Goal: Task Accomplishment & Management: Manage account settings

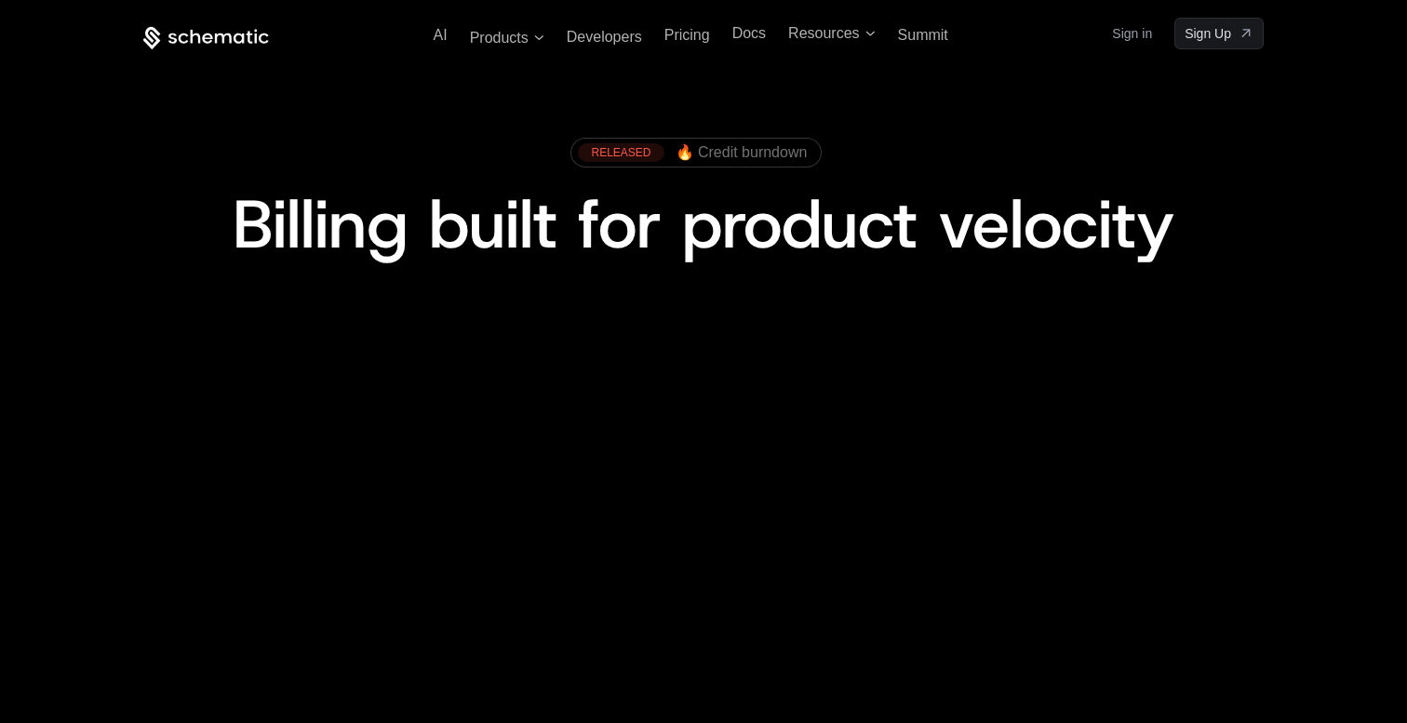
click at [804, 261] on span "Billing built for product velocity" at bounding box center [704, 224] width 942 height 89
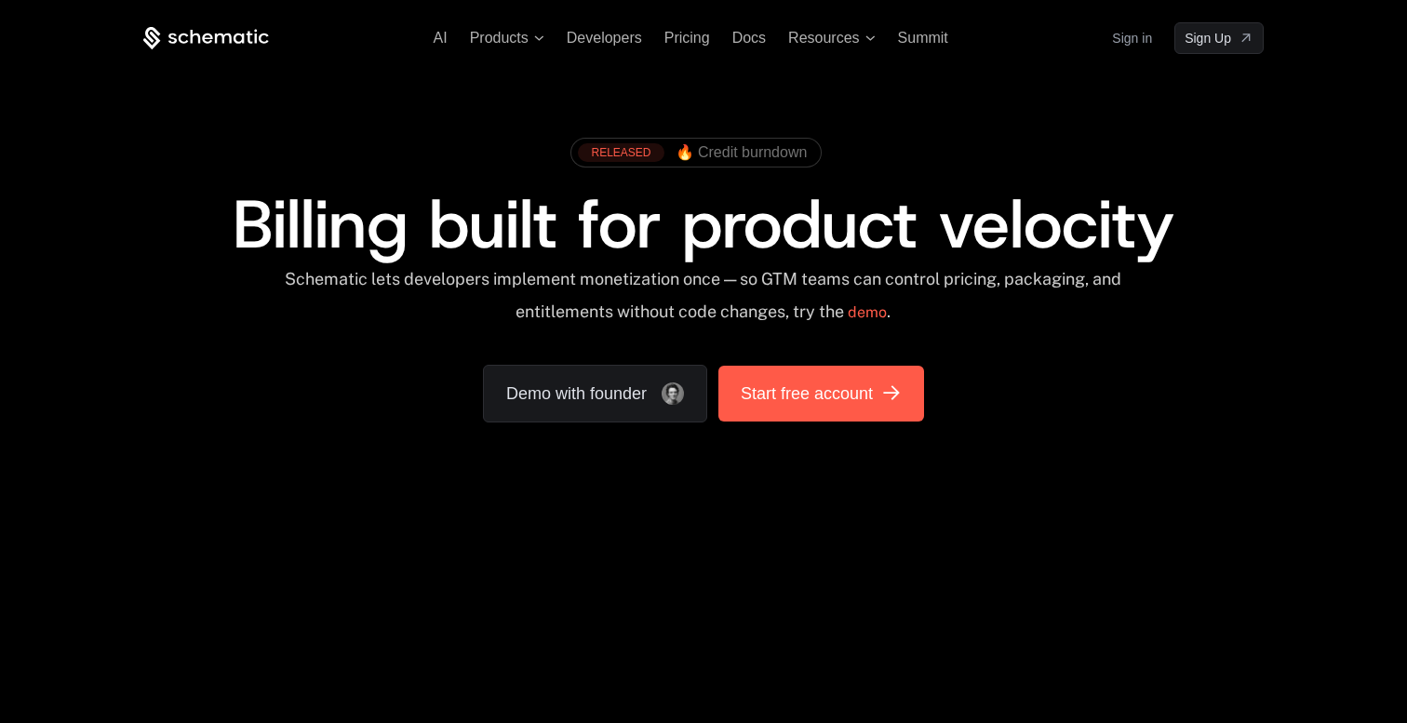
click at [797, 389] on span "Start free account" at bounding box center [807, 394] width 132 height 26
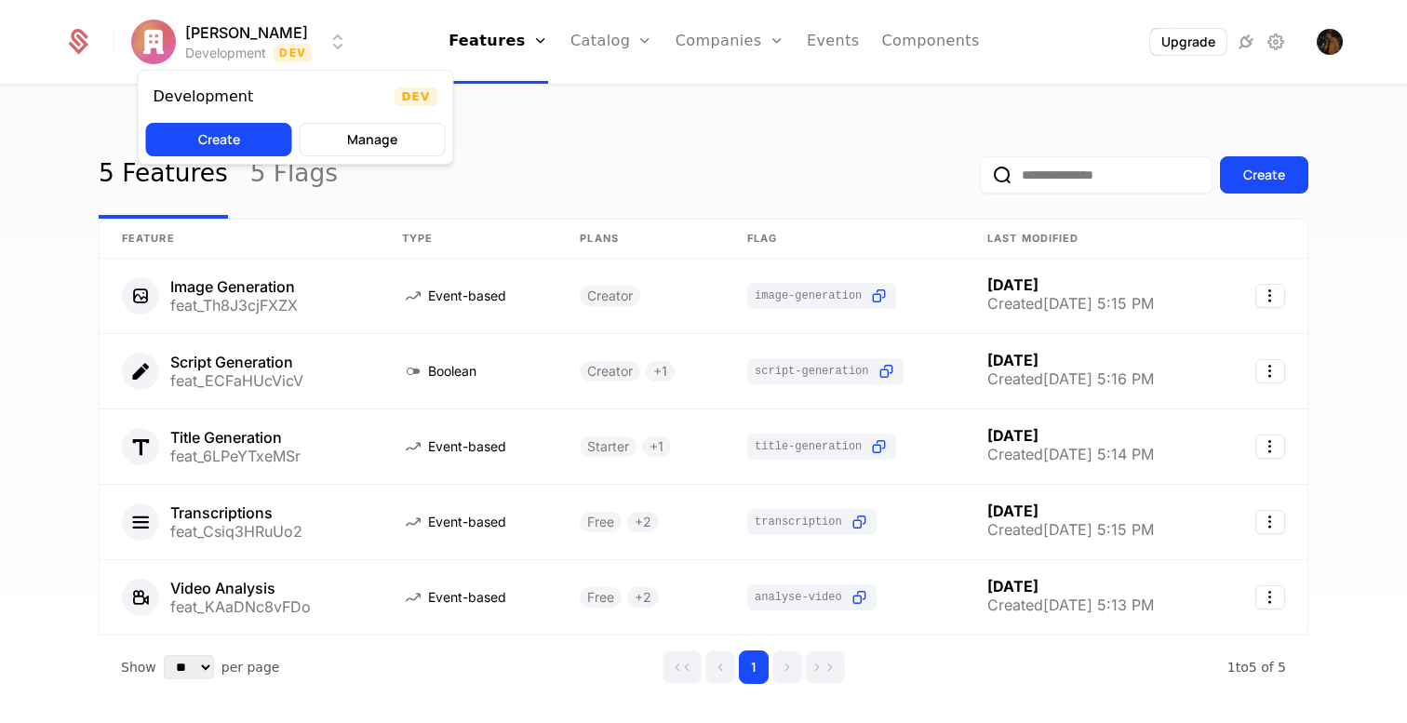
click at [241, 40] on html "Ryan Bakker Development Dev Features Features Flags Catalog Plans Add Ons Credi…" at bounding box center [703, 361] width 1407 height 723
click at [366, 138] on button "Manage" at bounding box center [373, 139] width 146 height 33
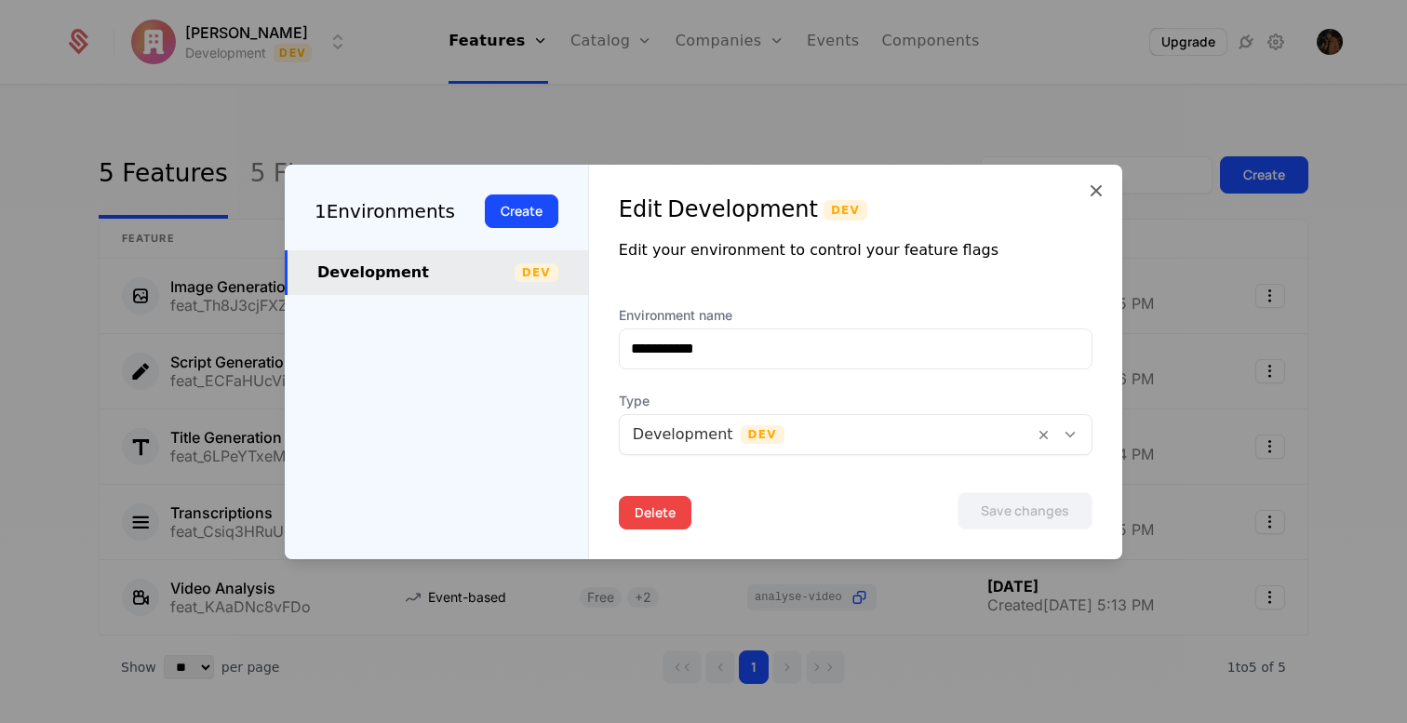
click at [645, 514] on button "Delete" at bounding box center [655, 512] width 73 height 33
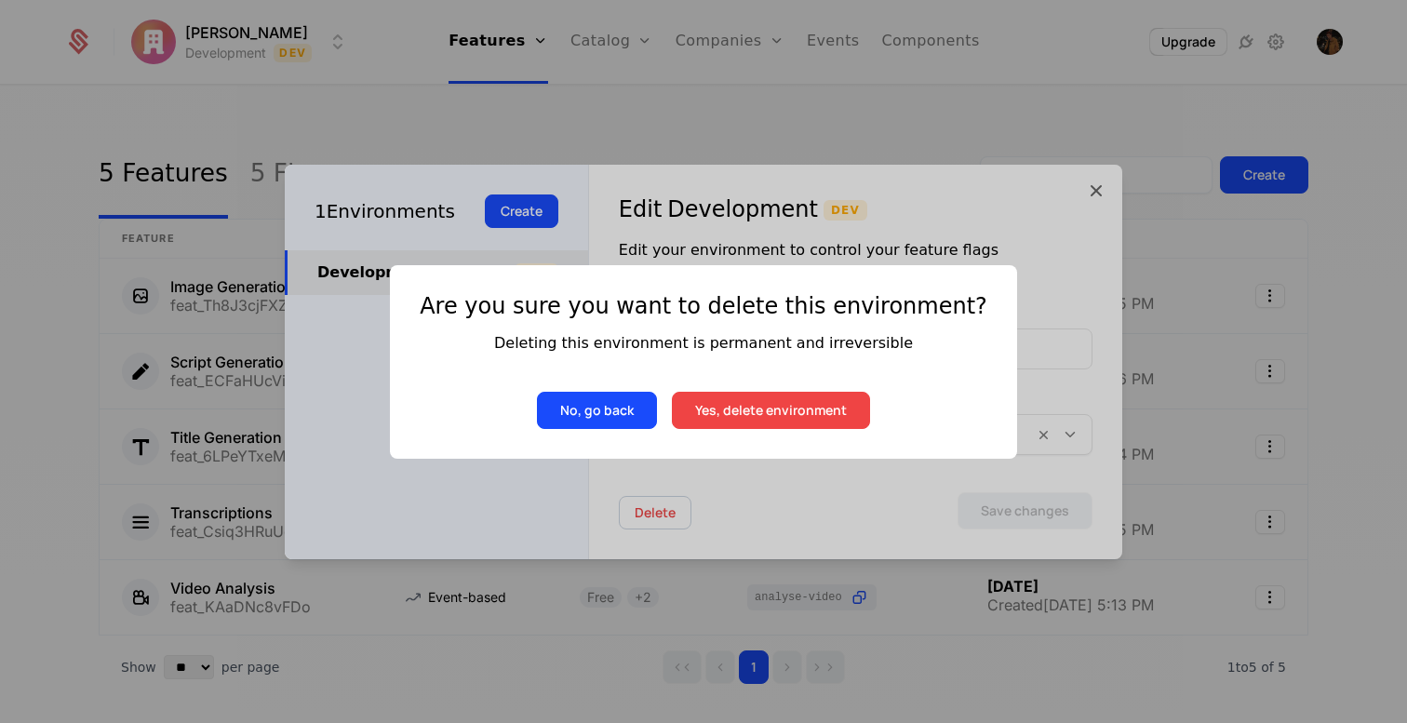
click at [782, 405] on button "Yes, delete environment" at bounding box center [771, 410] width 198 height 37
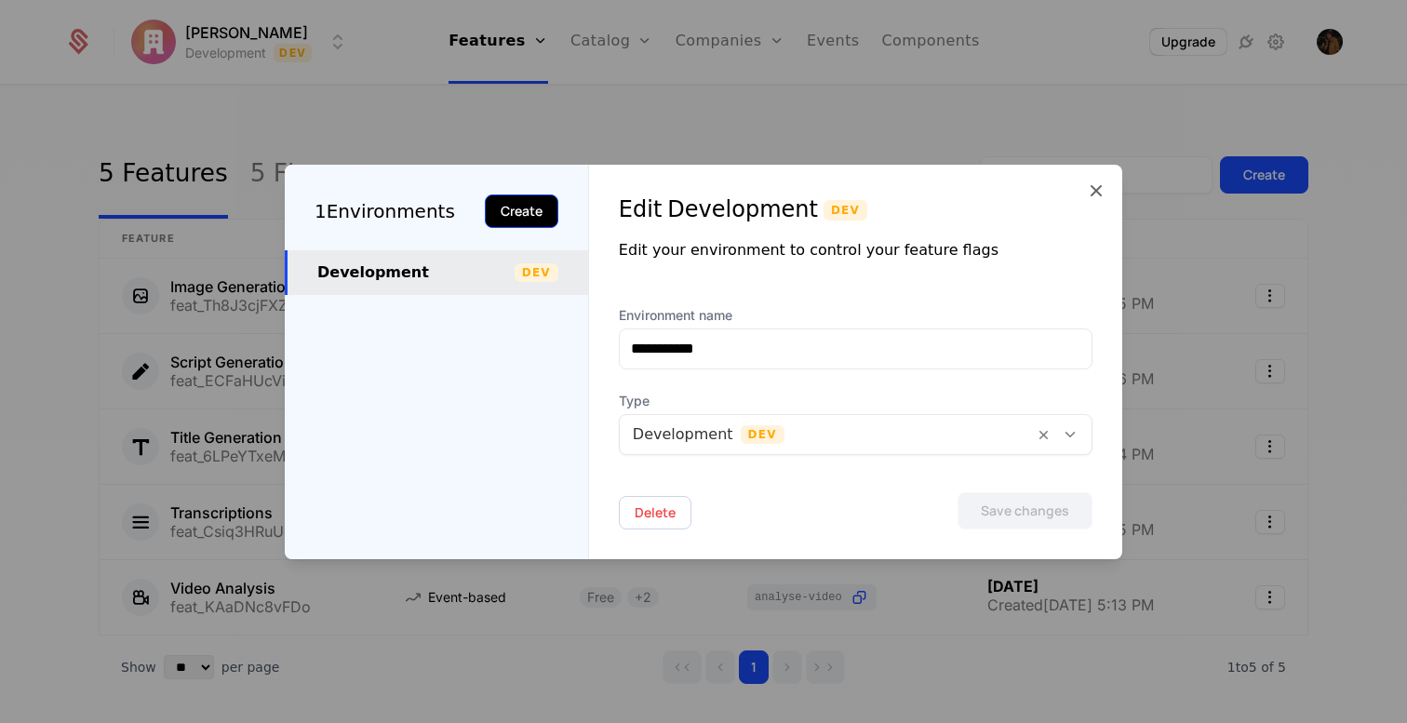
click at [521, 209] on button "Create" at bounding box center [522, 210] width 74 height 33
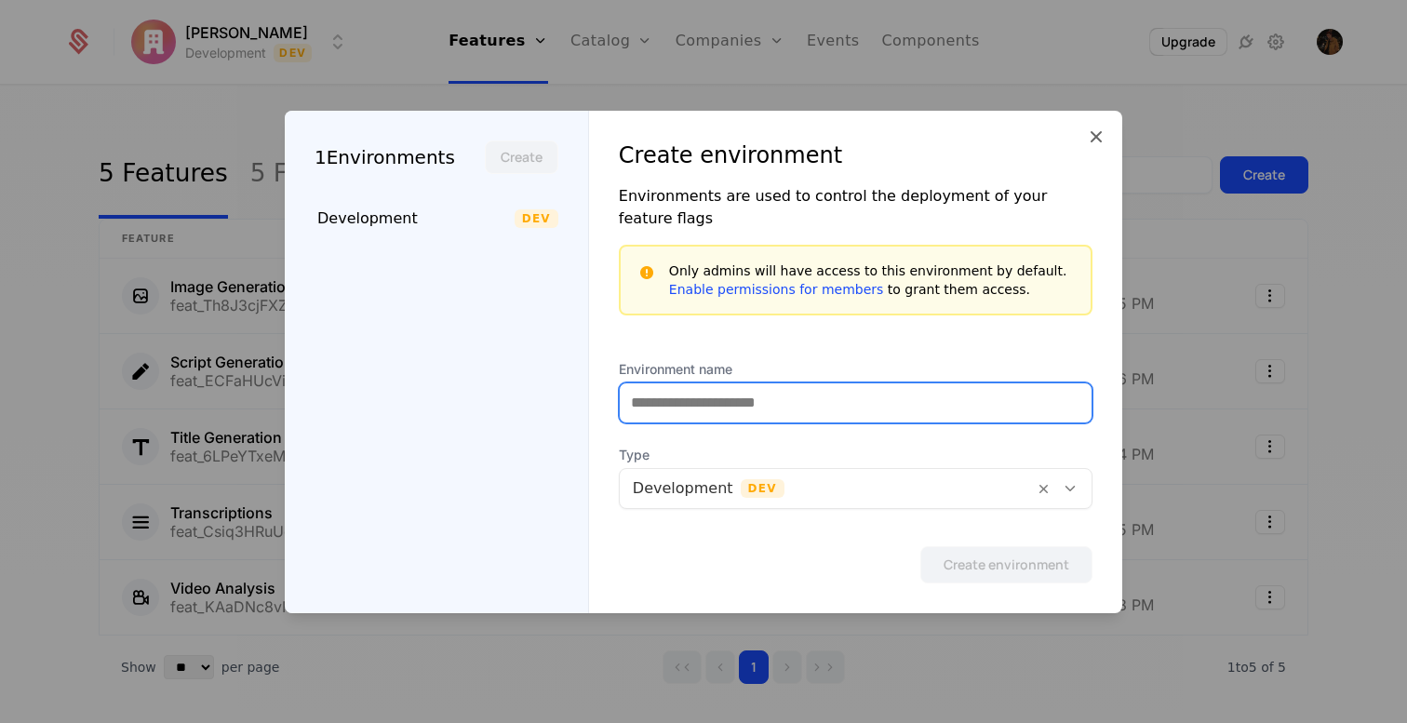
click at [695, 395] on input "Environment name" at bounding box center [856, 402] width 472 height 39
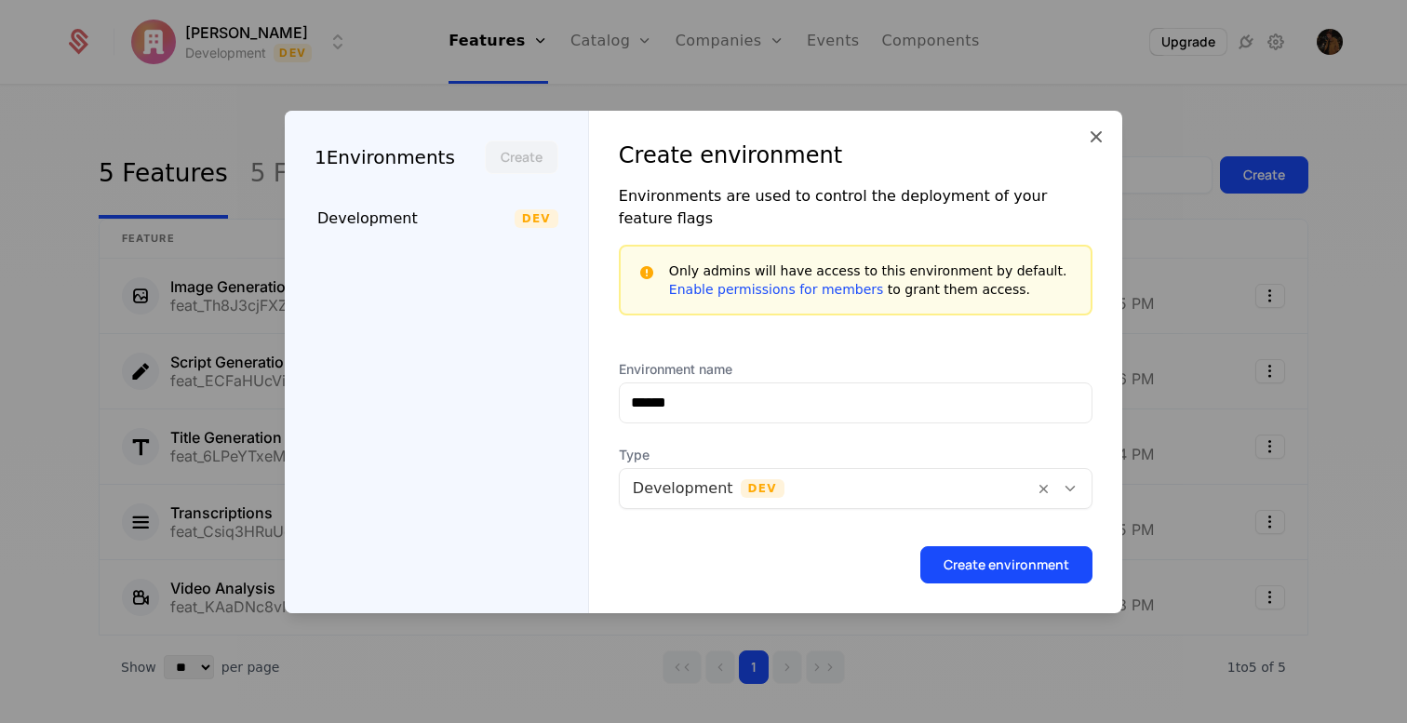
click at [913, 478] on div at bounding box center [827, 488] width 388 height 26
click at [897, 475] on div at bounding box center [827, 488] width 388 height 26
click at [984, 563] on button "Create environment" at bounding box center [1006, 564] width 172 height 37
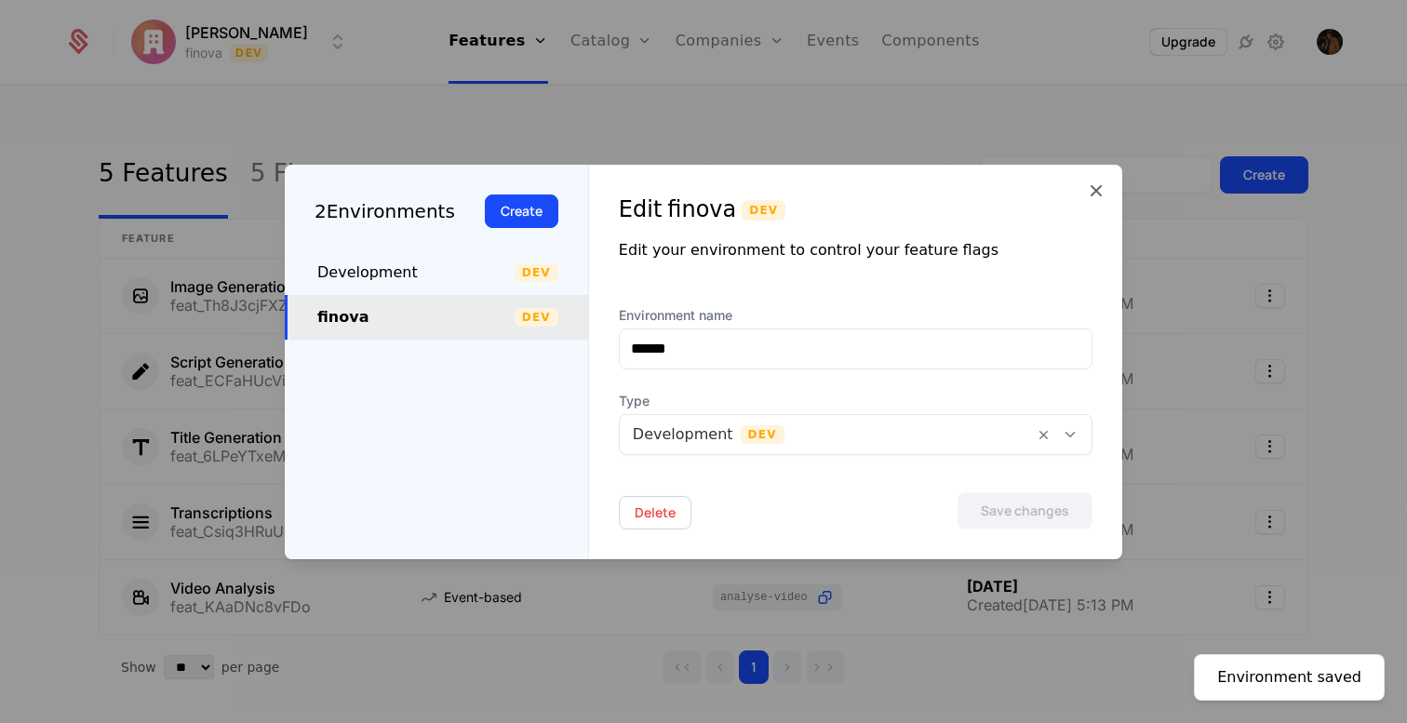
click at [454, 245] on div "2 Environments Create" at bounding box center [436, 208] width 303 height 86
click at [453, 259] on div "Development Dev" at bounding box center [436, 272] width 303 height 45
type input "**********"
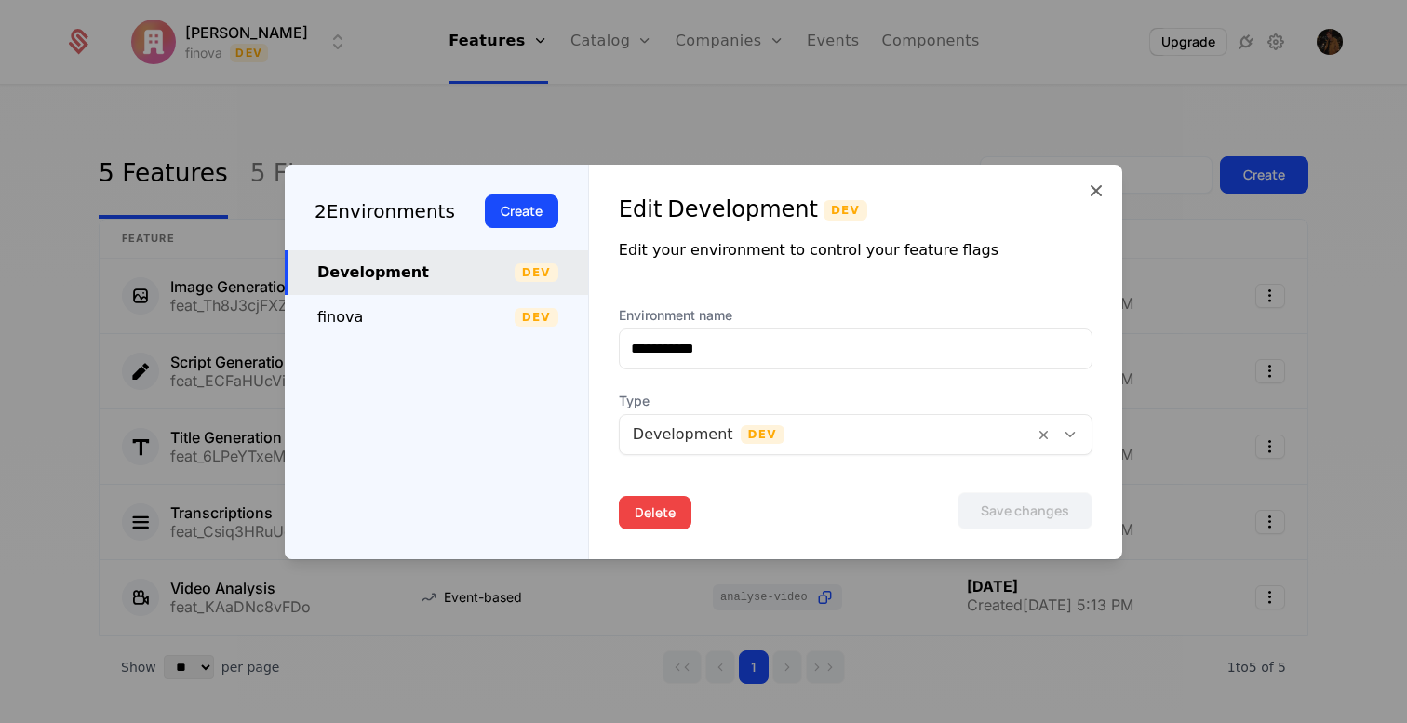
click at [638, 520] on button "Delete" at bounding box center [655, 512] width 73 height 33
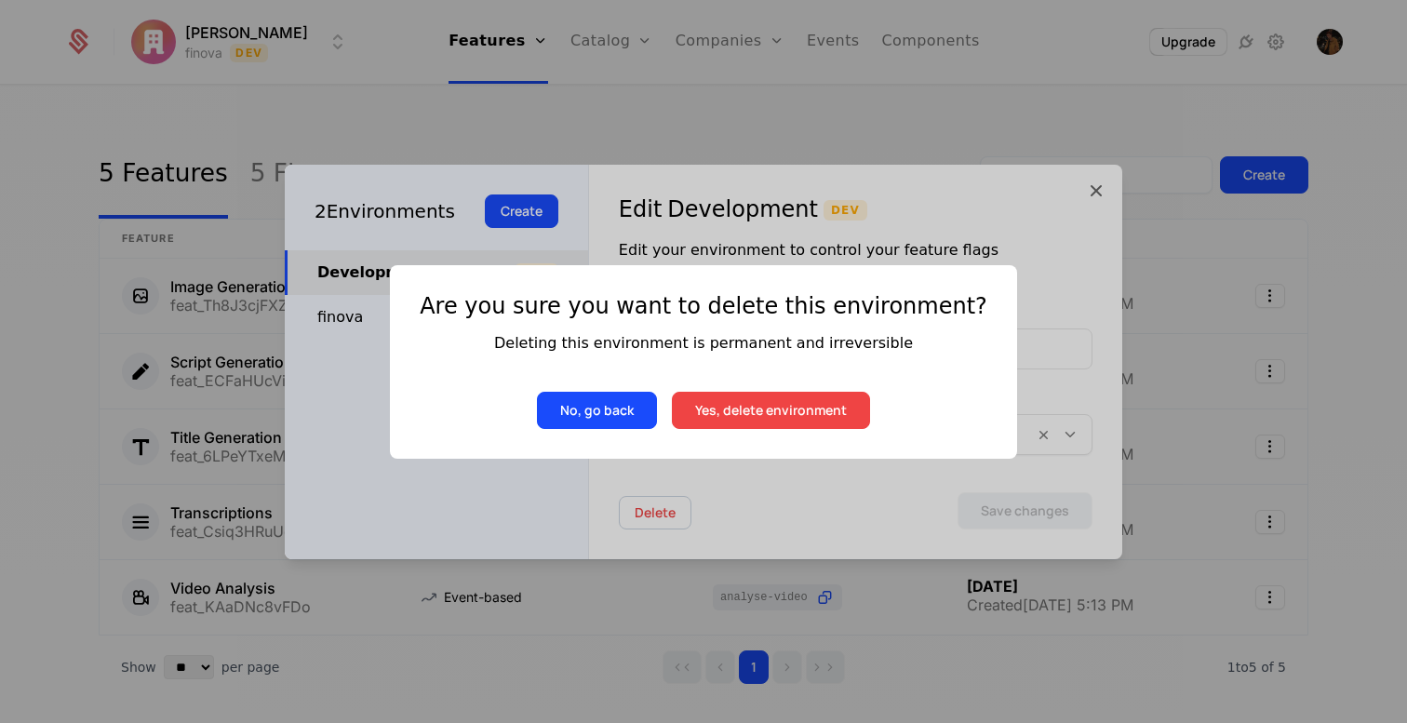
click at [786, 415] on button "Yes, delete environment" at bounding box center [771, 410] width 198 height 37
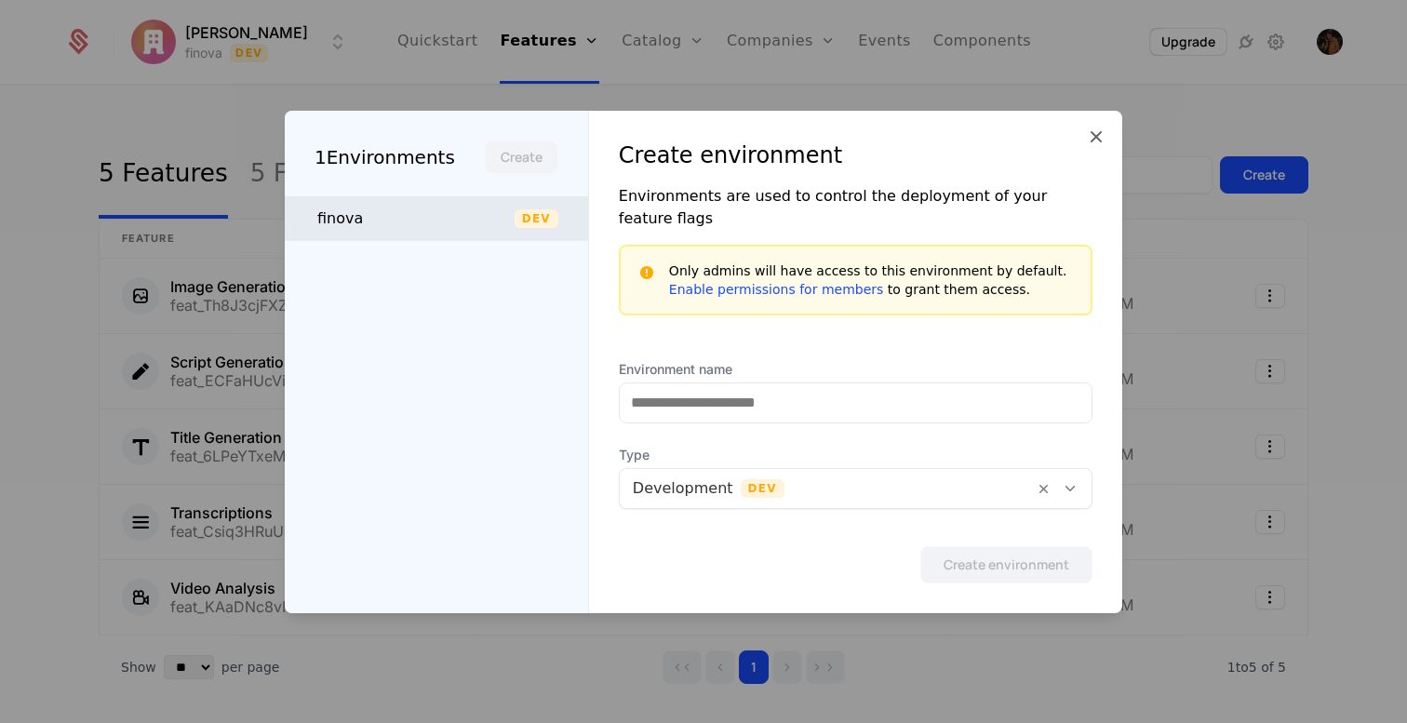
click at [432, 223] on div "finova" at bounding box center [415, 219] width 197 height 22
type input "******"
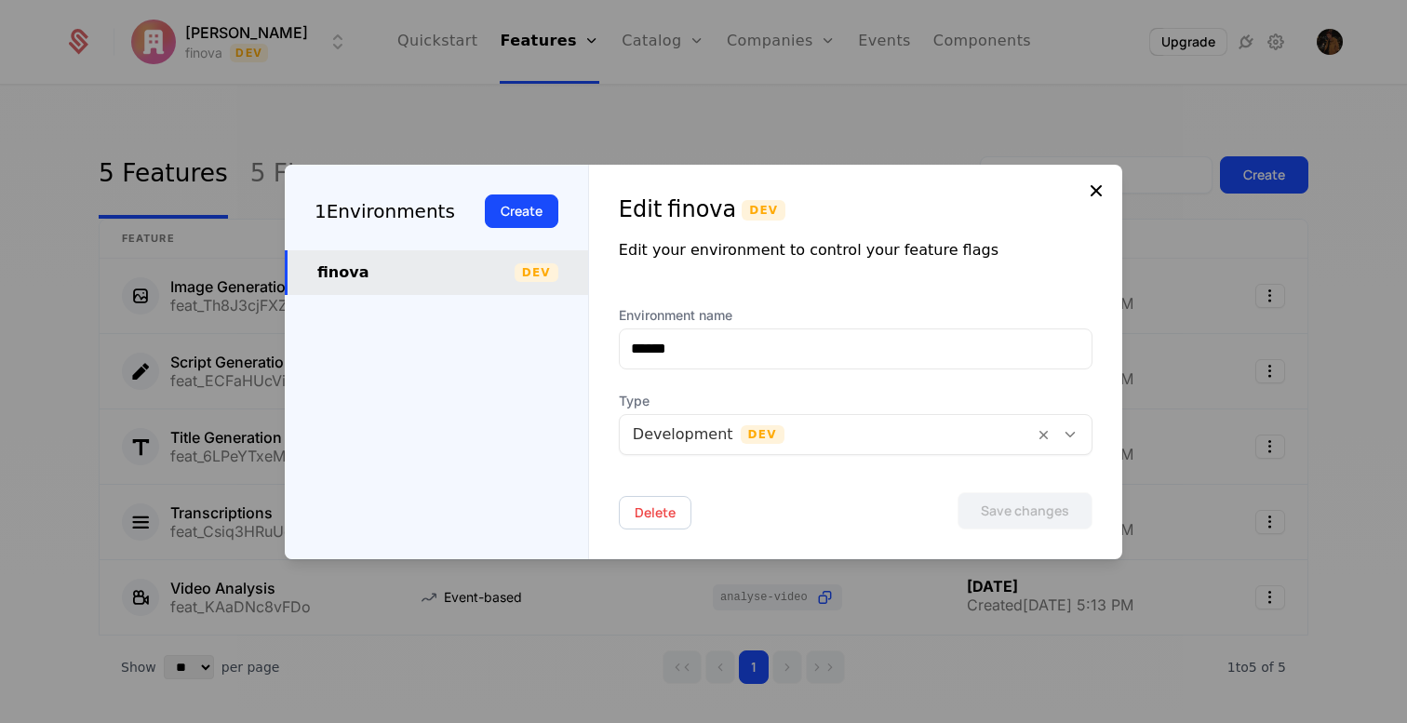
click at [1091, 185] on icon at bounding box center [1096, 191] width 22 height 22
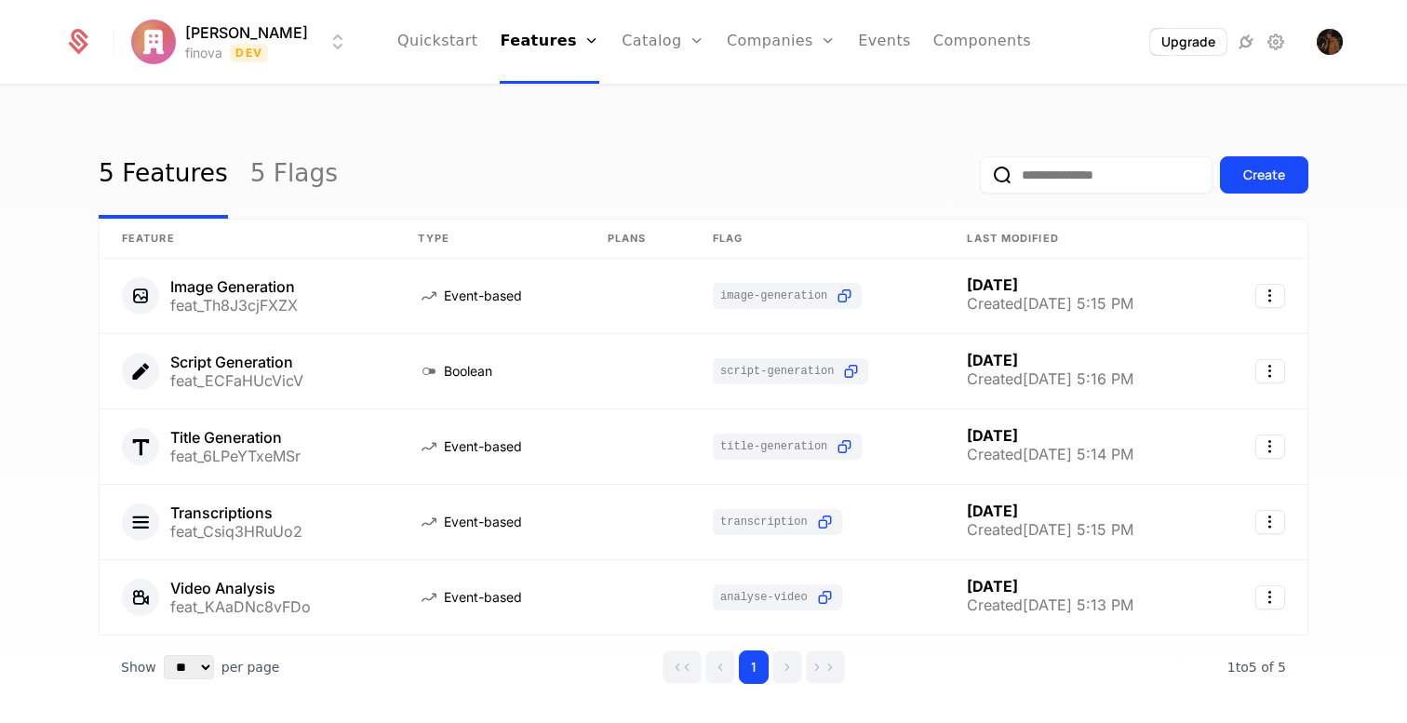
click at [221, 55] on html "Ryan Bakker finova Dev Quickstart Features Features Flags Catalog Plans Add Ons…" at bounding box center [703, 361] width 1407 height 723
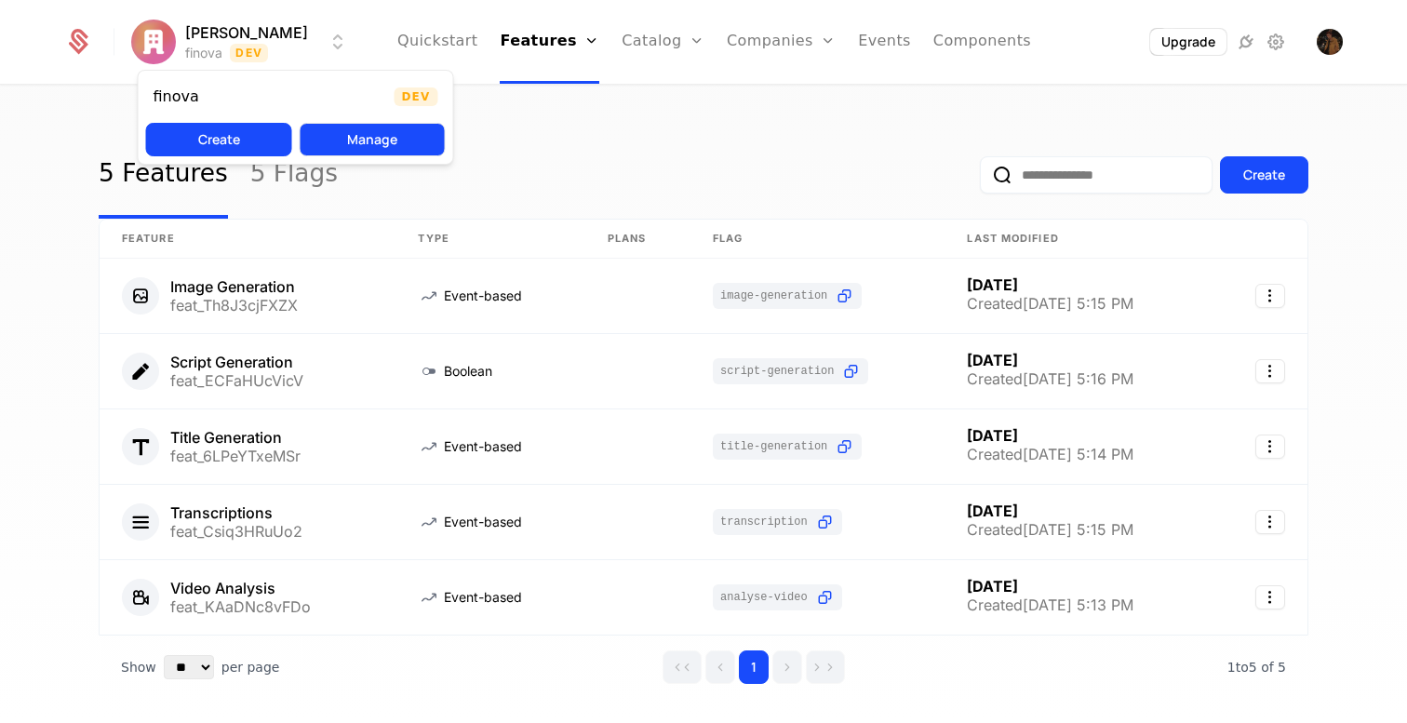
click at [405, 138] on button "Manage" at bounding box center [373, 139] width 146 height 33
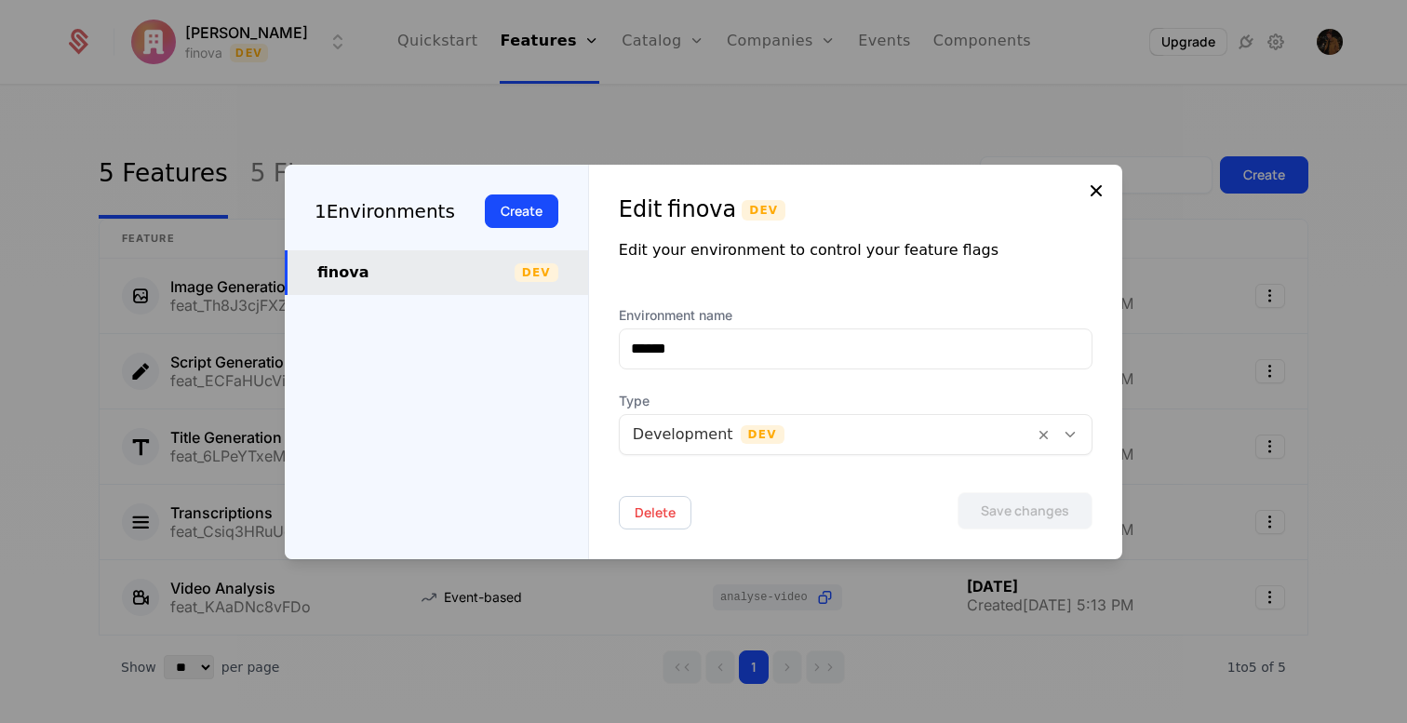
click at [1101, 186] on icon at bounding box center [1096, 191] width 22 height 22
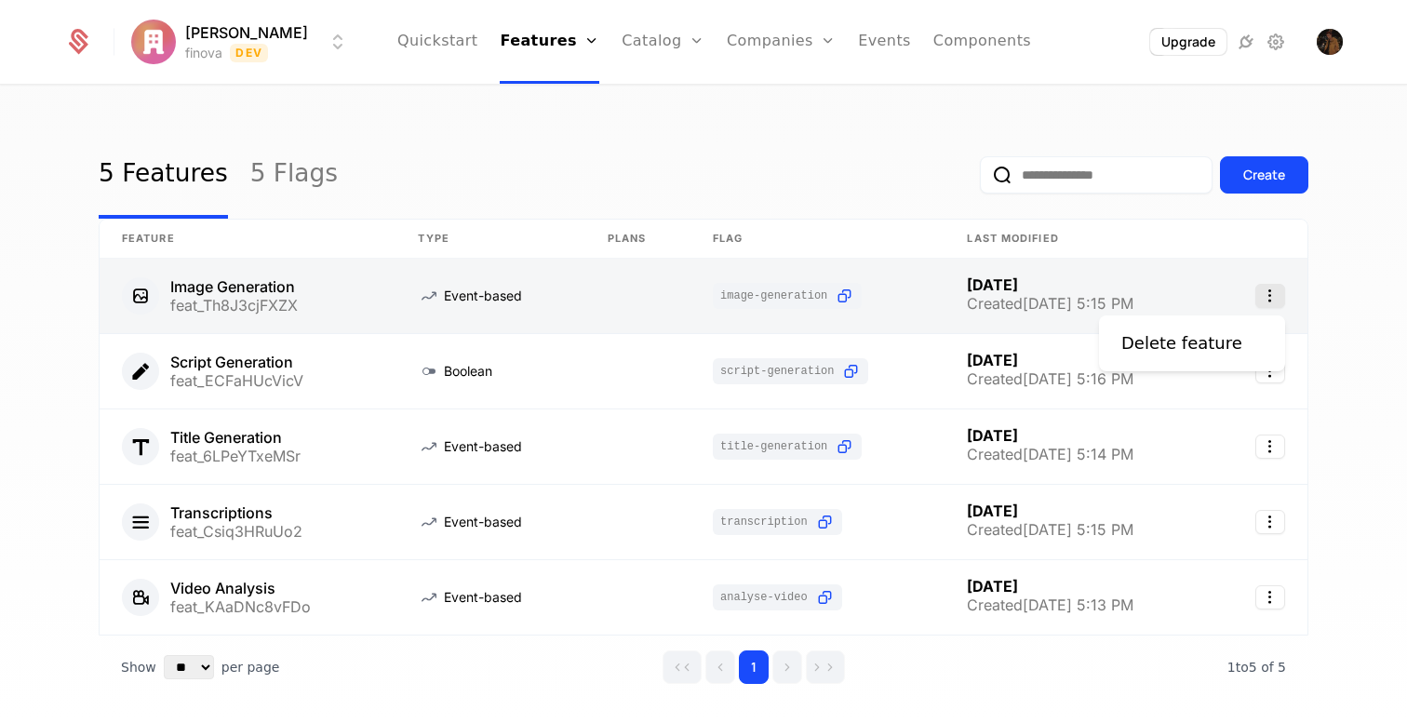
click at [1266, 291] on icon "Select action" at bounding box center [1270, 296] width 30 height 24
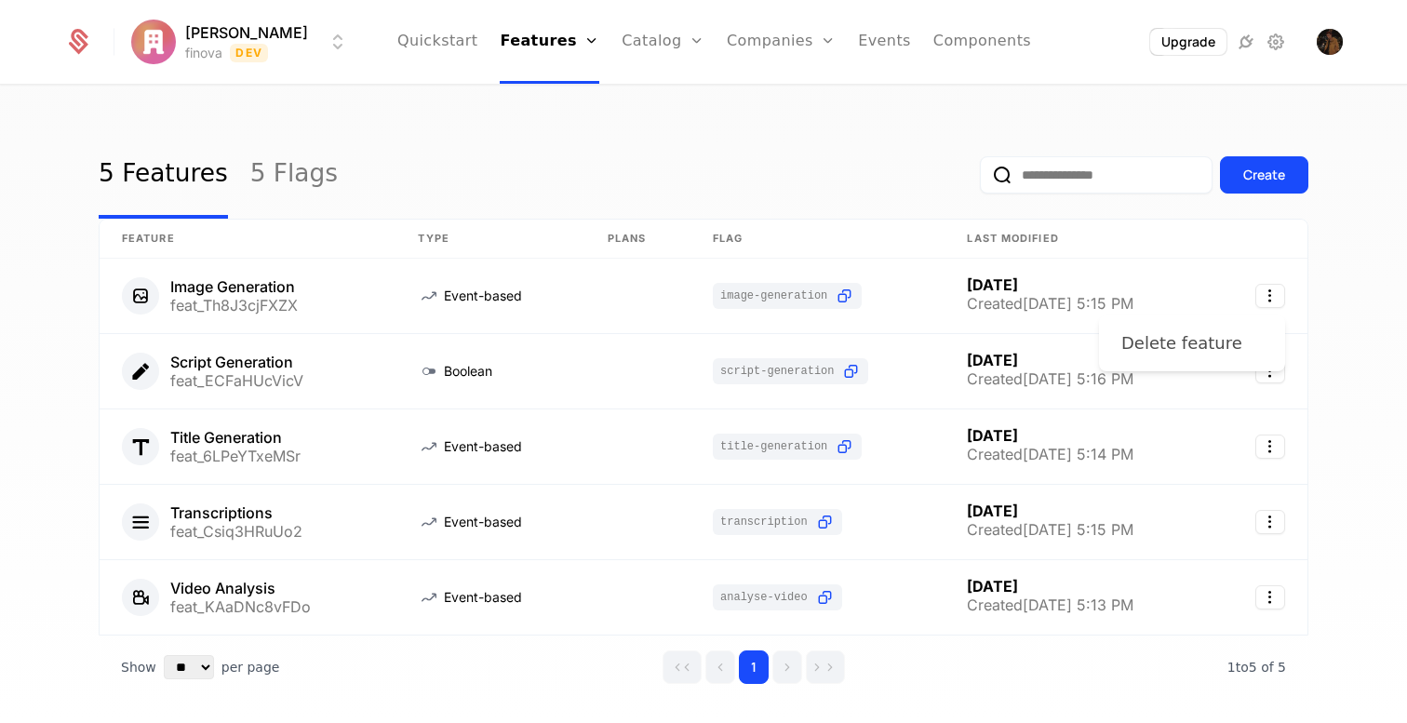
click at [1244, 341] on div "Delete feature" at bounding box center [1191, 343] width 141 height 26
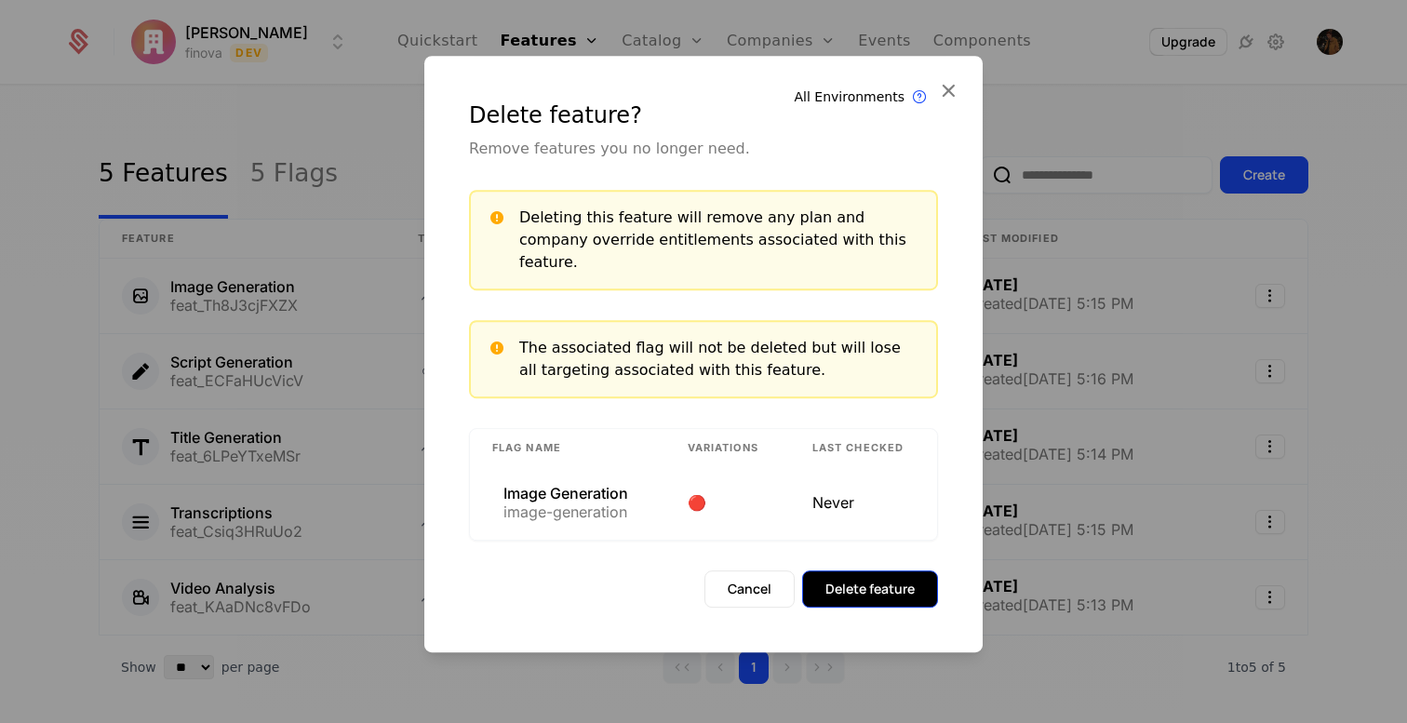
click at [870, 580] on button "Delete feature" at bounding box center [870, 588] width 136 height 37
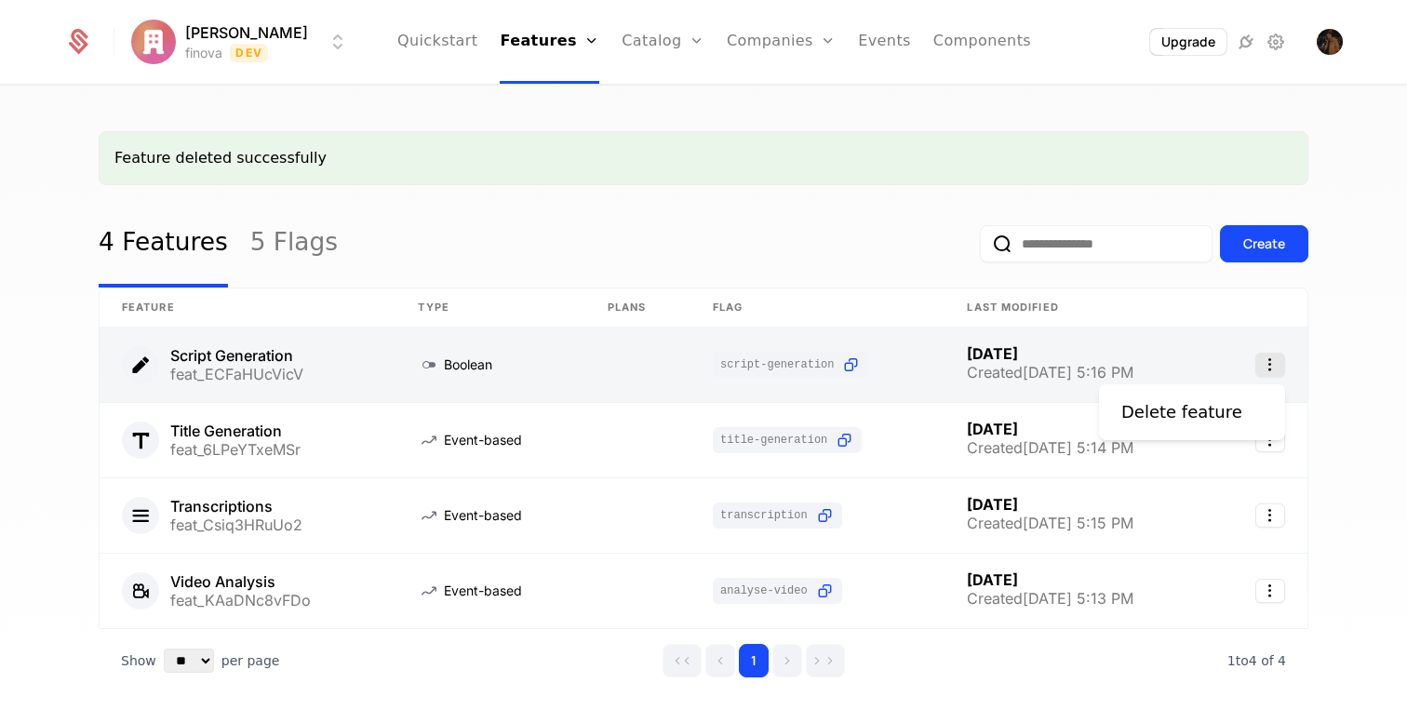
click at [1279, 361] on icon "Select action" at bounding box center [1270, 365] width 30 height 24
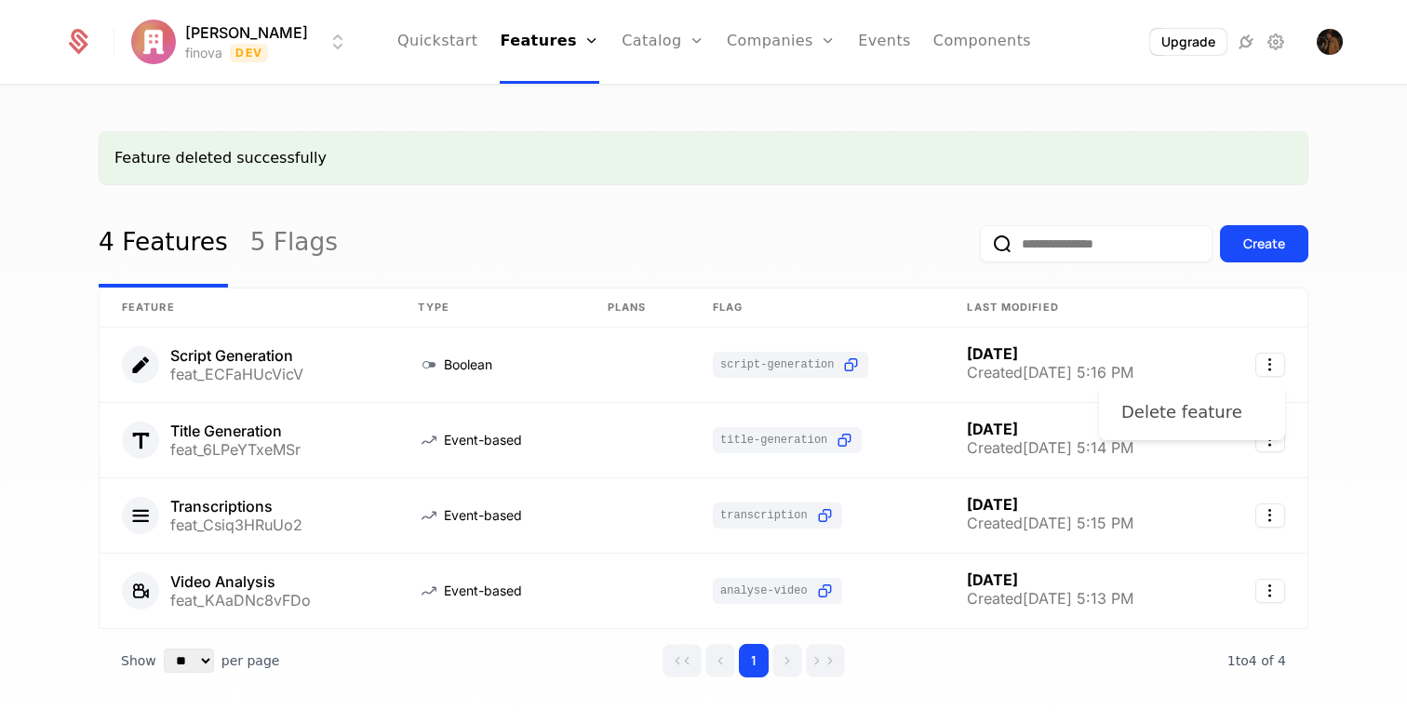
click at [1239, 423] on div "Delete feature" at bounding box center [1189, 412] width 136 height 26
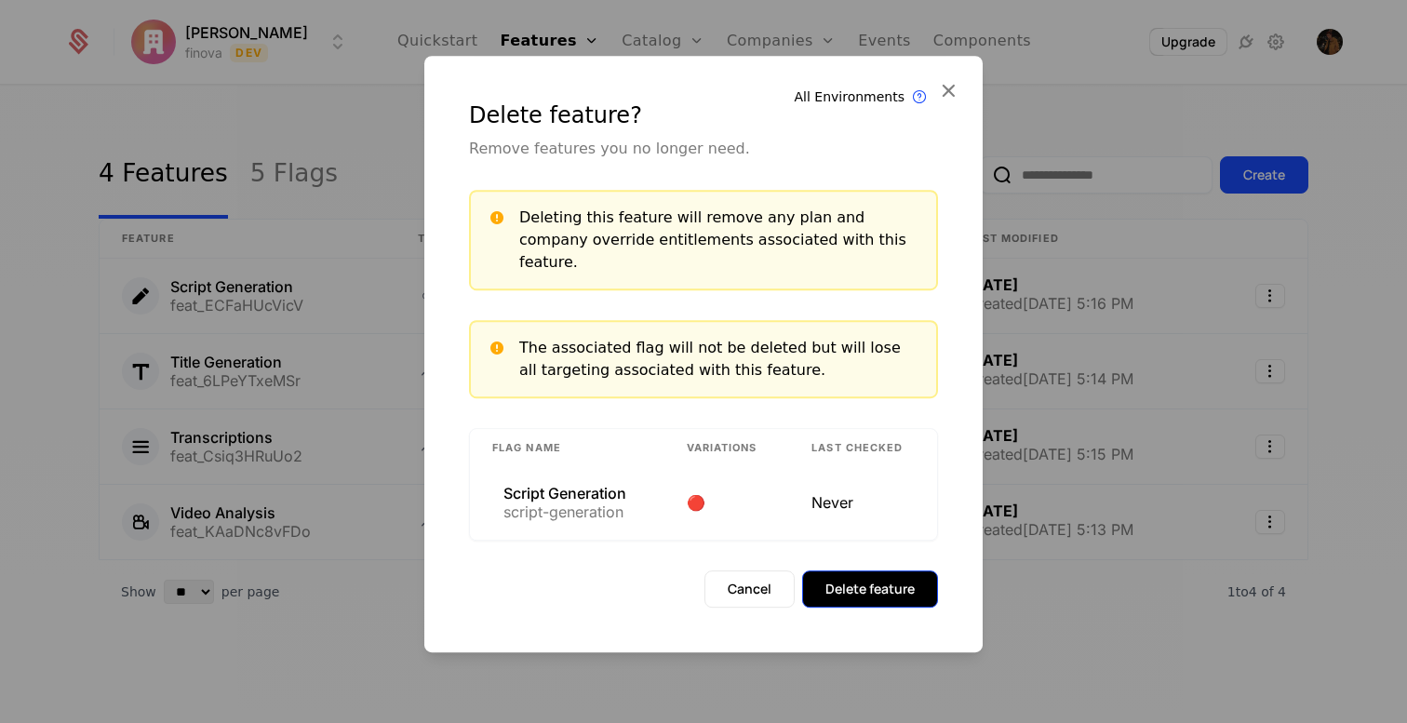
click at [903, 589] on button "Delete feature" at bounding box center [870, 588] width 136 height 37
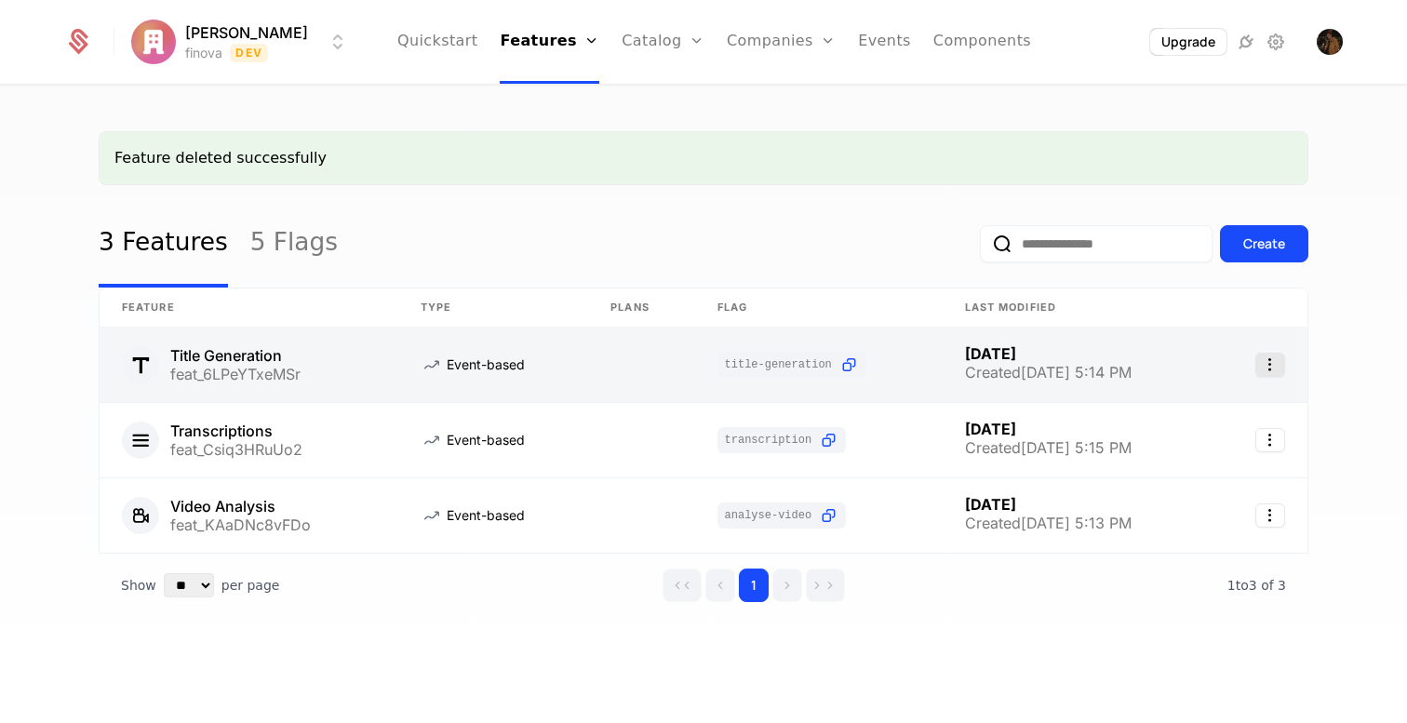
click at [1269, 376] on icon "Select action" at bounding box center [1270, 365] width 30 height 24
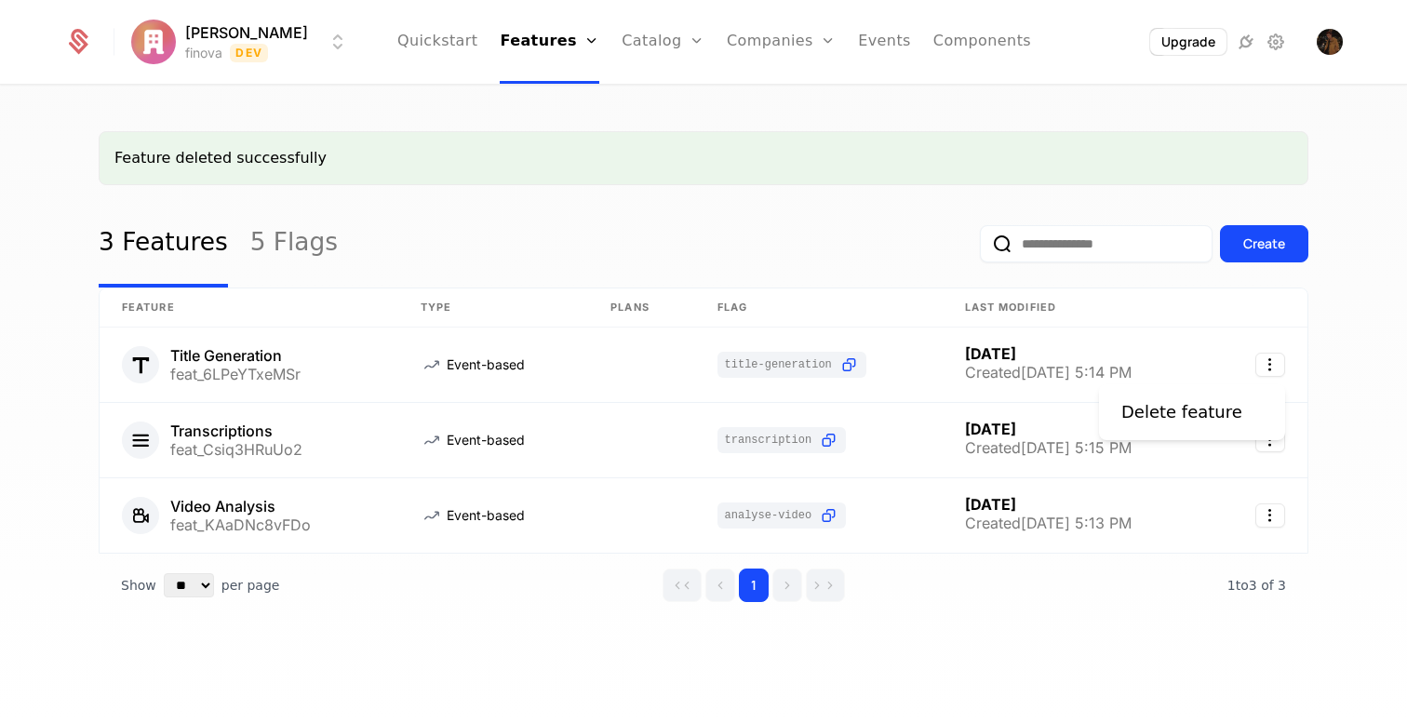
click at [1228, 434] on div "Delete feature" at bounding box center [1192, 412] width 186 height 56
click at [1216, 403] on div "Delete feature" at bounding box center [1181, 412] width 121 height 26
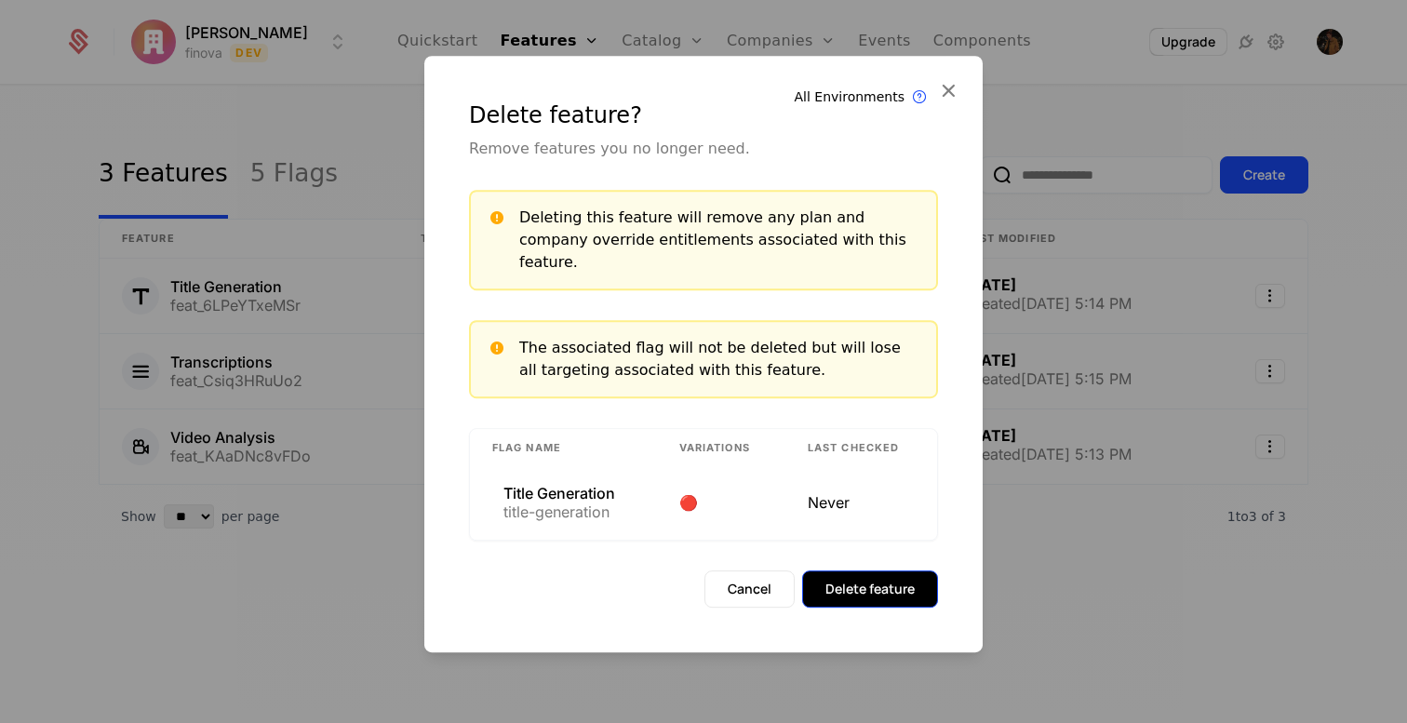
click at [931, 580] on button "Delete feature" at bounding box center [870, 588] width 136 height 37
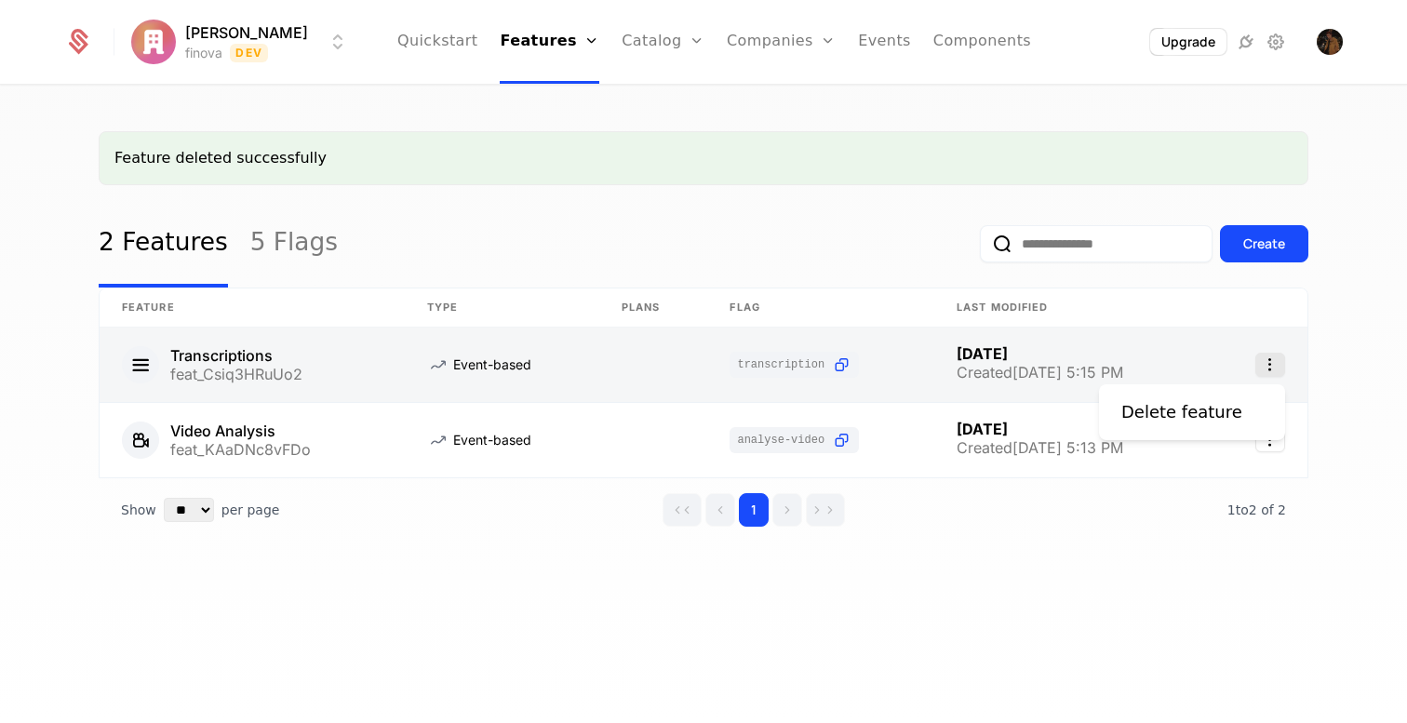
click at [1272, 369] on icon "Select action" at bounding box center [1270, 365] width 30 height 24
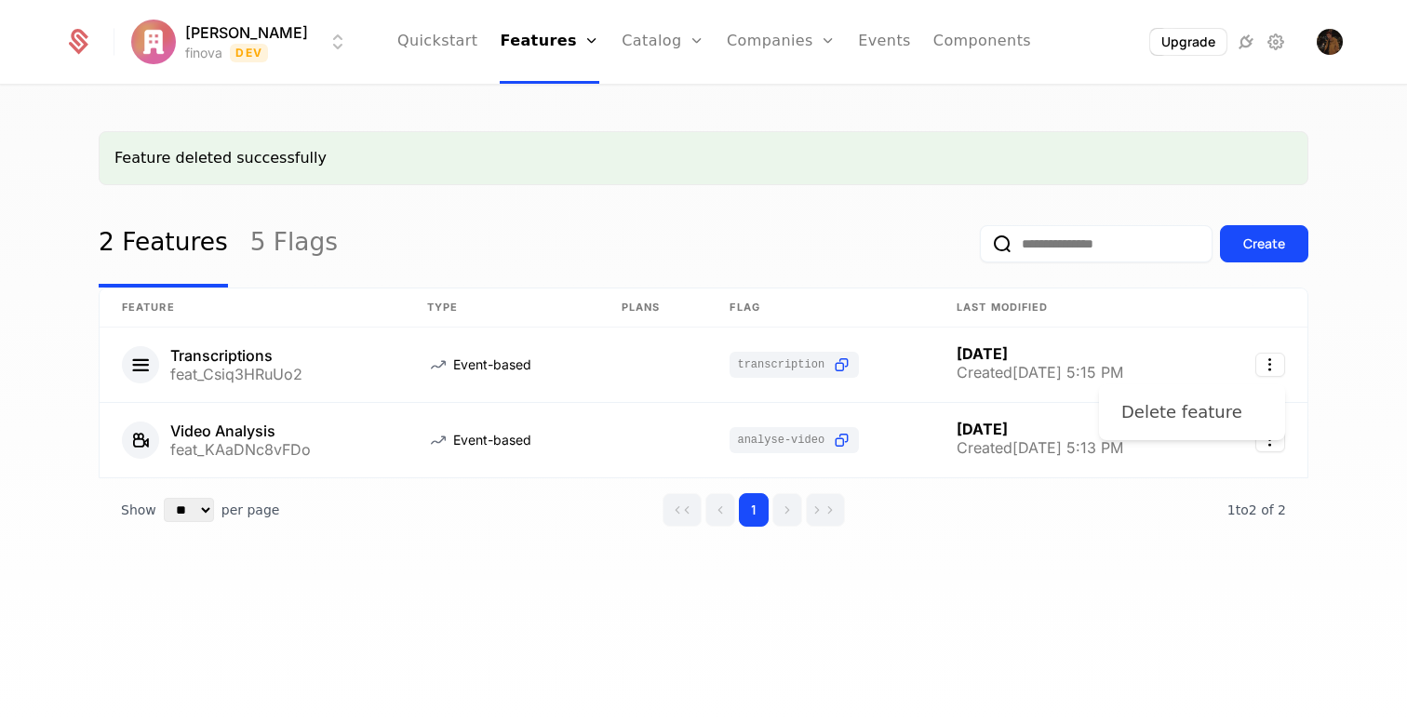
click at [1193, 415] on div "Delete feature" at bounding box center [1181, 412] width 121 height 26
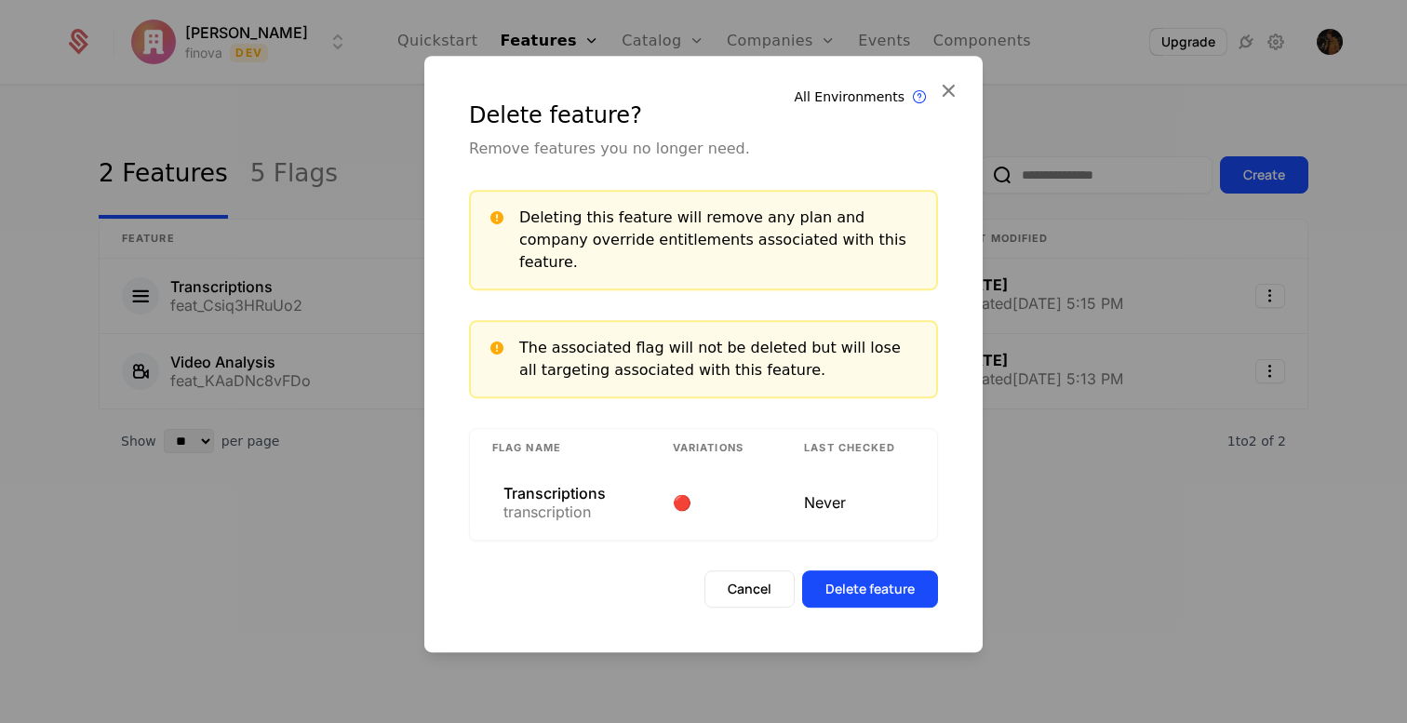
click at [875, 598] on div "Delete feature? Remove features you no longer need. Deleting this feature will …" at bounding box center [703, 354] width 558 height 597
click at [875, 589] on button "Delete feature" at bounding box center [870, 588] width 136 height 37
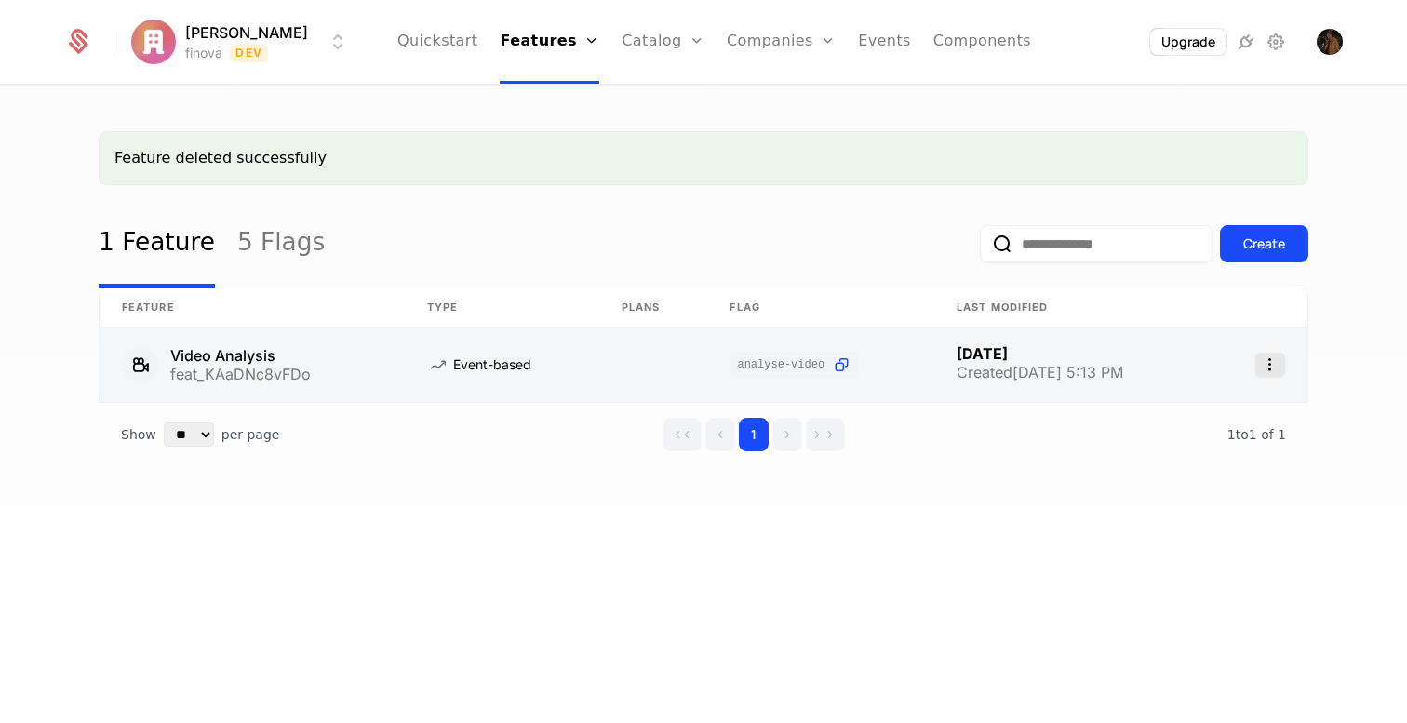
click at [1263, 366] on icon "Select action" at bounding box center [1270, 365] width 30 height 24
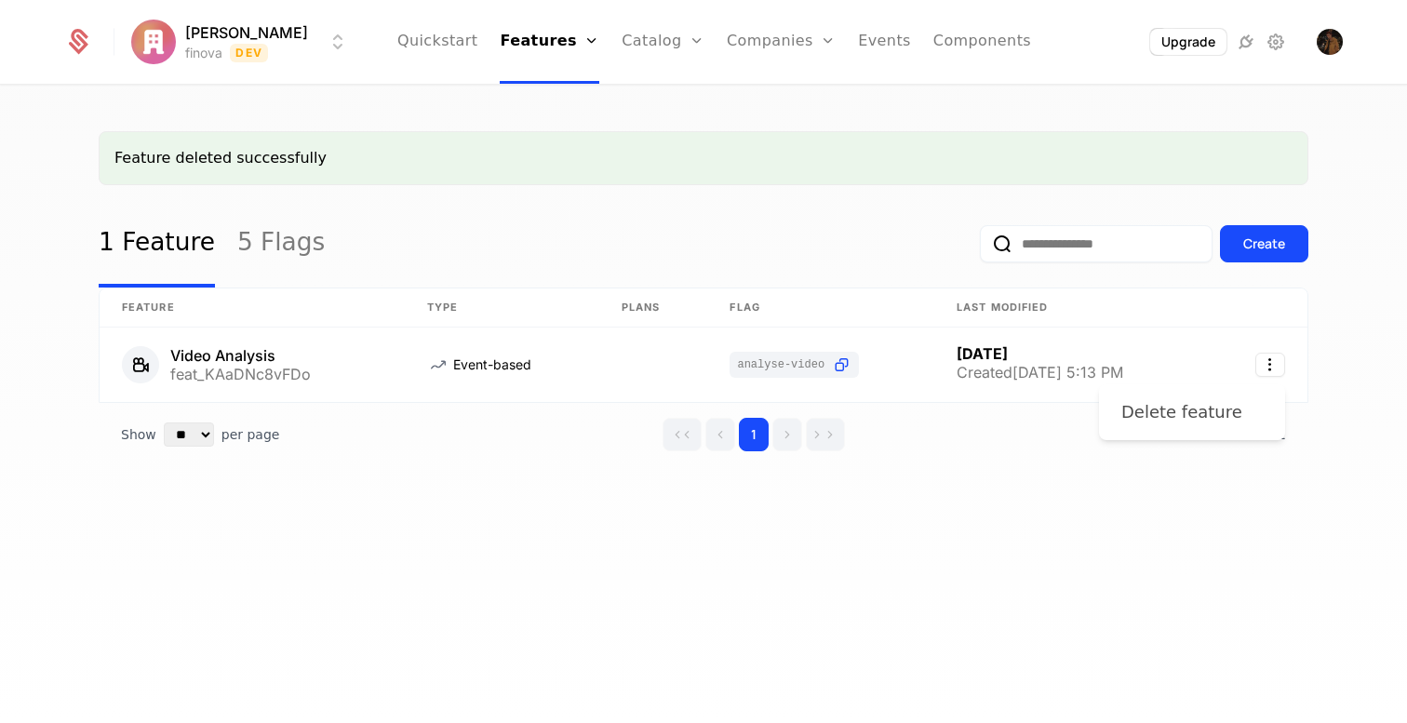
click at [1231, 412] on div "Delete feature" at bounding box center [1189, 412] width 136 height 26
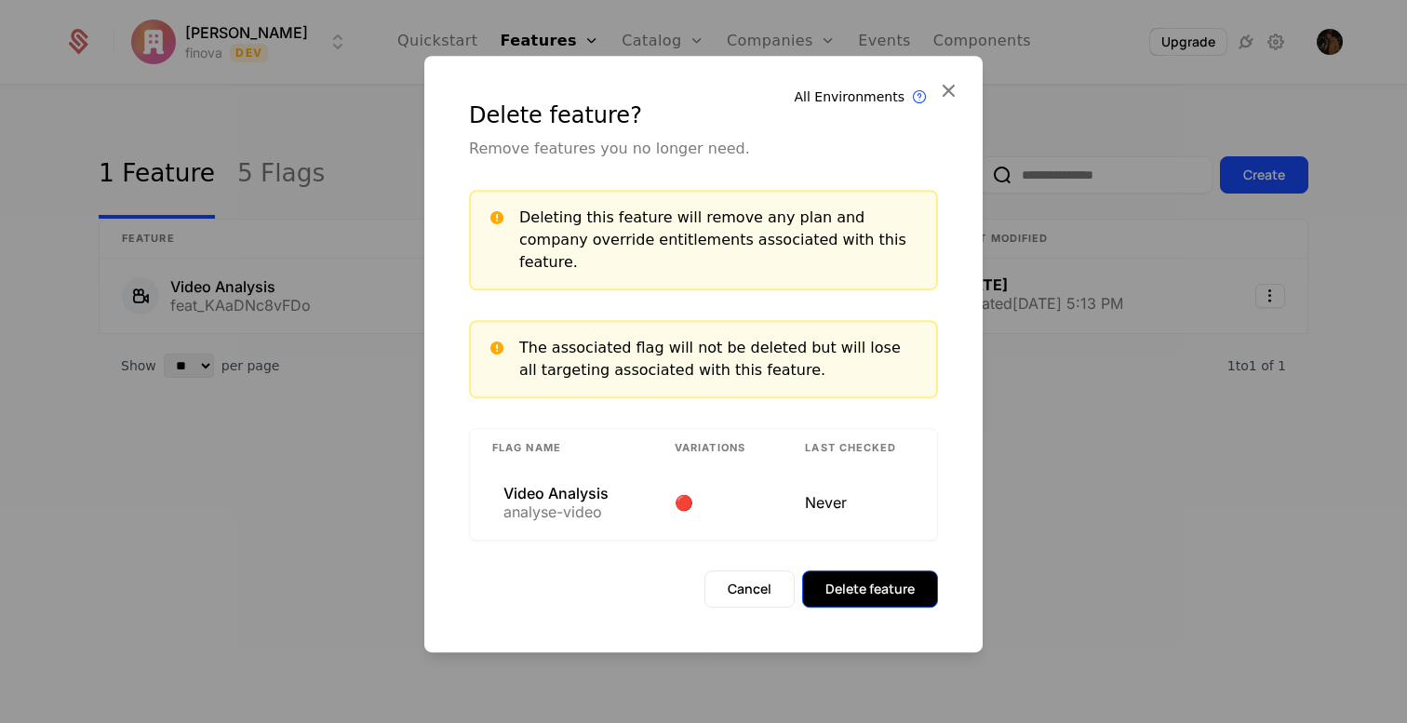
click at [871, 582] on button "Delete feature" at bounding box center [870, 588] width 136 height 37
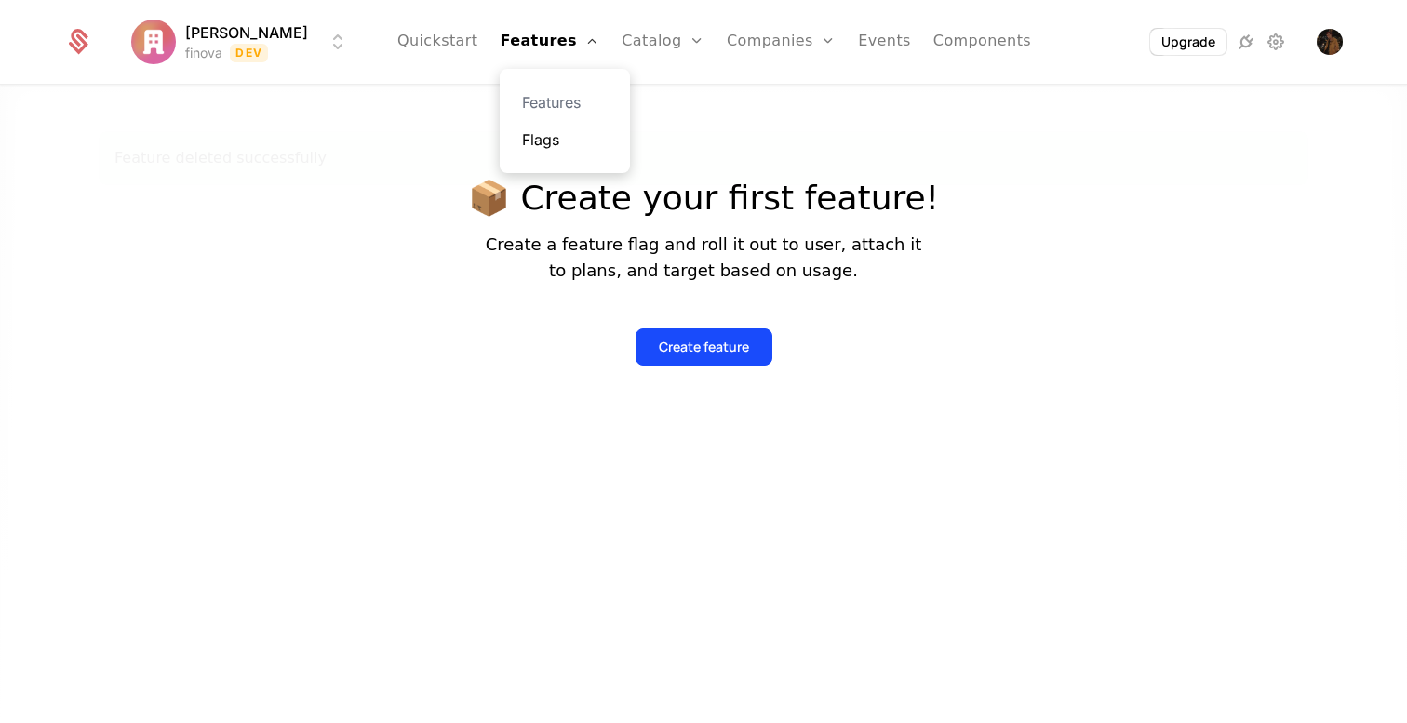
click at [527, 135] on link "Flags" at bounding box center [565, 139] width 86 height 22
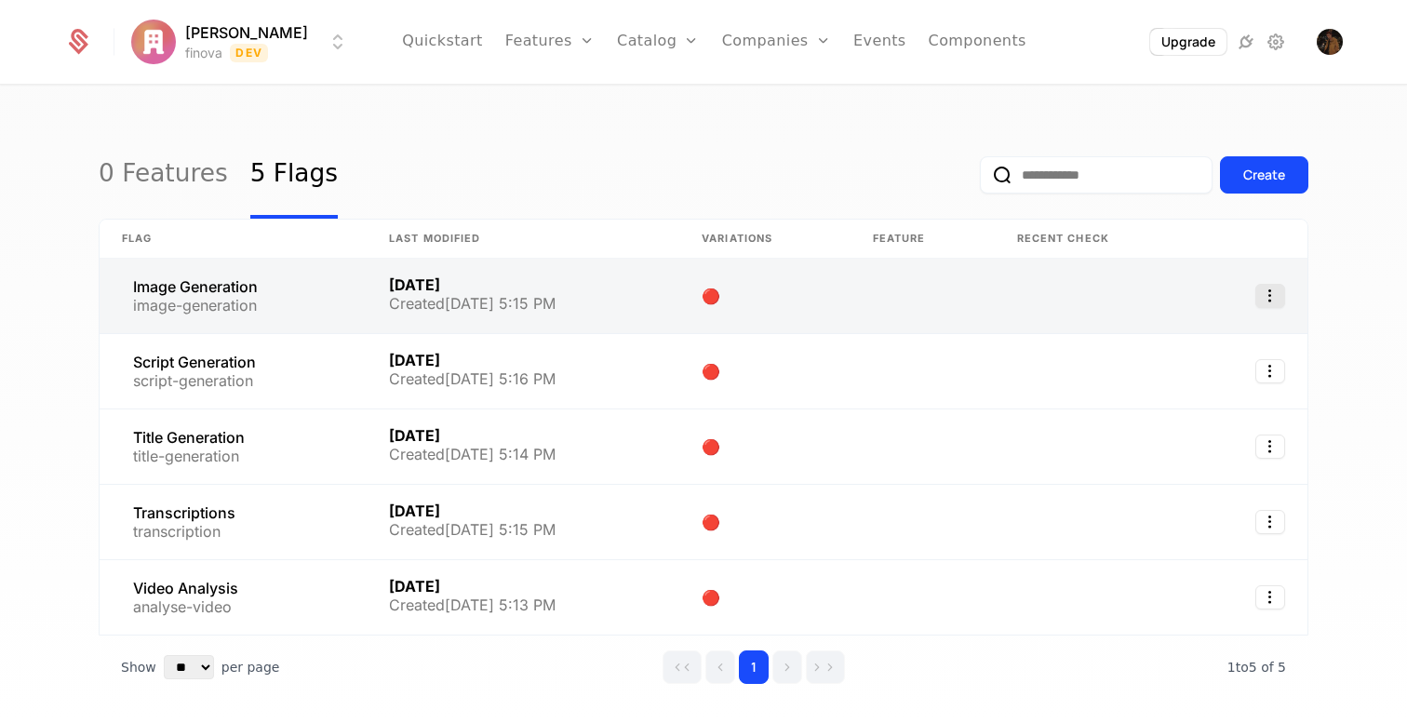
click at [1271, 296] on icon "Select action" at bounding box center [1270, 296] width 30 height 24
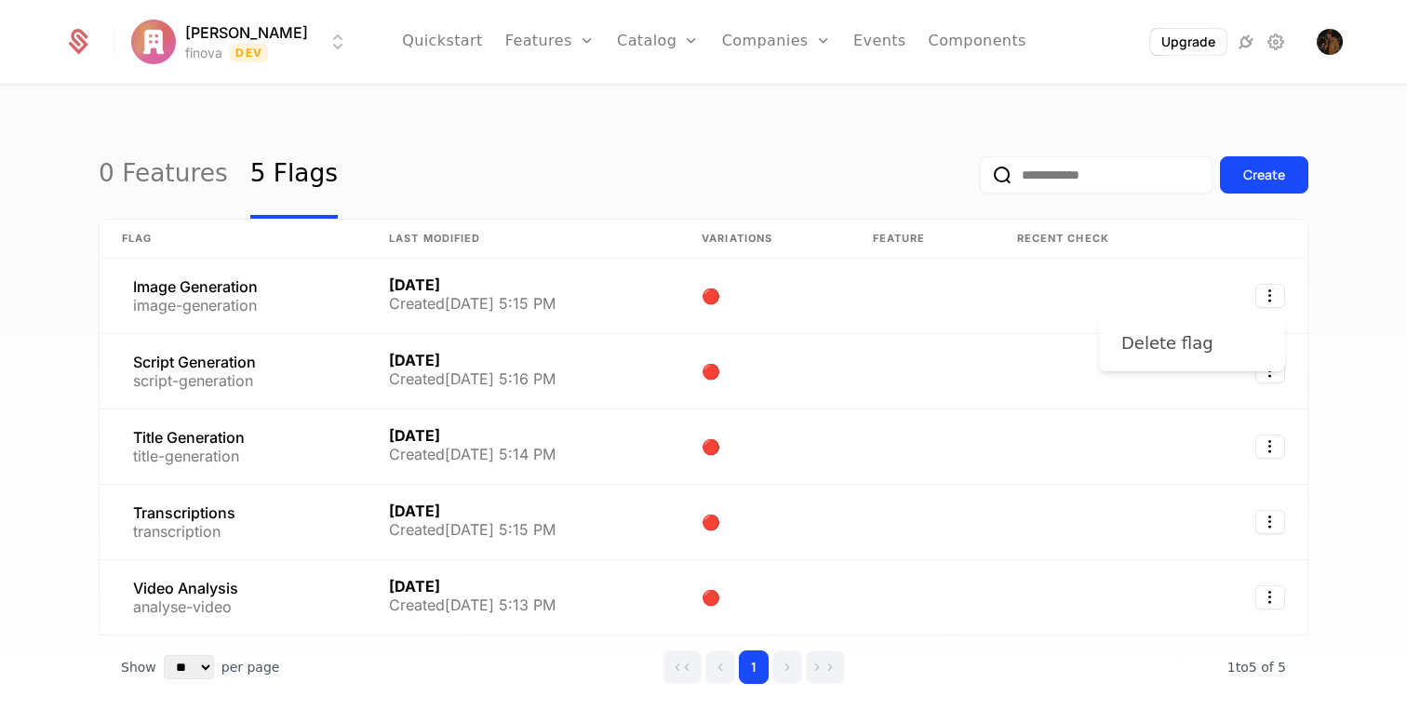
click at [1239, 341] on div "Delete flag" at bounding box center [1191, 343] width 141 height 26
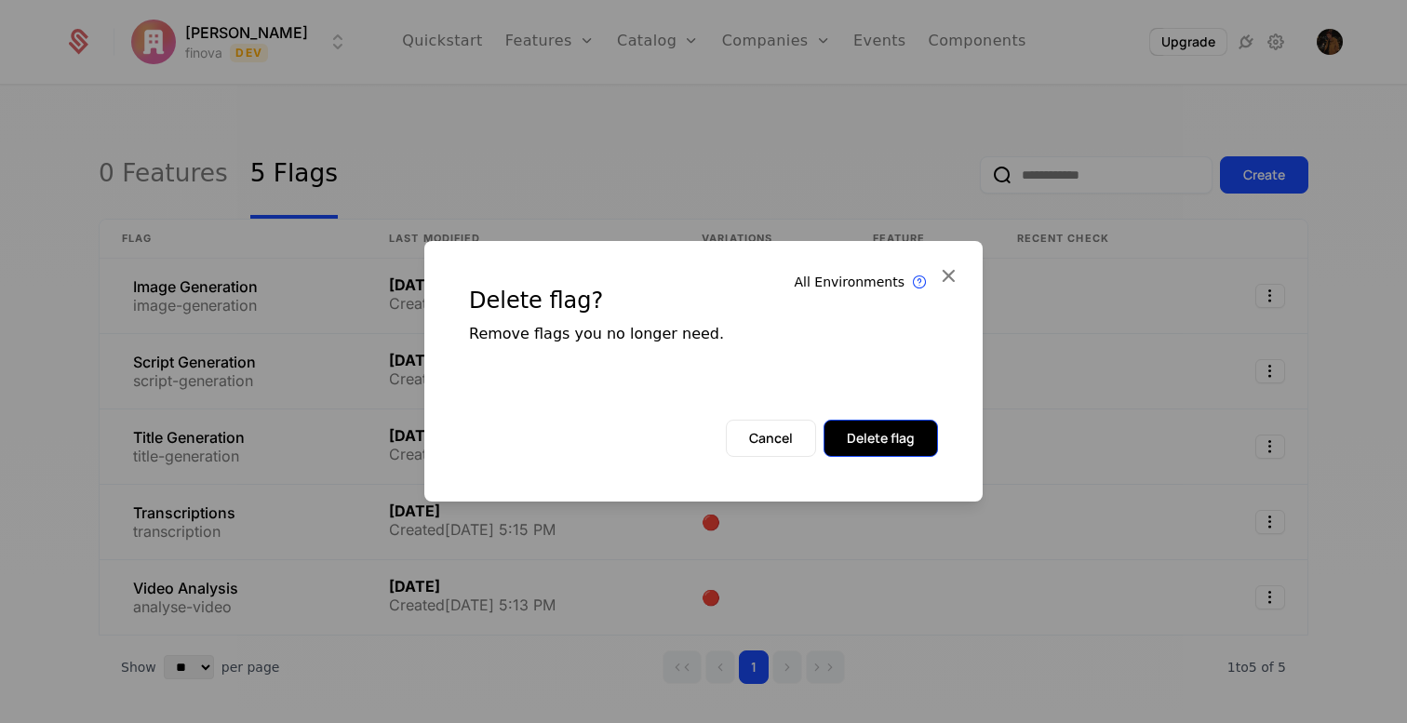
click at [877, 446] on button "Delete flag" at bounding box center [881, 438] width 114 height 37
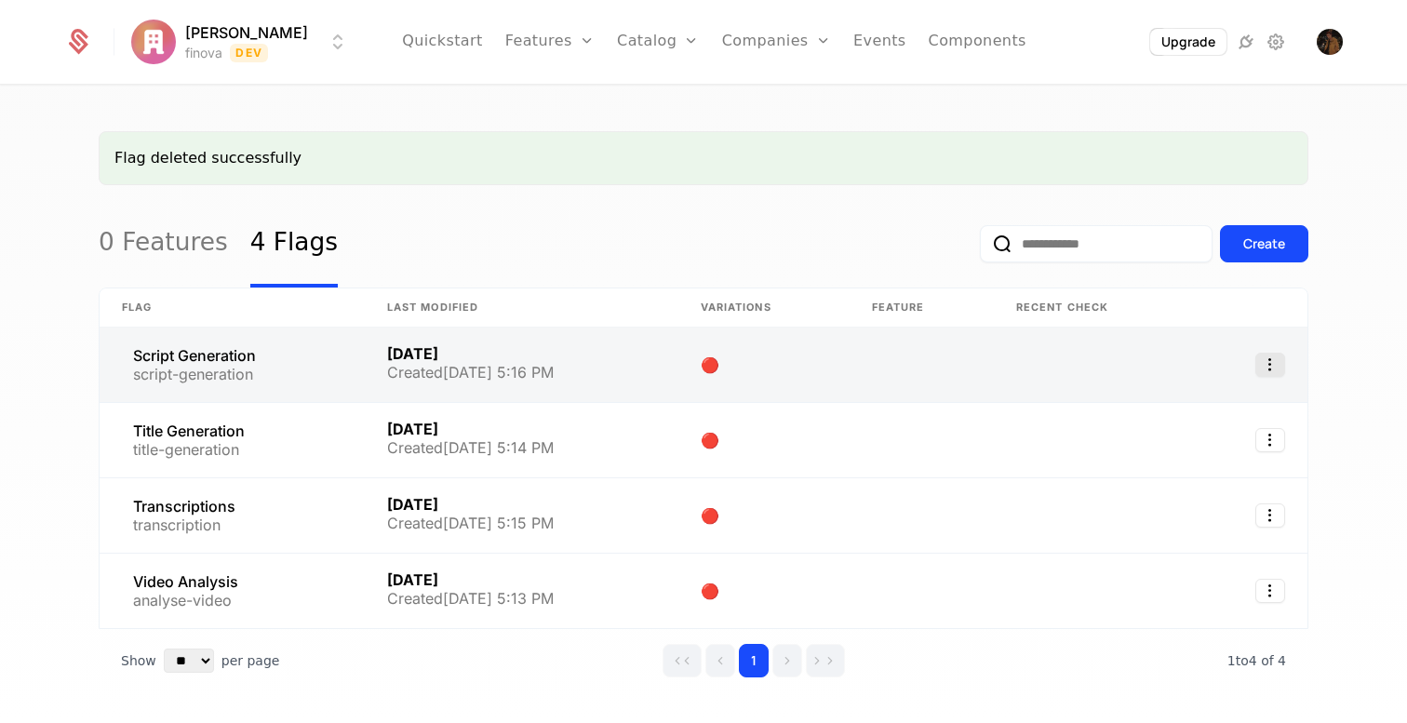
click at [1269, 368] on icon "Select action" at bounding box center [1270, 365] width 30 height 24
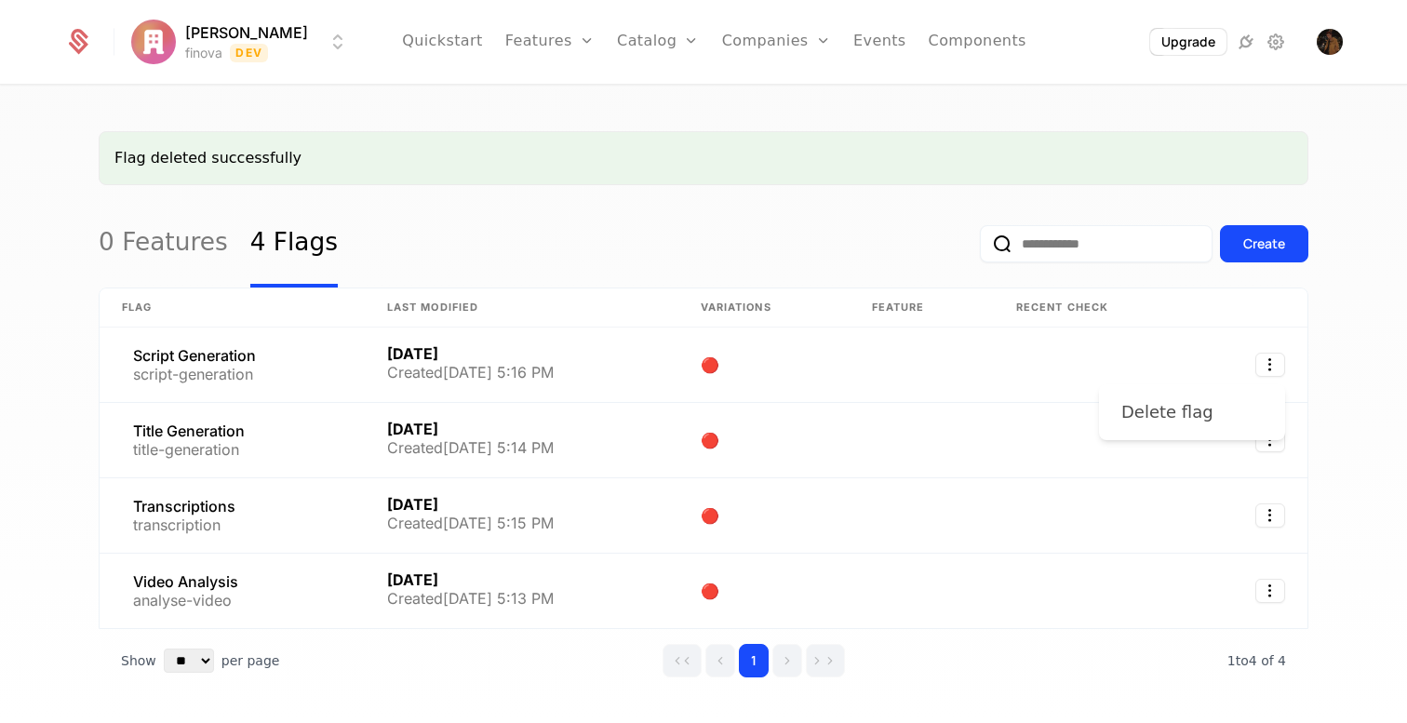
click at [1239, 415] on div "Delete flag" at bounding box center [1191, 412] width 141 height 26
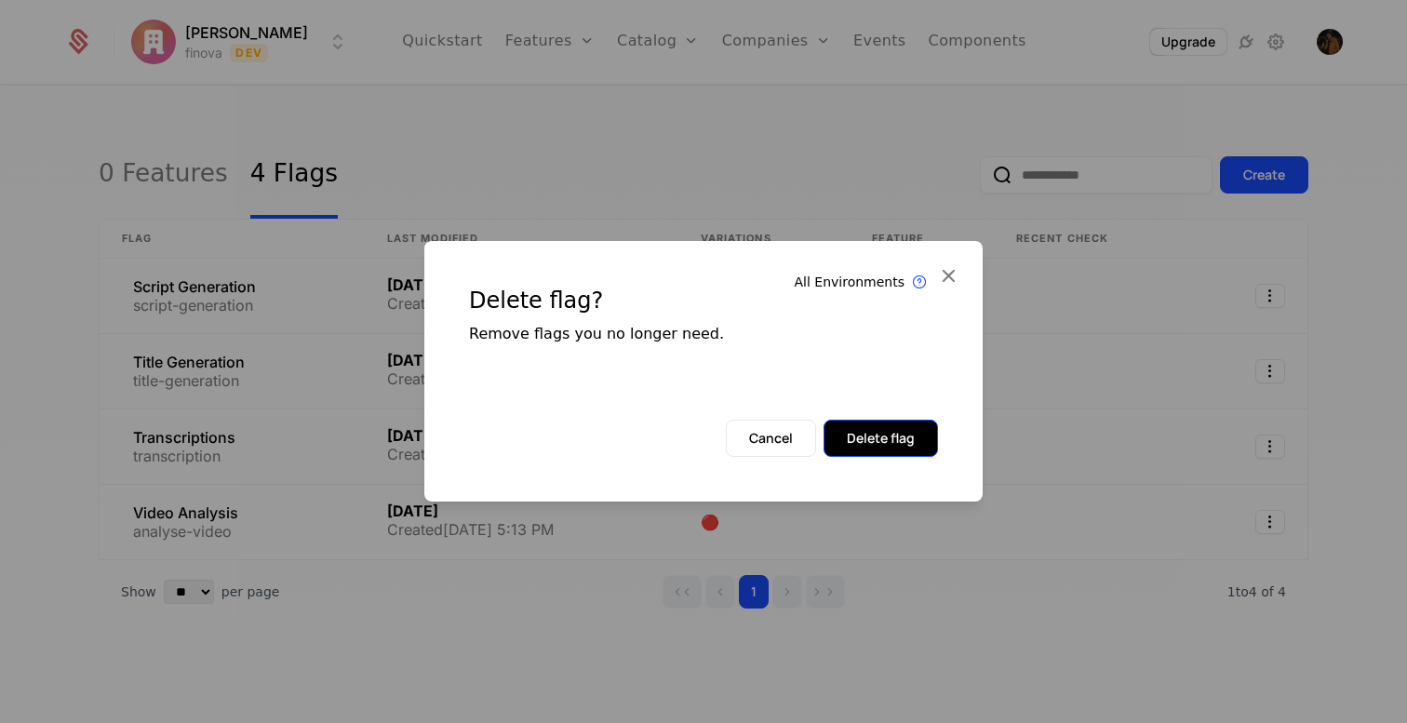
click at [864, 445] on button "Delete flag" at bounding box center [881, 438] width 114 height 37
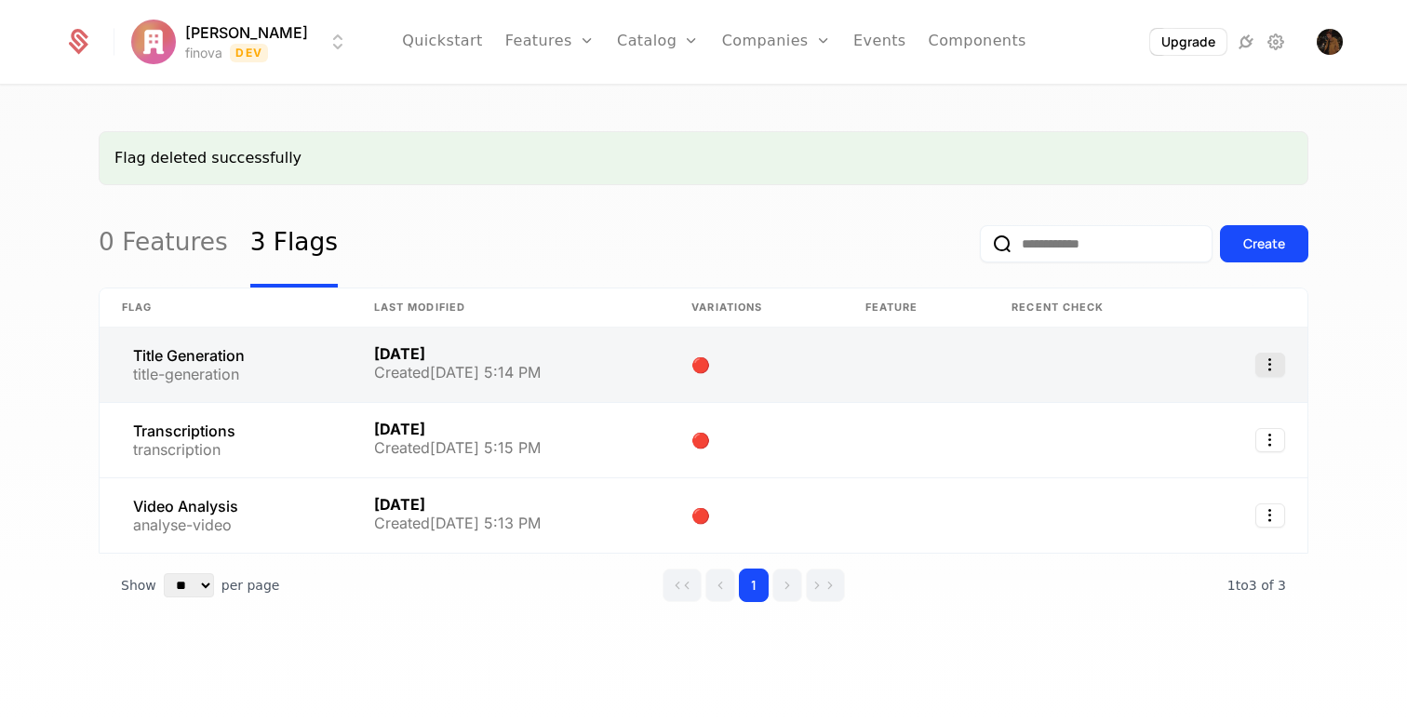
click at [1262, 365] on icon "Select action" at bounding box center [1270, 365] width 30 height 24
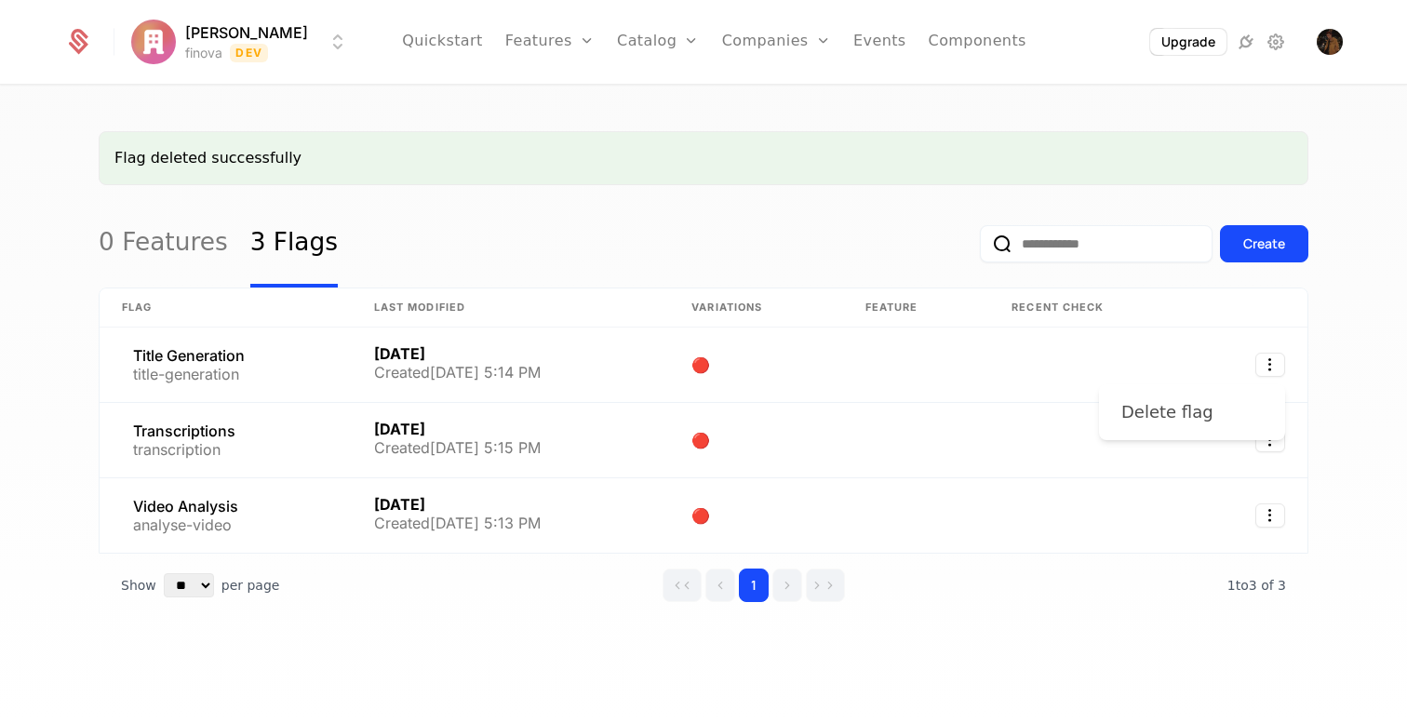
click at [1218, 402] on div "Delete flag" at bounding box center [1191, 412] width 141 height 26
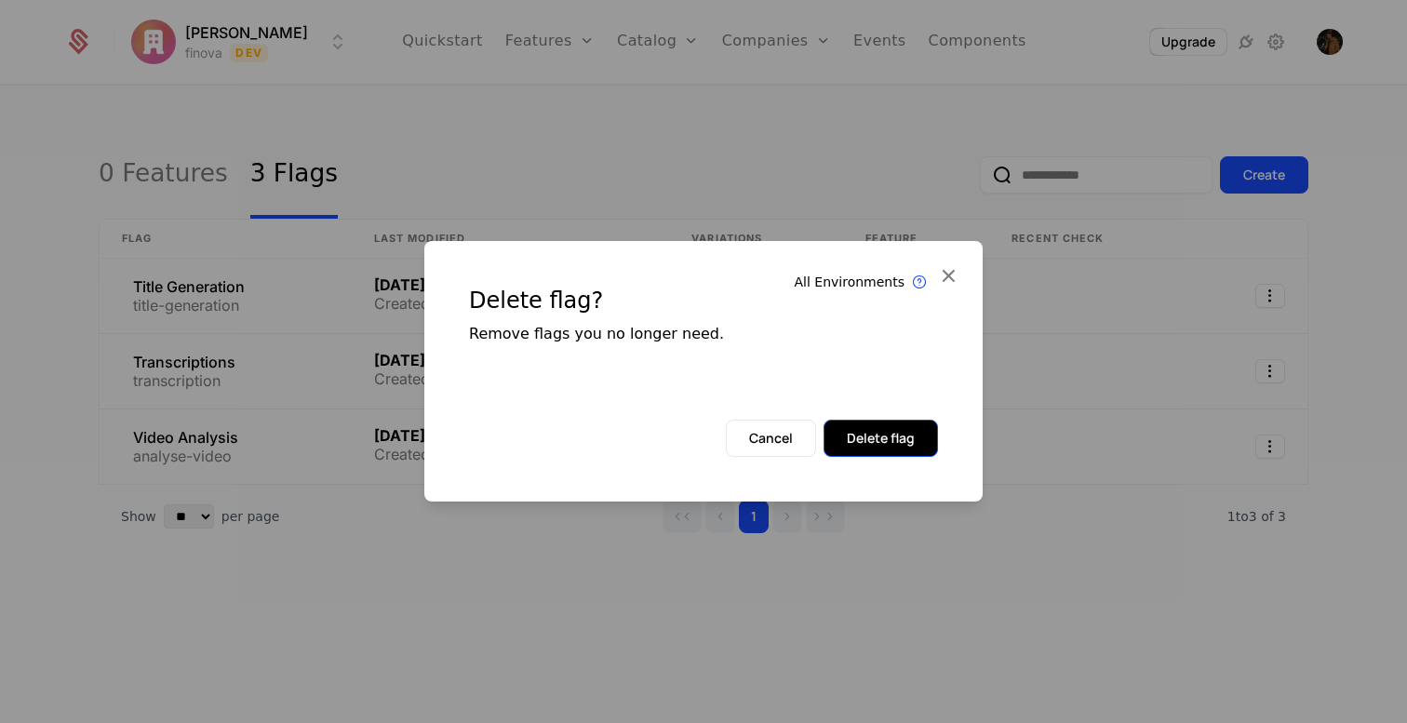
click at [914, 435] on button "Delete flag" at bounding box center [881, 438] width 114 height 37
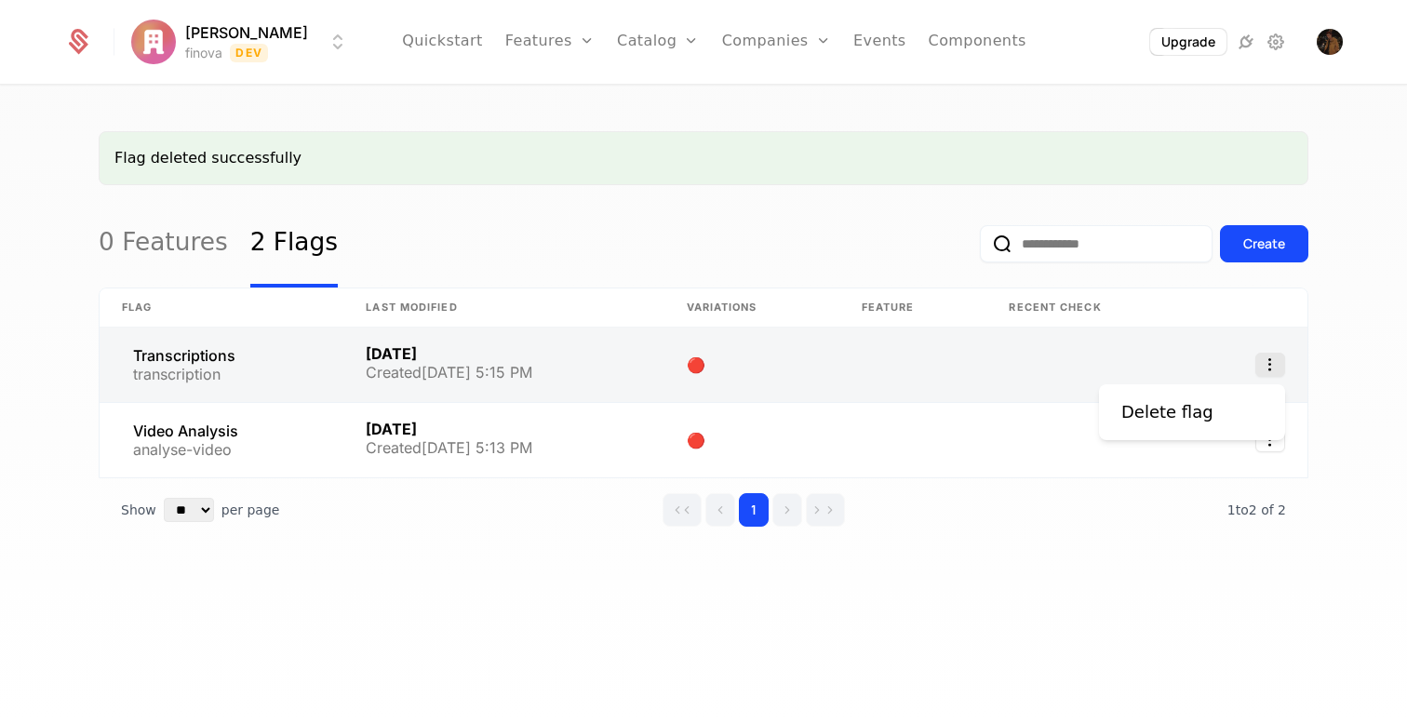
click at [1273, 366] on icon "Select action" at bounding box center [1270, 365] width 30 height 24
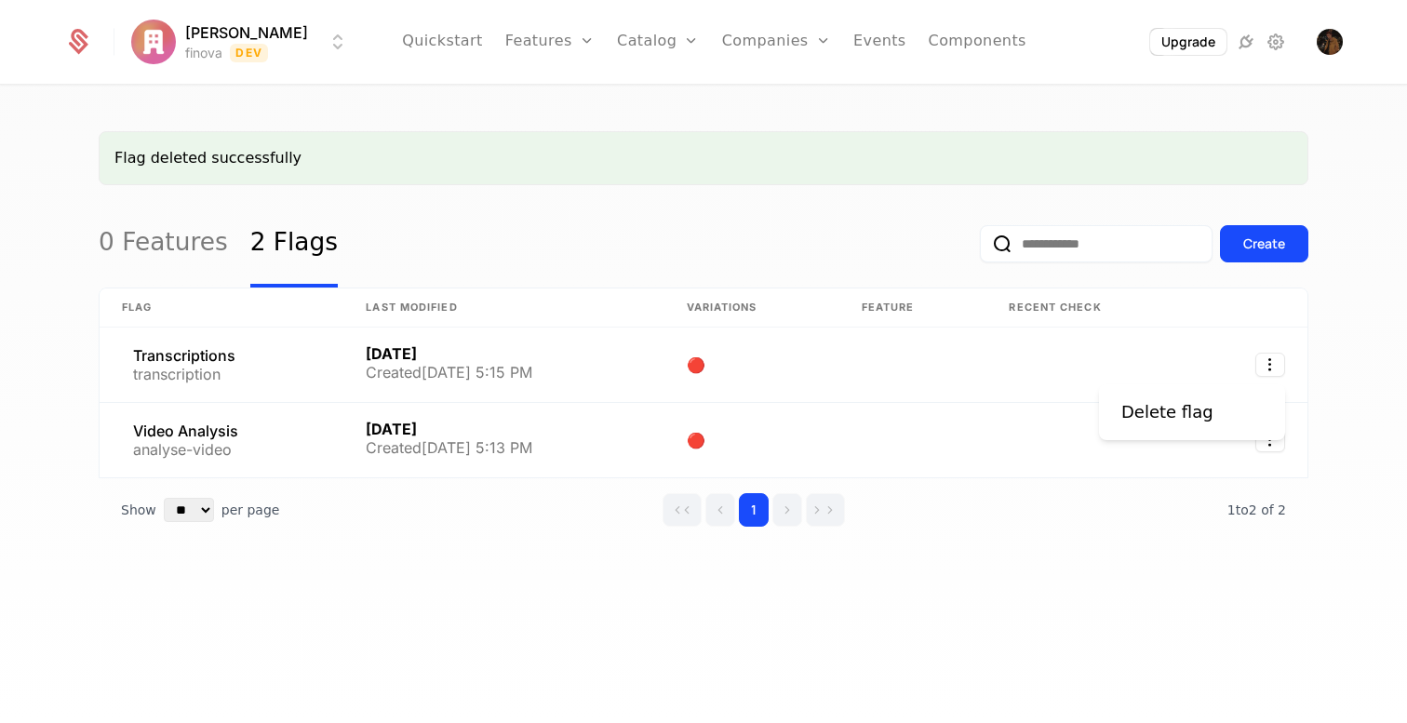
click at [1221, 394] on div "Delete flag" at bounding box center [1192, 412] width 186 height 56
click at [1205, 402] on div "Delete flag" at bounding box center [1174, 412] width 107 height 26
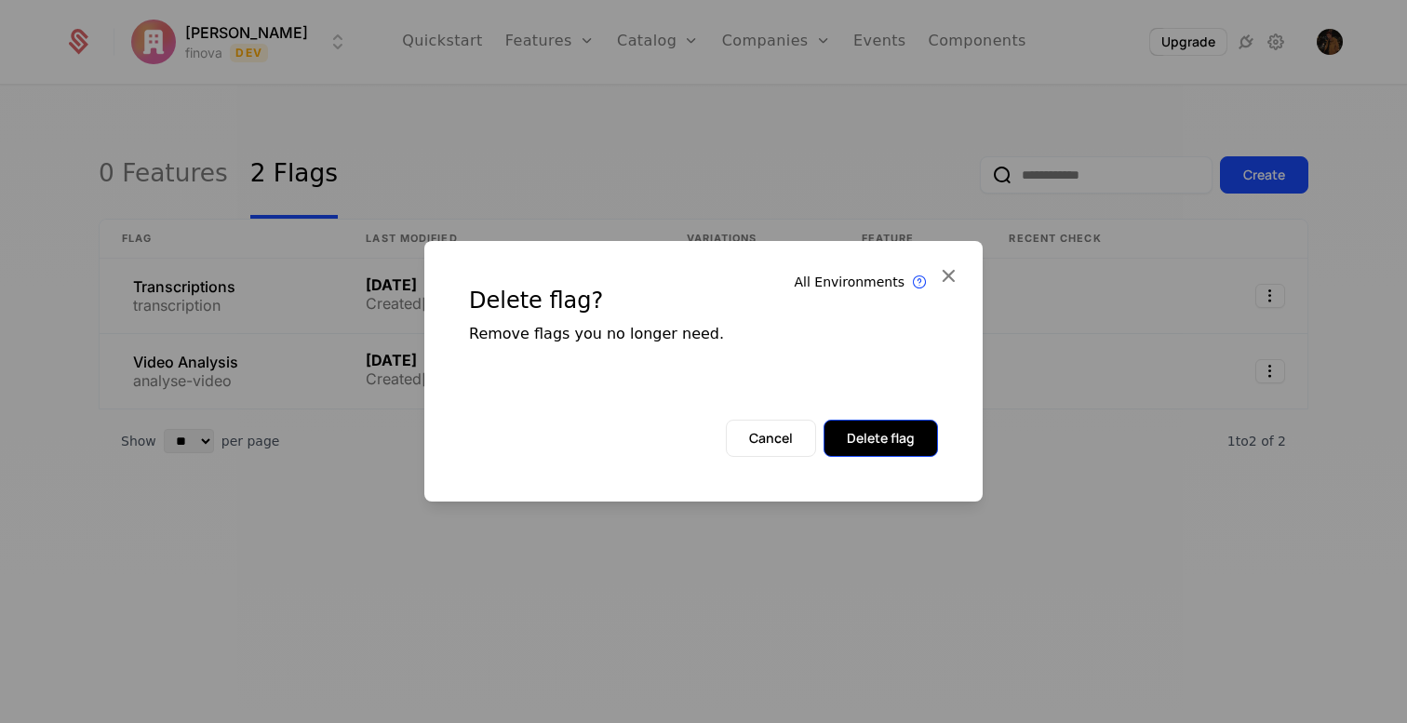
click at [828, 433] on button "Delete flag" at bounding box center [881, 438] width 114 height 37
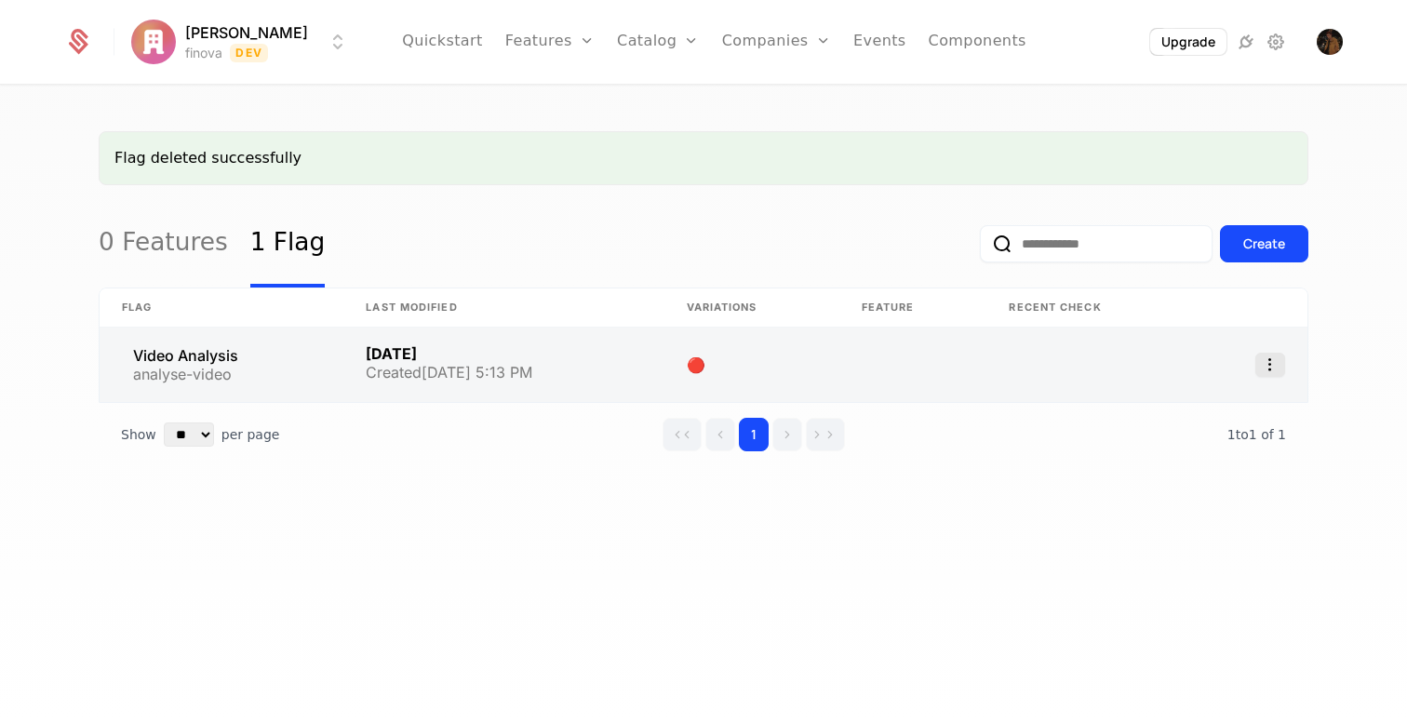
click at [1269, 366] on icon "Select action" at bounding box center [1270, 365] width 30 height 24
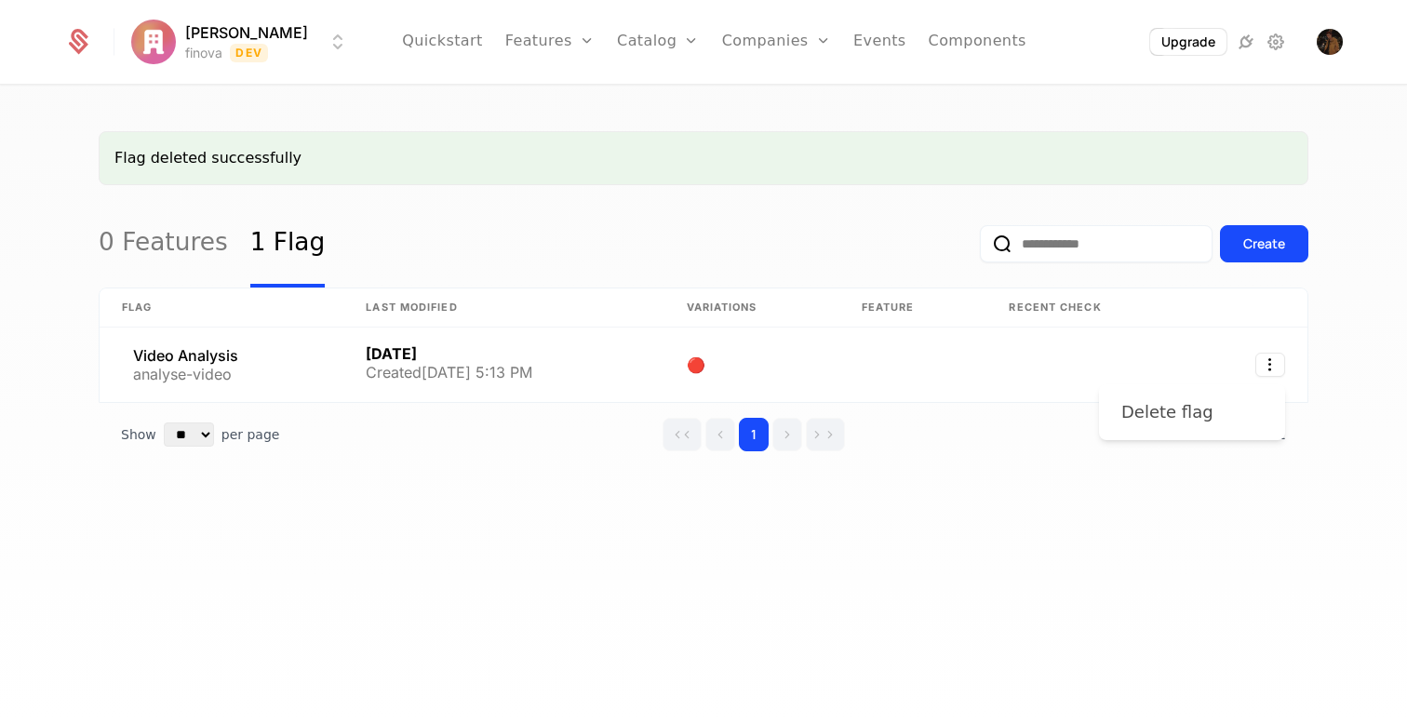
click at [1197, 424] on div "Delete flag" at bounding box center [1167, 412] width 92 height 26
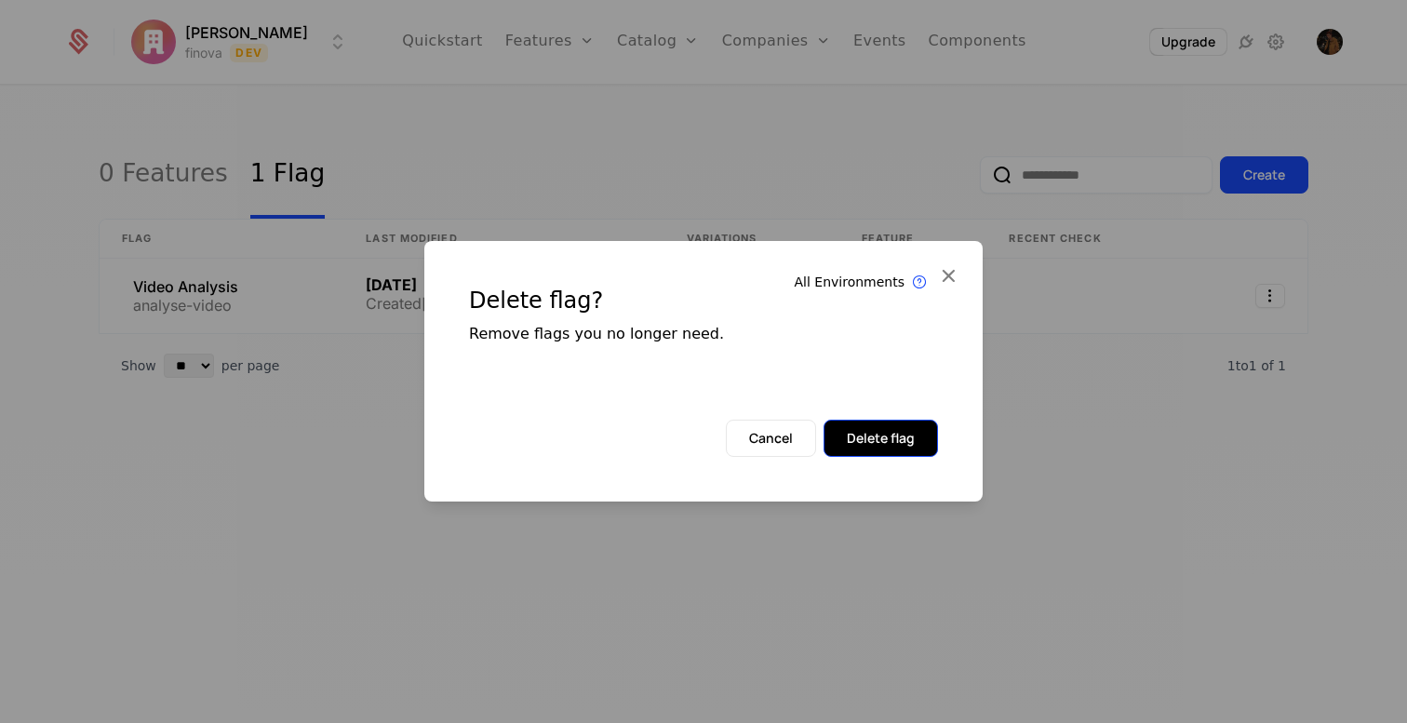
click at [879, 430] on button "Delete flag" at bounding box center [881, 438] width 114 height 37
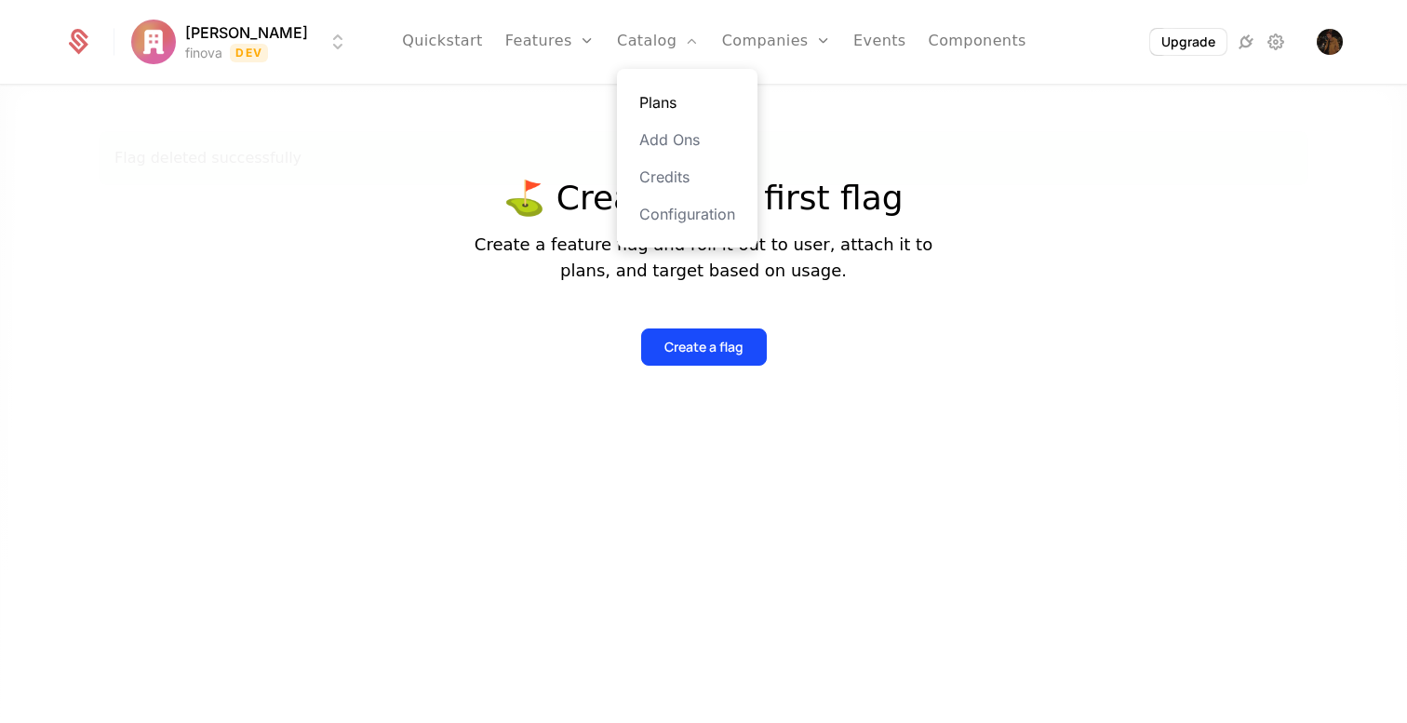
click at [639, 108] on link "Plans" at bounding box center [687, 102] width 96 height 22
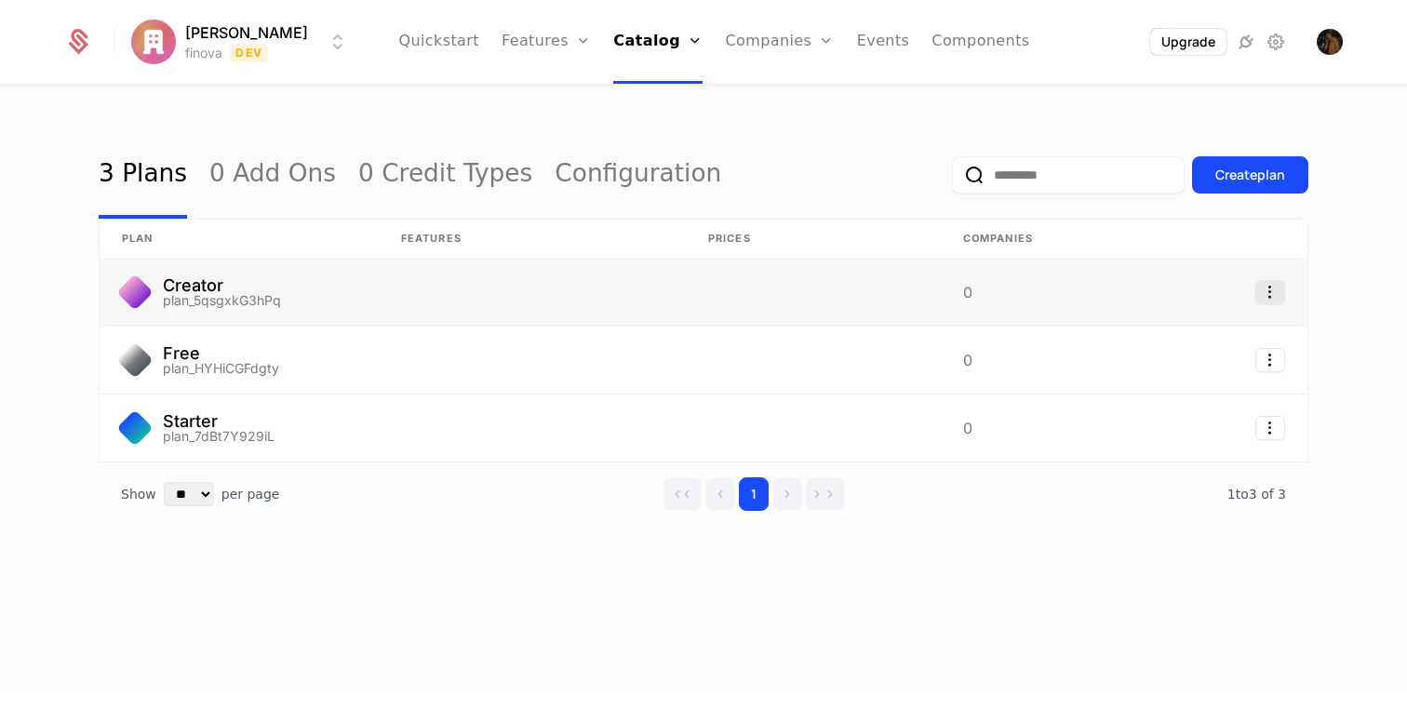
click at [1272, 286] on icon "Select action" at bounding box center [1270, 292] width 30 height 24
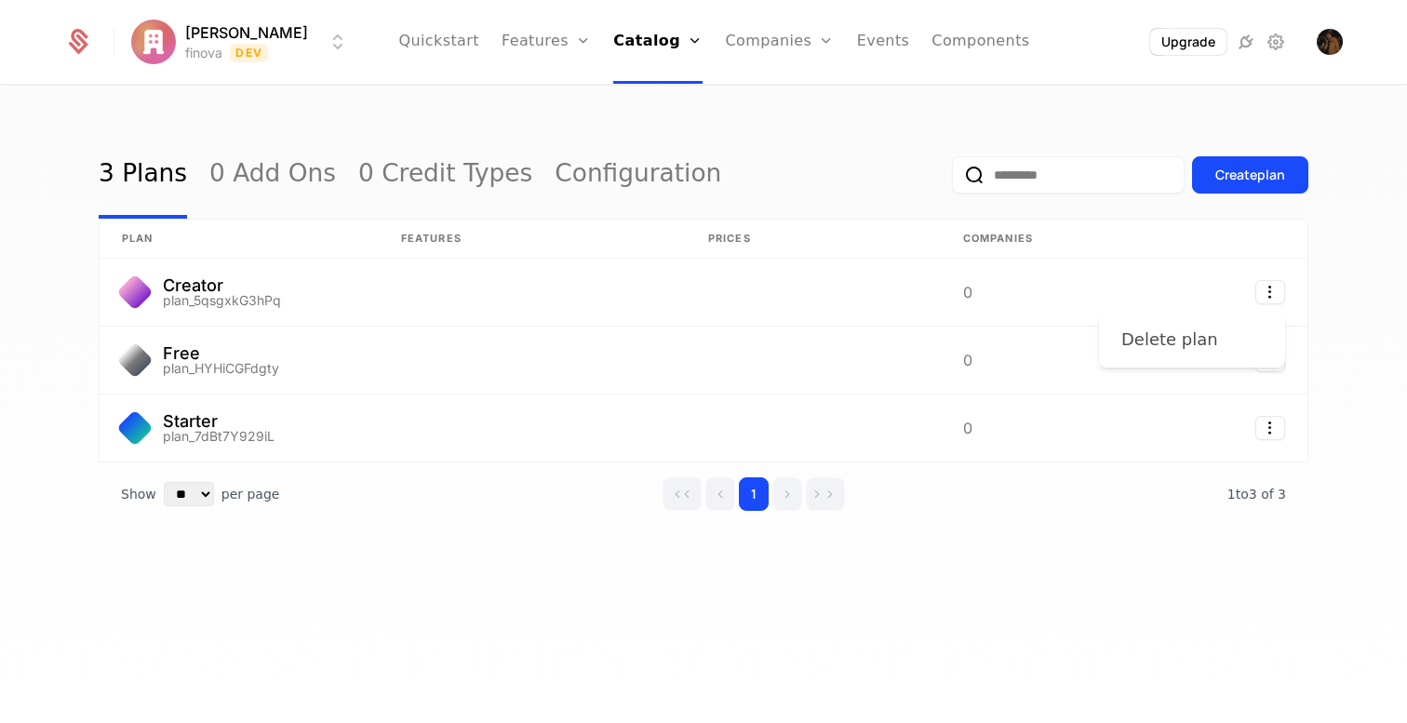
click at [1228, 342] on div "Delete plan" at bounding box center [1191, 340] width 141 height 26
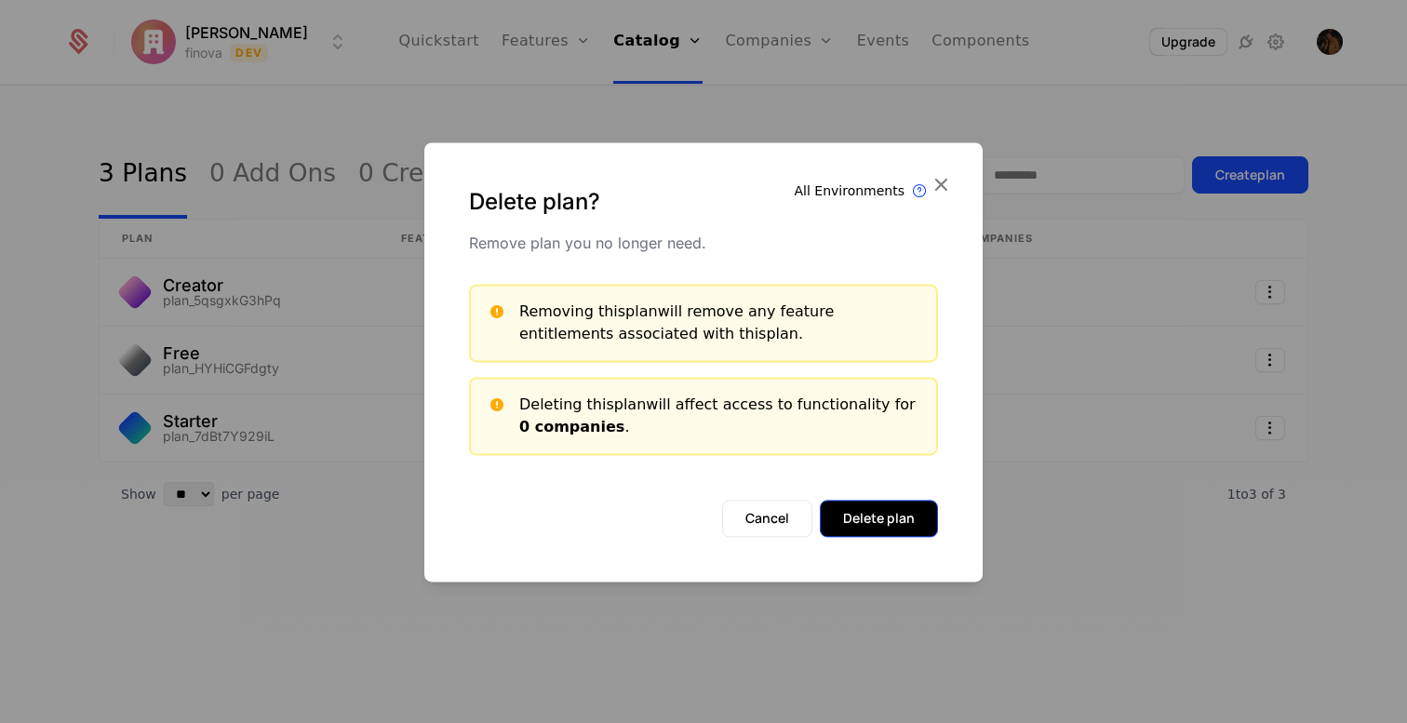
click at [907, 516] on button "Delete plan" at bounding box center [879, 518] width 118 height 37
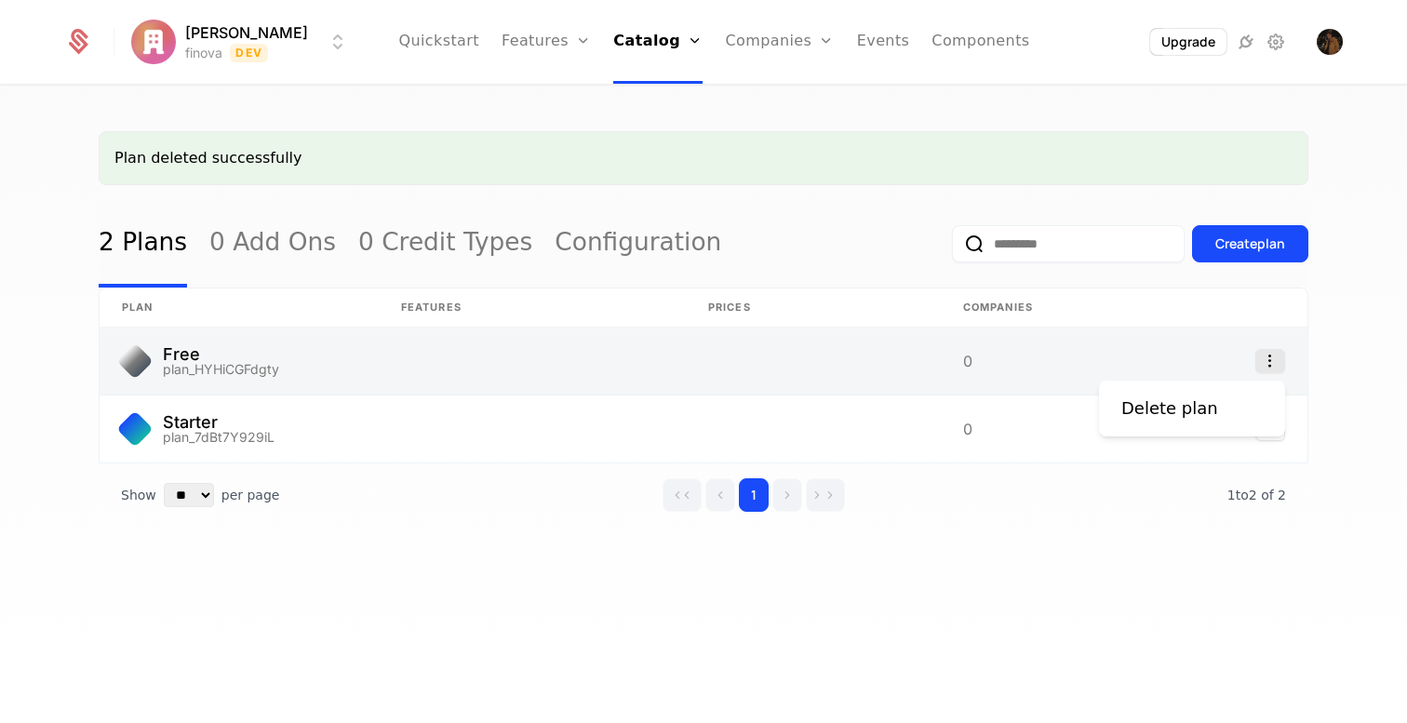
click at [1266, 366] on icon "Select action" at bounding box center [1270, 361] width 30 height 24
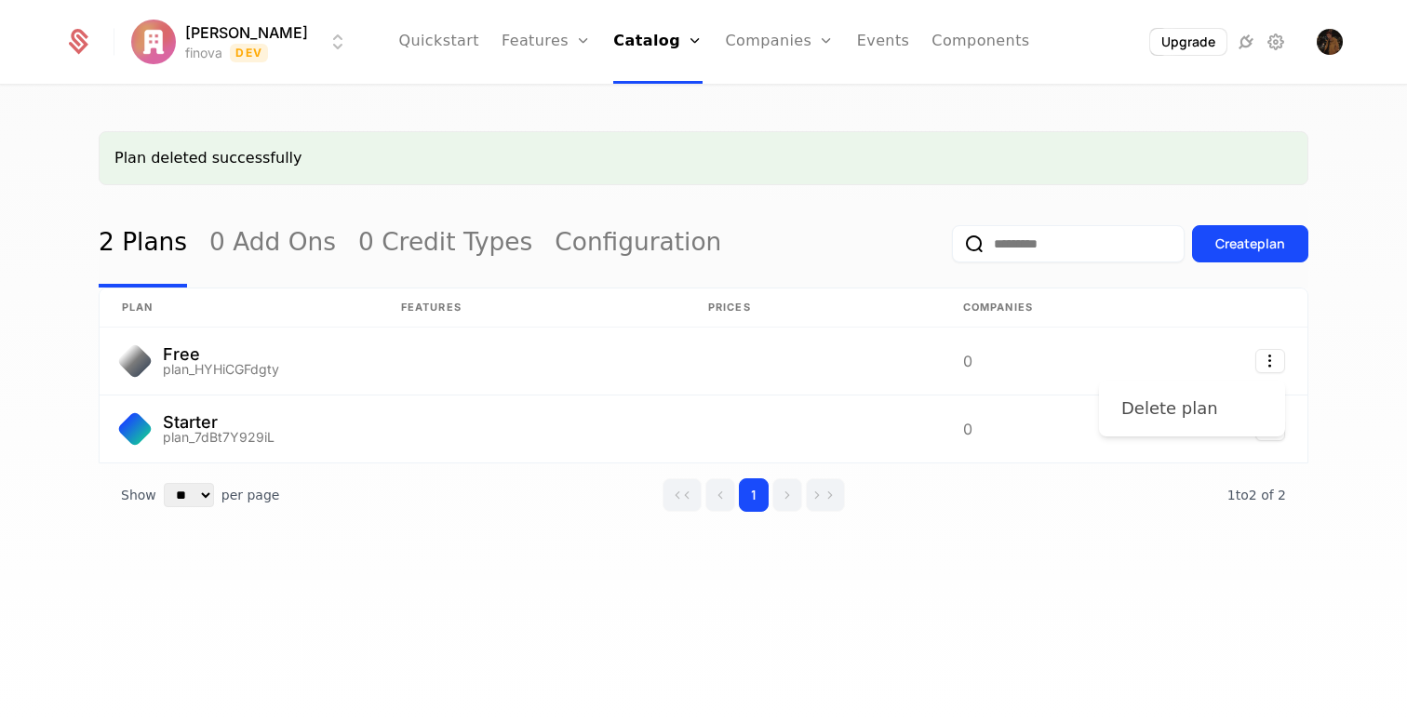
click at [1208, 403] on div "Delete plan" at bounding box center [1177, 408] width 112 height 26
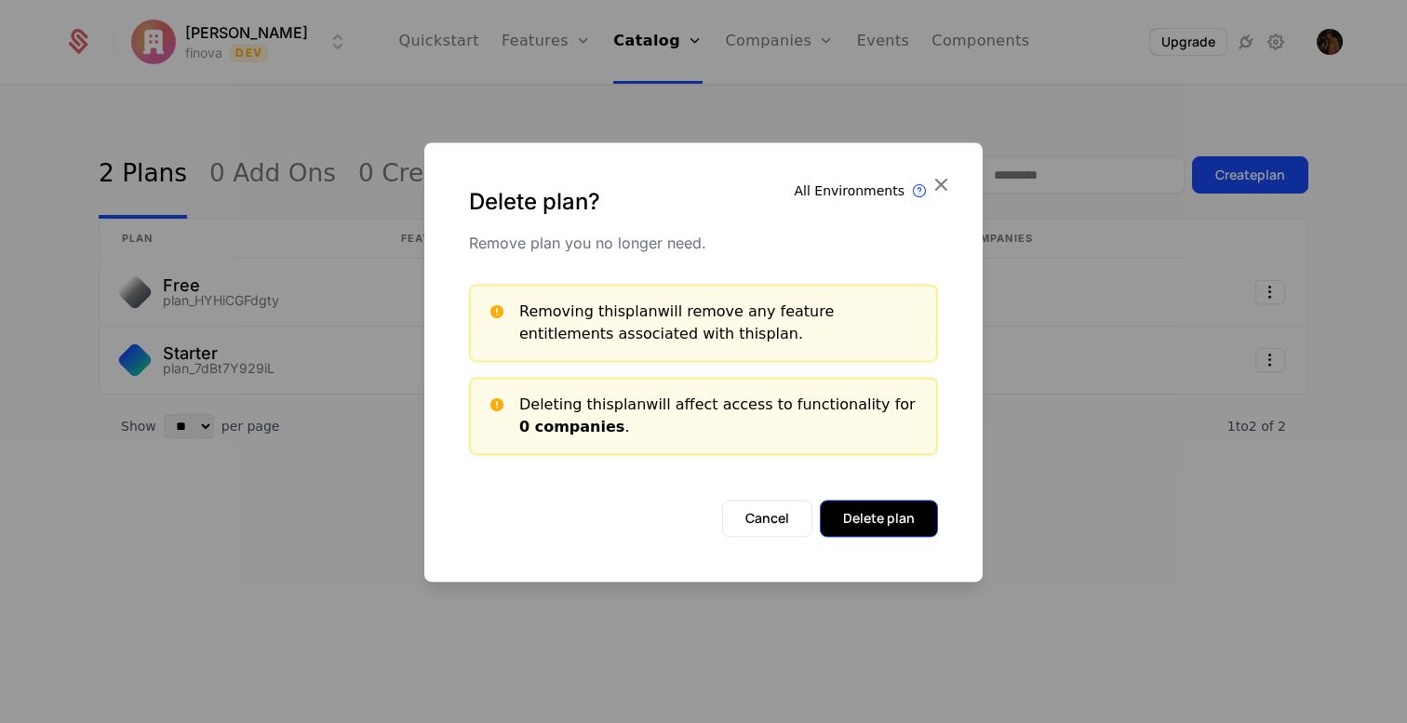
click at [881, 523] on button "Delete plan" at bounding box center [879, 518] width 118 height 37
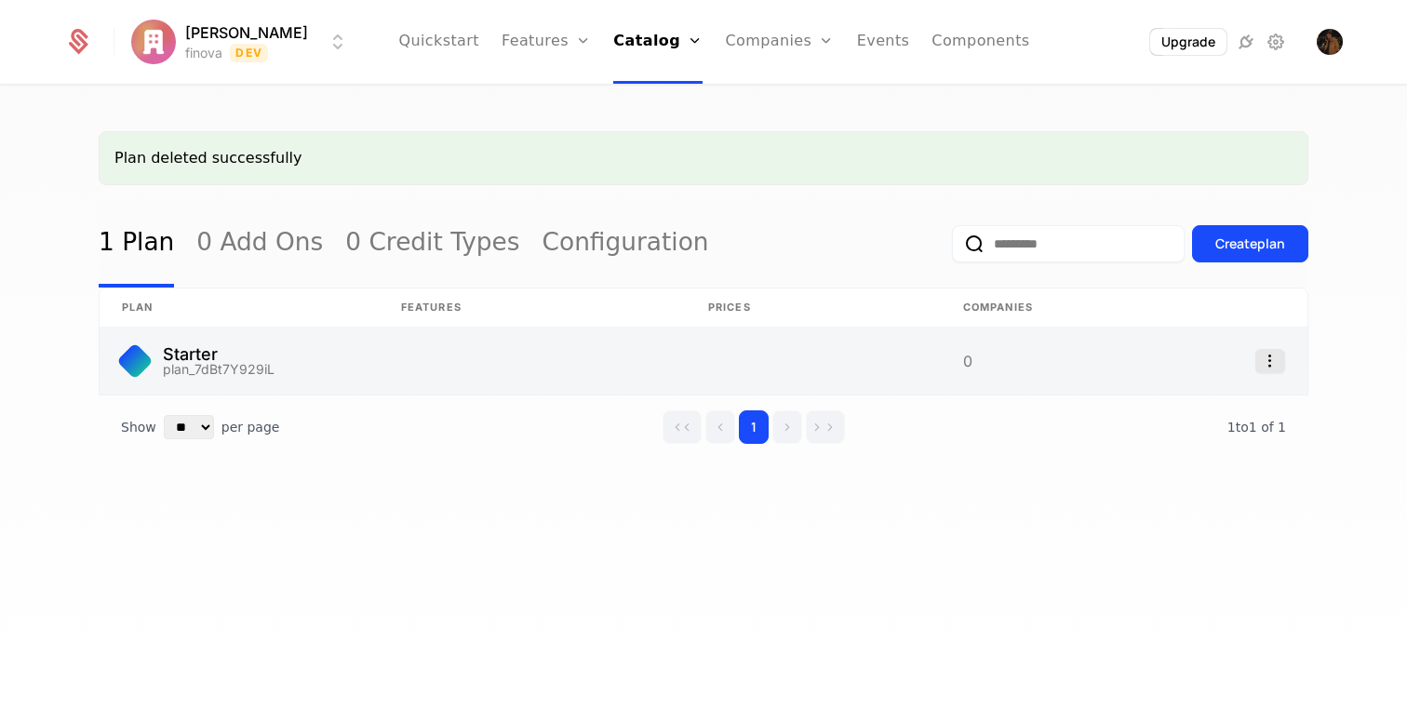
click at [1271, 366] on icon "Select action" at bounding box center [1270, 361] width 30 height 24
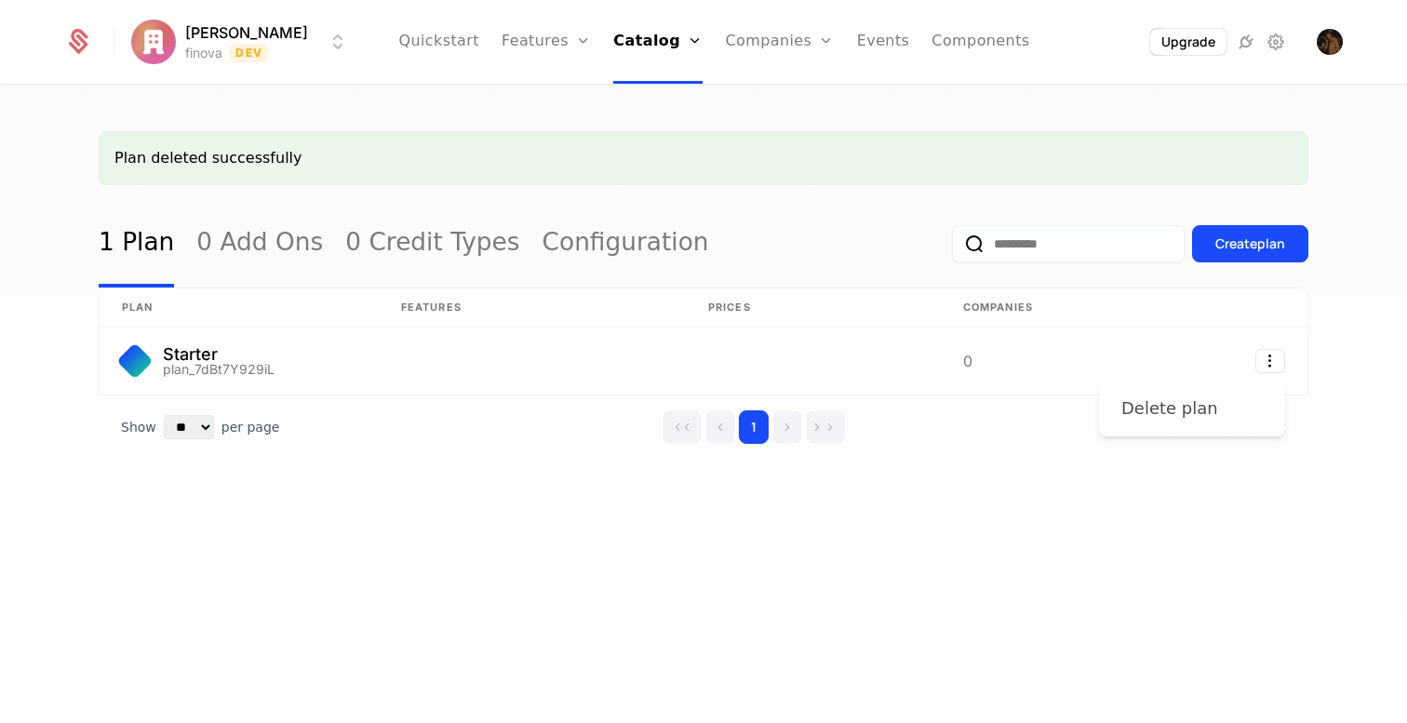
click at [1228, 395] on div "Delete plan" at bounding box center [1191, 408] width 141 height 26
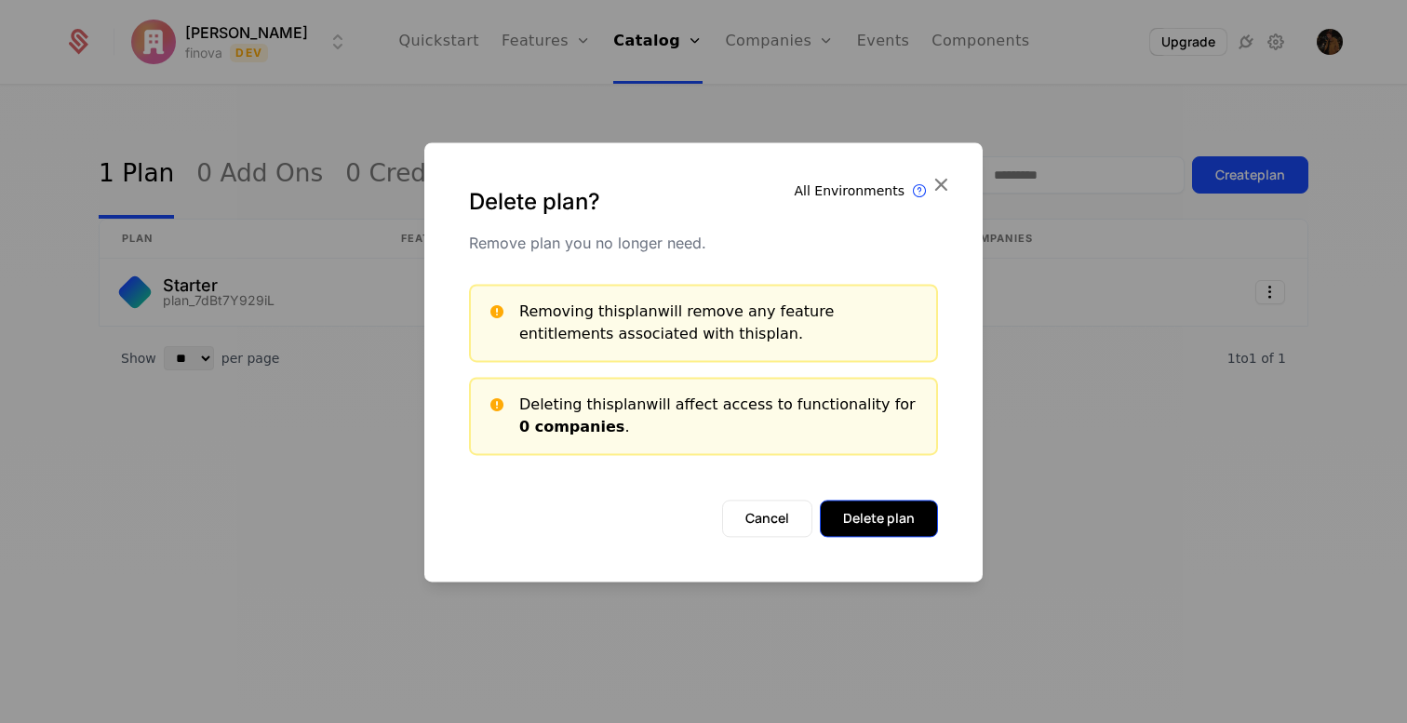
click at [904, 519] on button "Delete plan" at bounding box center [879, 518] width 118 height 37
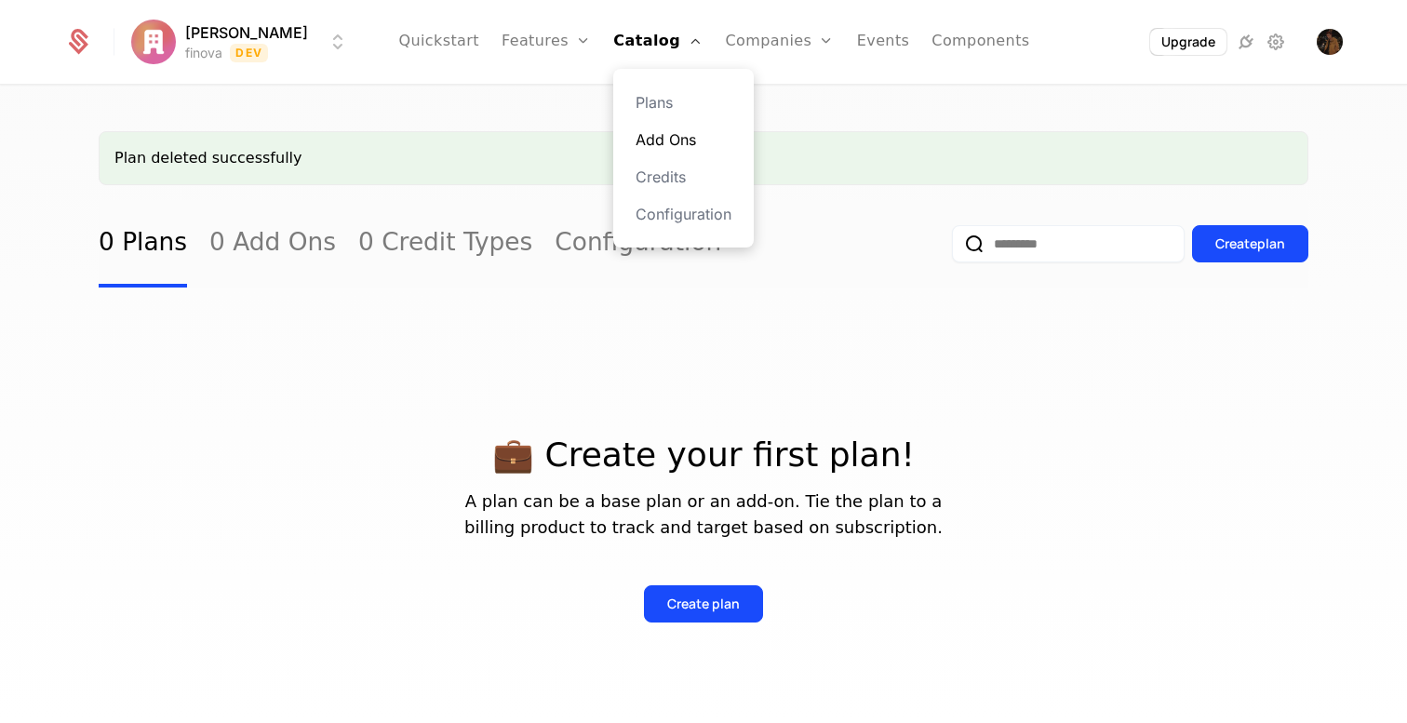
click at [639, 149] on link "Add Ons" at bounding box center [684, 139] width 96 height 22
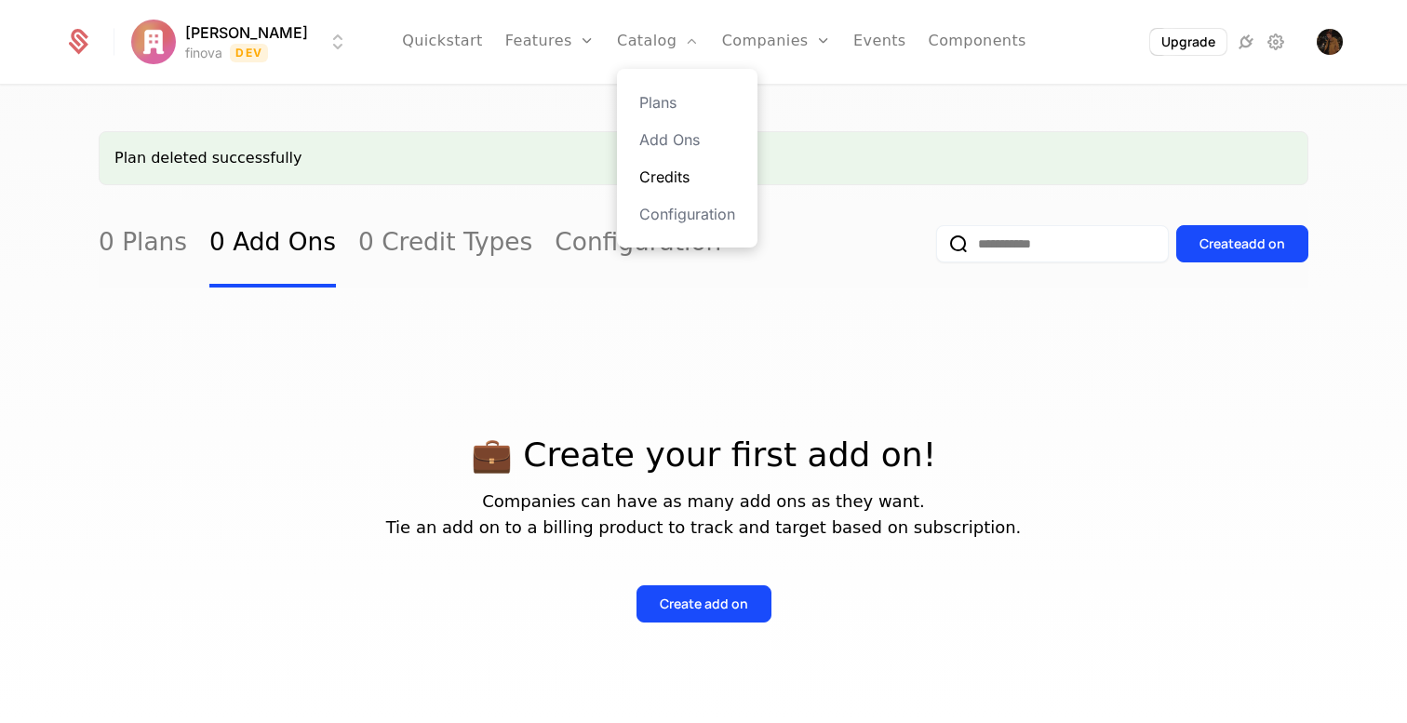
click at [640, 168] on link "Credits" at bounding box center [687, 177] width 96 height 22
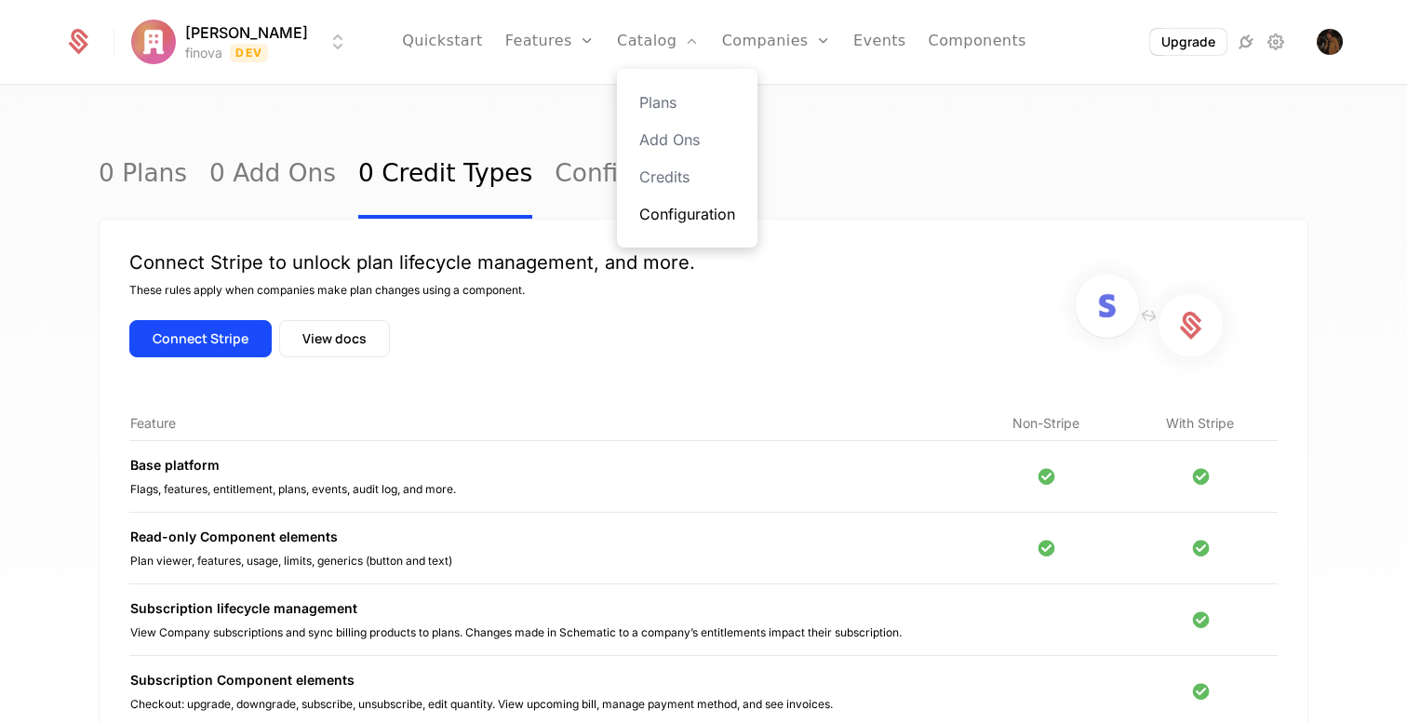
click at [663, 212] on link "Configuration" at bounding box center [687, 214] width 96 height 22
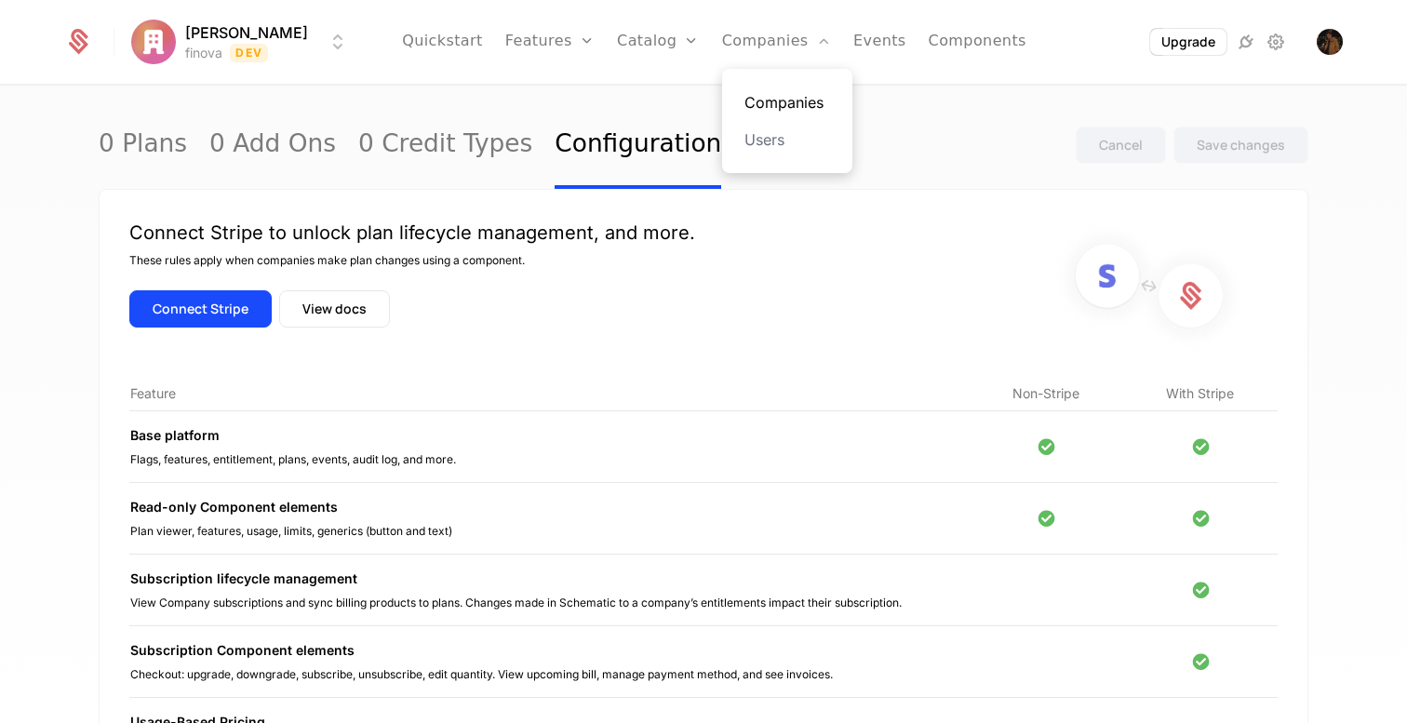
click at [753, 102] on link "Companies" at bounding box center [787, 102] width 86 height 22
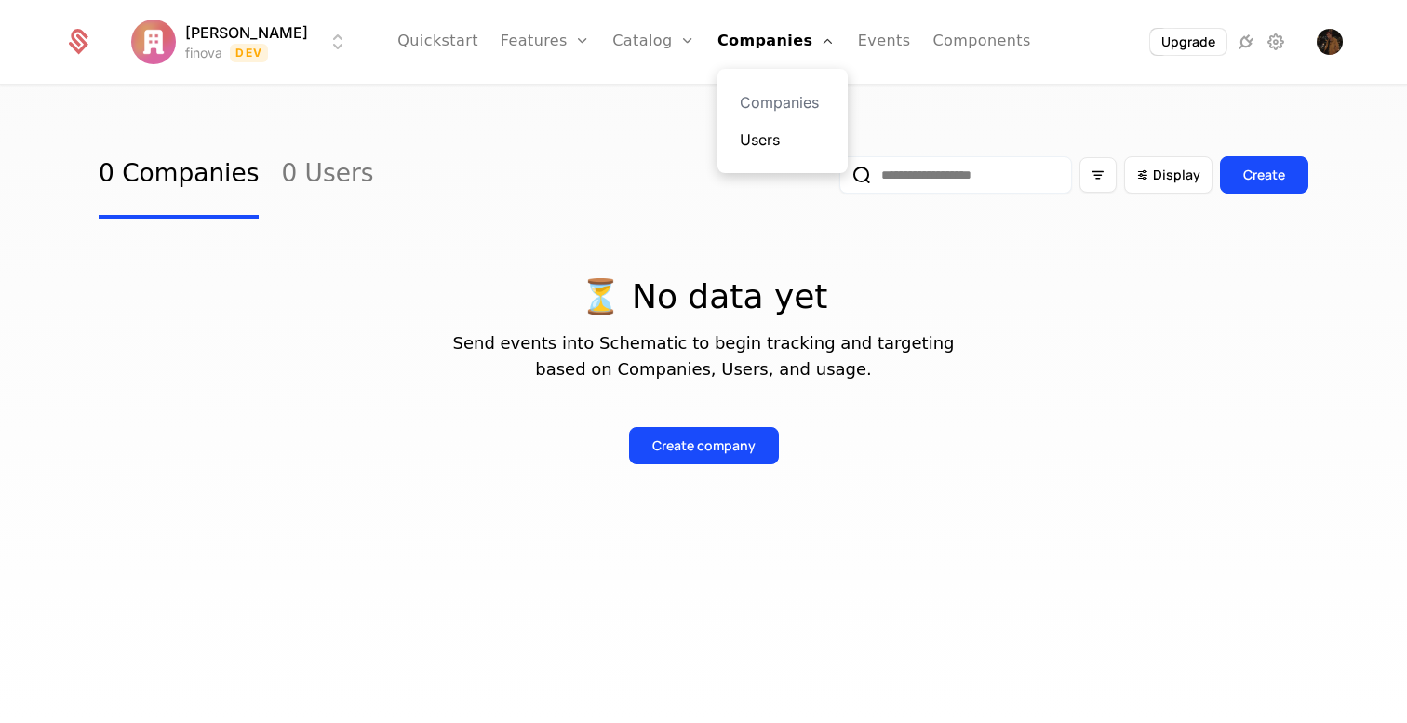
click at [754, 144] on link "Users" at bounding box center [783, 139] width 86 height 22
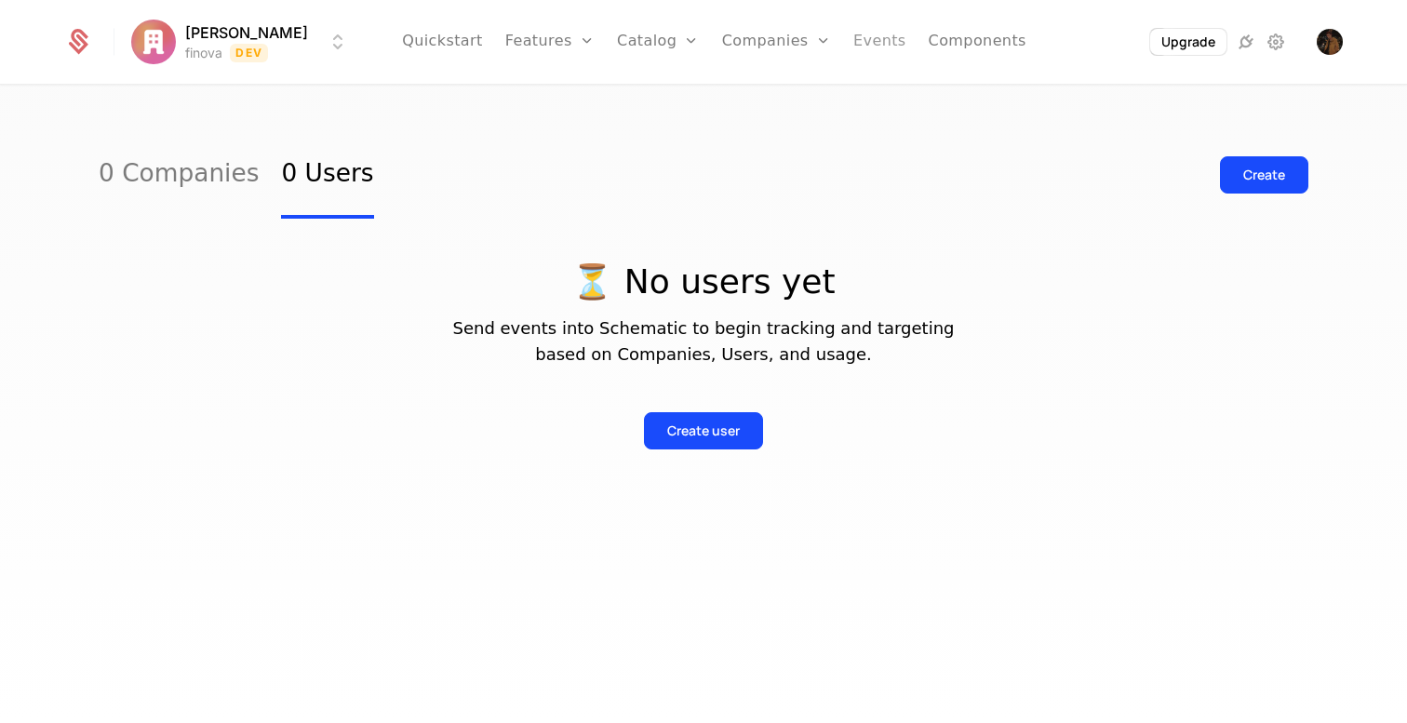
click at [858, 45] on link "Events" at bounding box center [879, 42] width 53 height 84
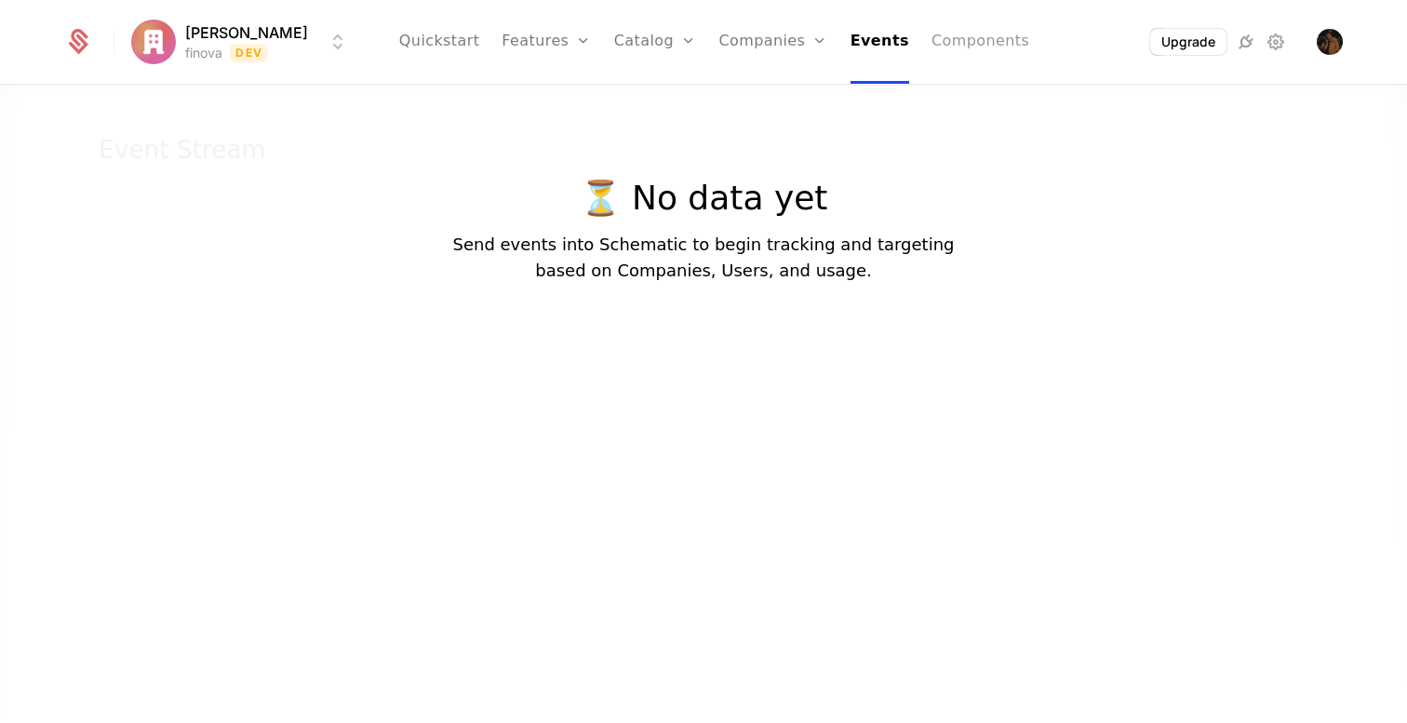
click at [938, 49] on link "Components" at bounding box center [980, 42] width 98 height 84
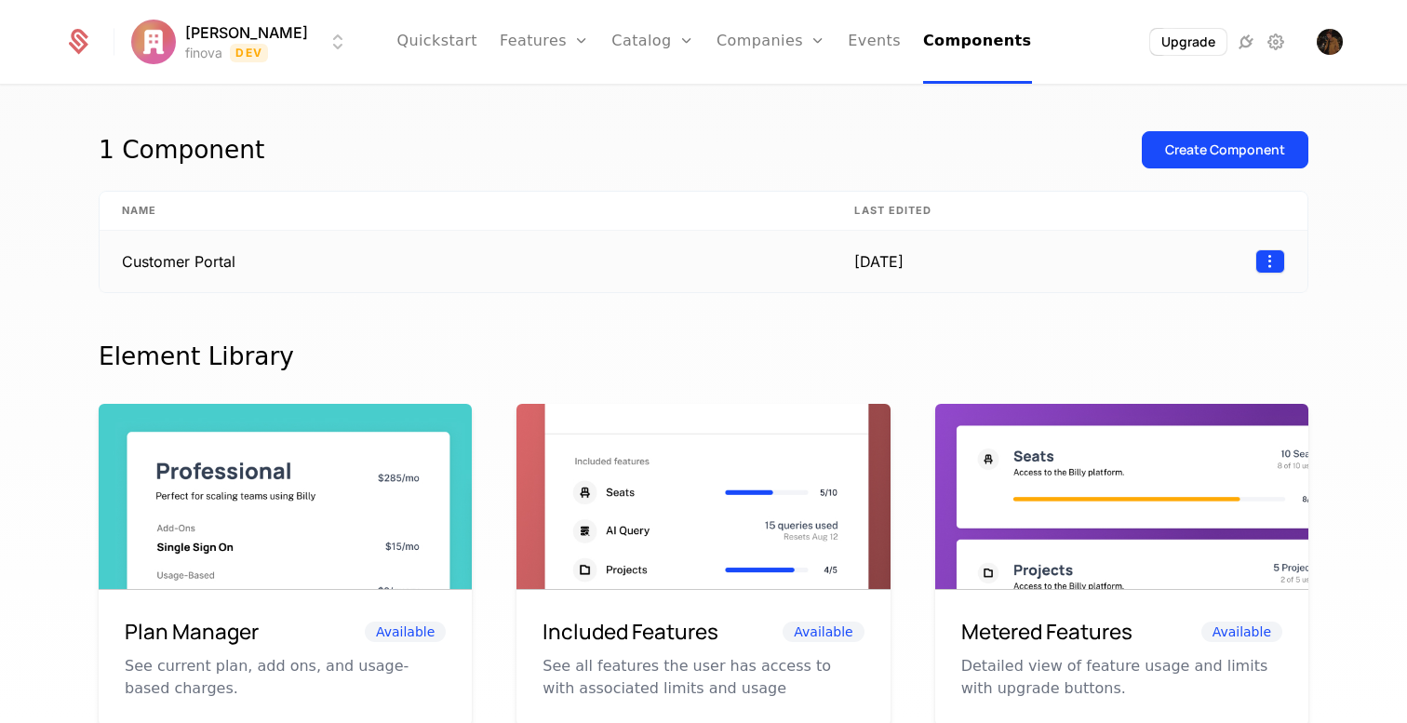
click at [1272, 267] on html "[PERSON_NAME] finova Dev Quickstart Features Features Flags Catalog Plans Add O…" at bounding box center [703, 361] width 1407 height 723
click at [1214, 291] on div "Delete Edit" at bounding box center [1192, 329] width 186 height 97
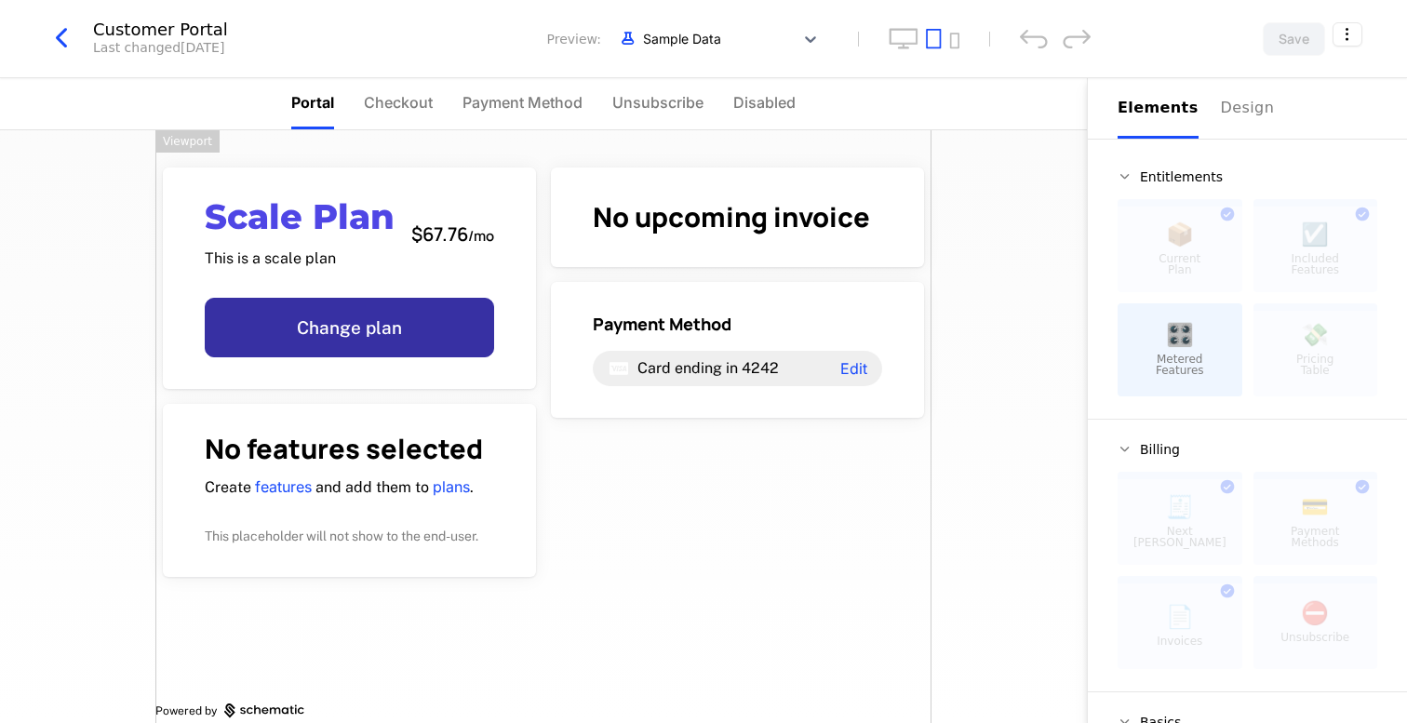
click at [62, 43] on icon "button" at bounding box center [61, 37] width 33 height 33
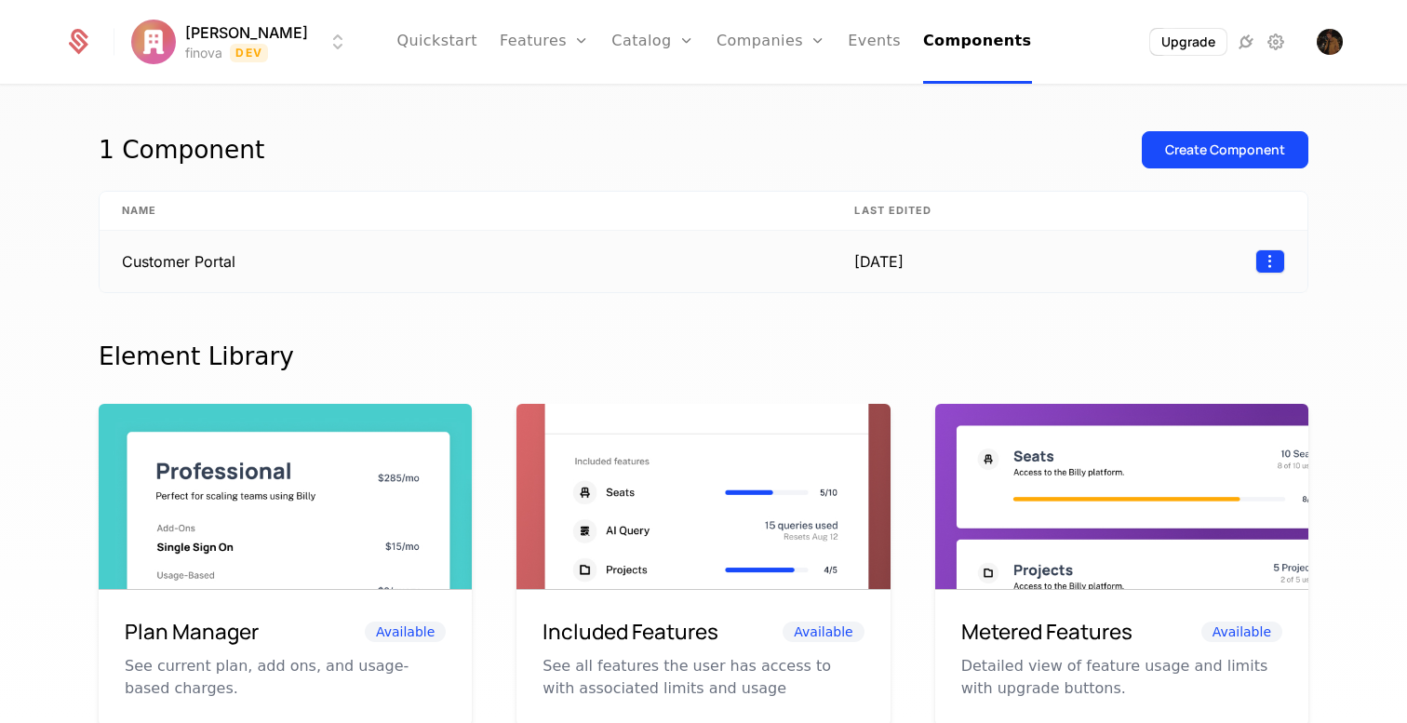
click at [1273, 260] on html "[PERSON_NAME] finova Dev Quickstart Features Features Flags Catalog Plans Add O…" at bounding box center [703, 361] width 1407 height 723
click at [1155, 306] on div "Delete" at bounding box center [1148, 309] width 55 height 26
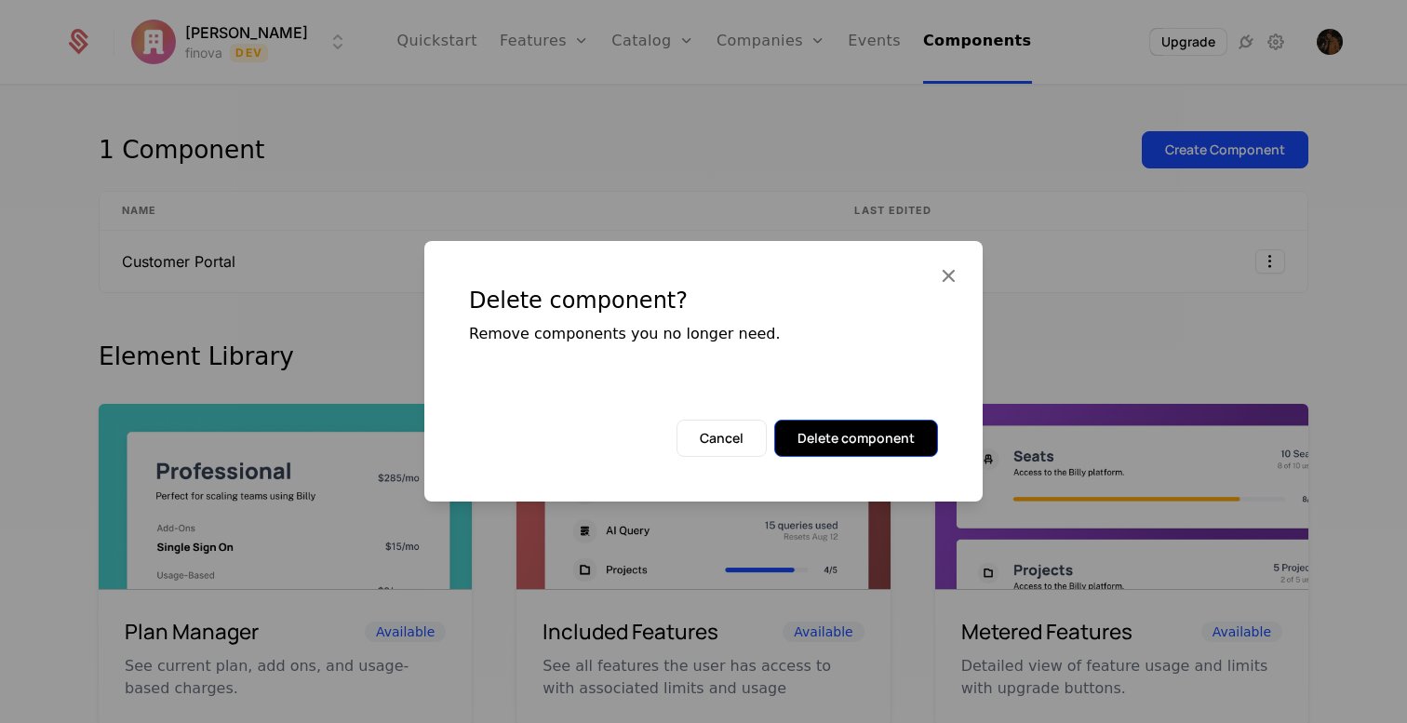
click at [914, 420] on button "Delete component" at bounding box center [856, 438] width 164 height 37
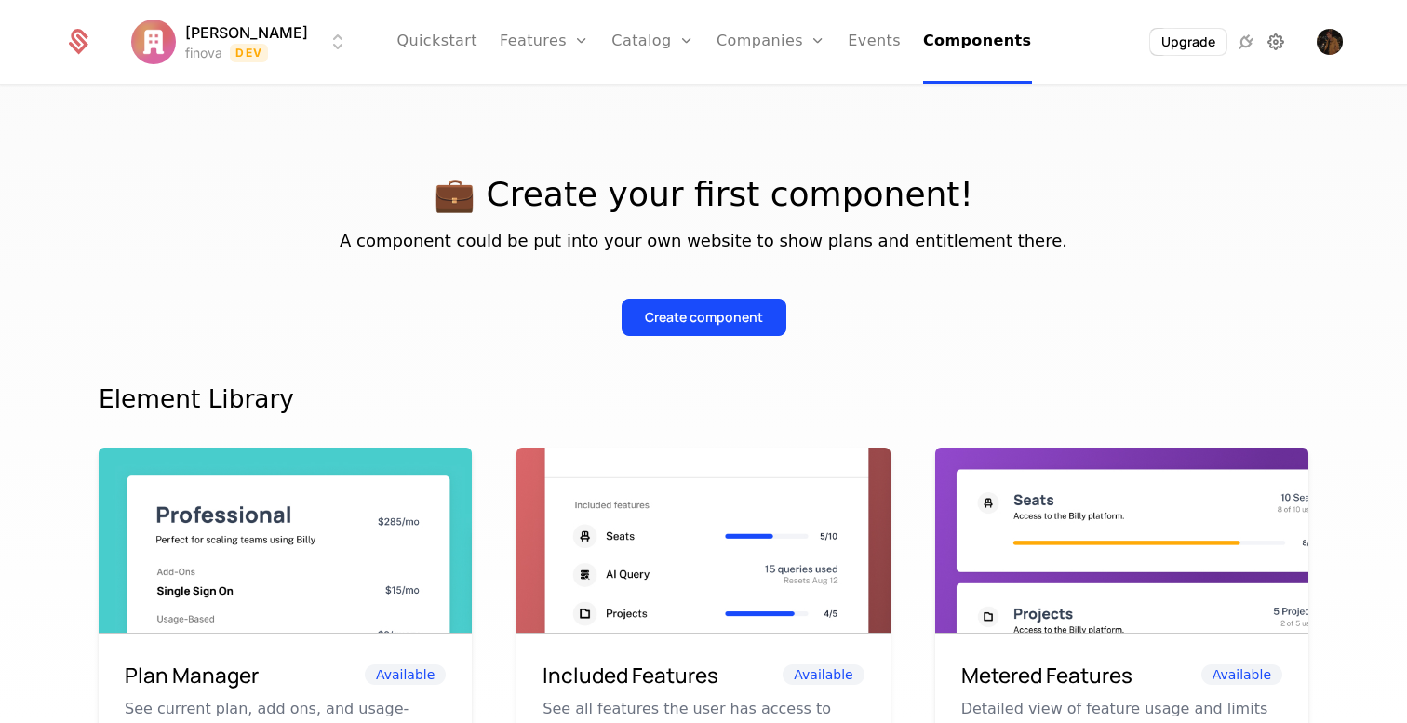
click at [1275, 42] on icon at bounding box center [1276, 42] width 22 height 22
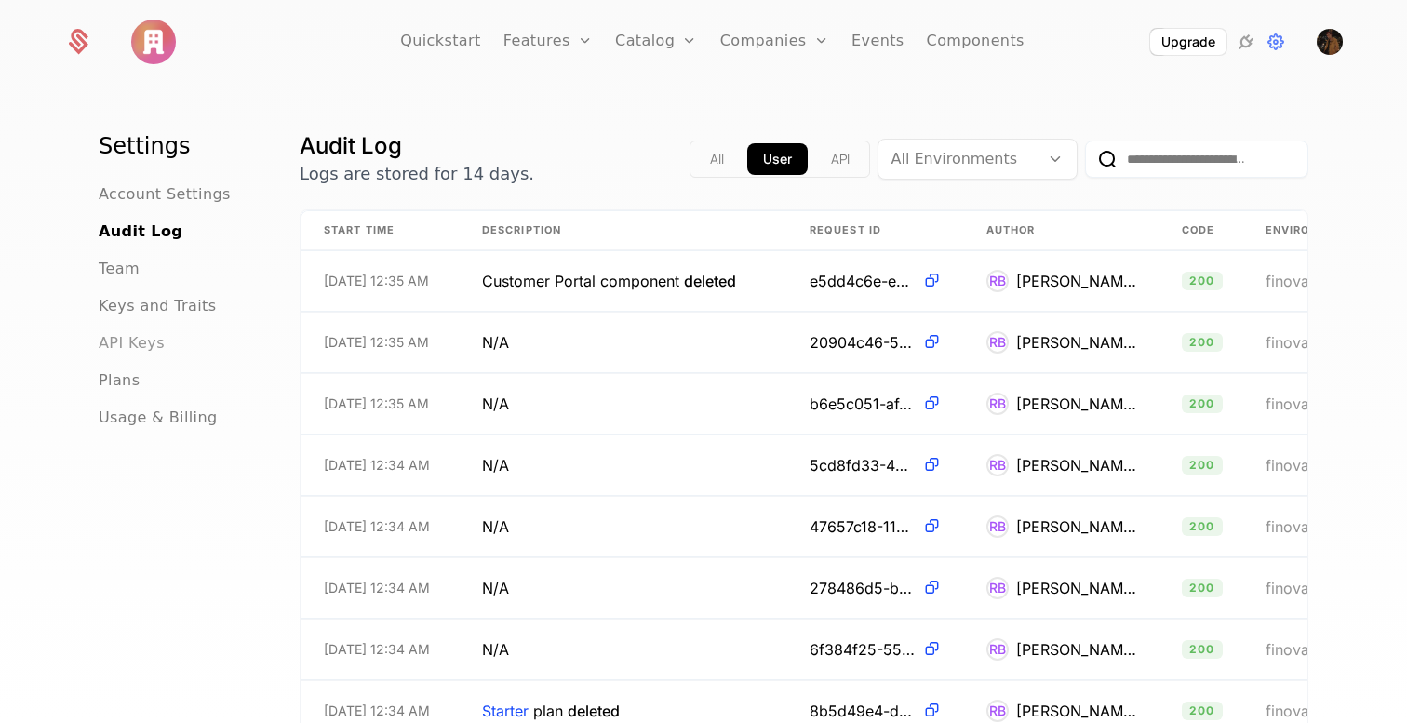
click at [127, 335] on span "API Keys" at bounding box center [132, 343] width 66 height 22
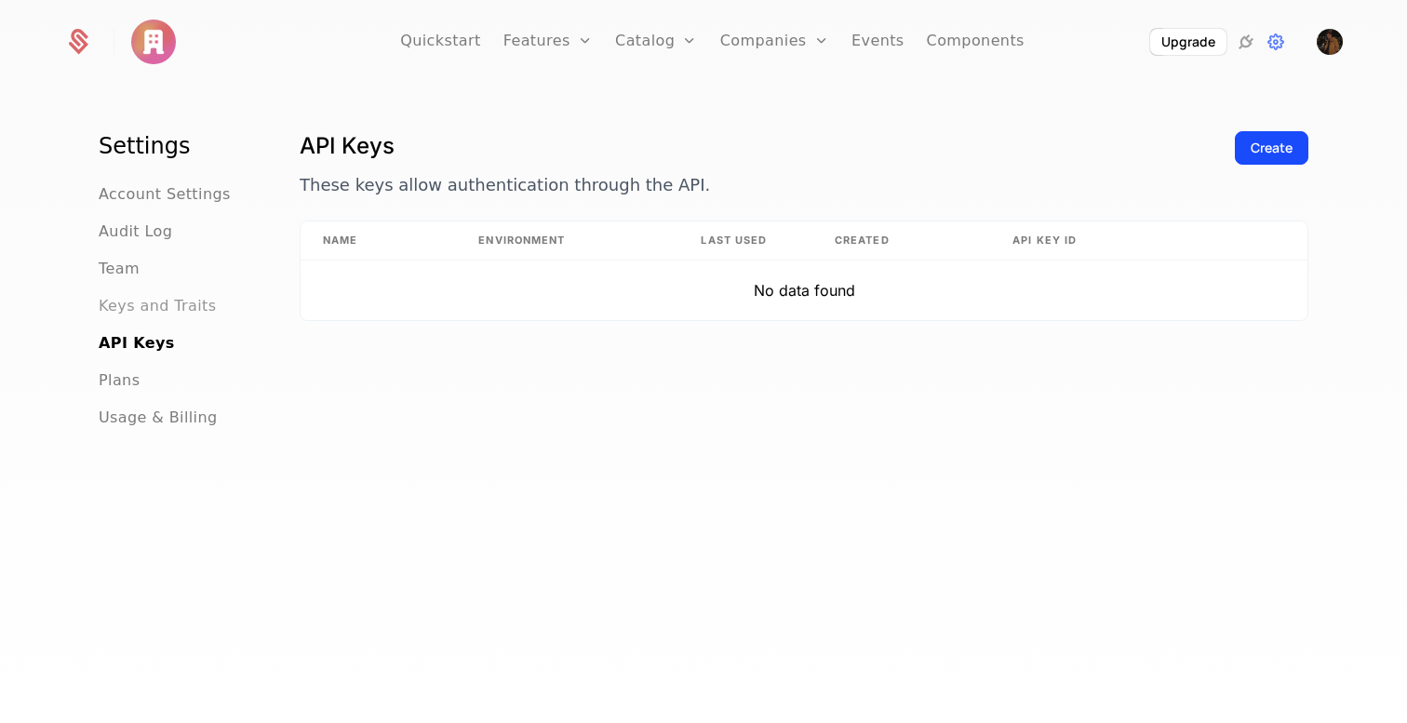
click at [167, 306] on span "Keys and Traits" at bounding box center [157, 306] width 117 height 22
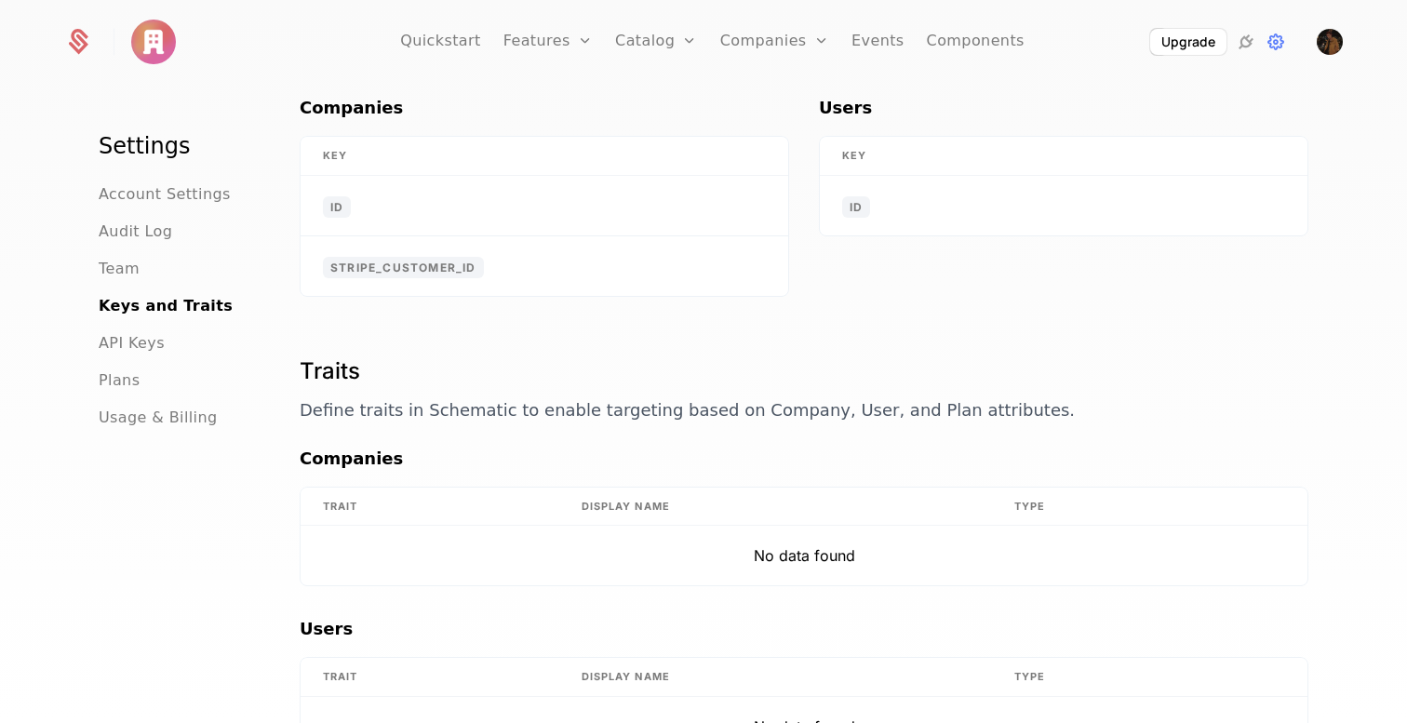
scroll to position [208, 0]
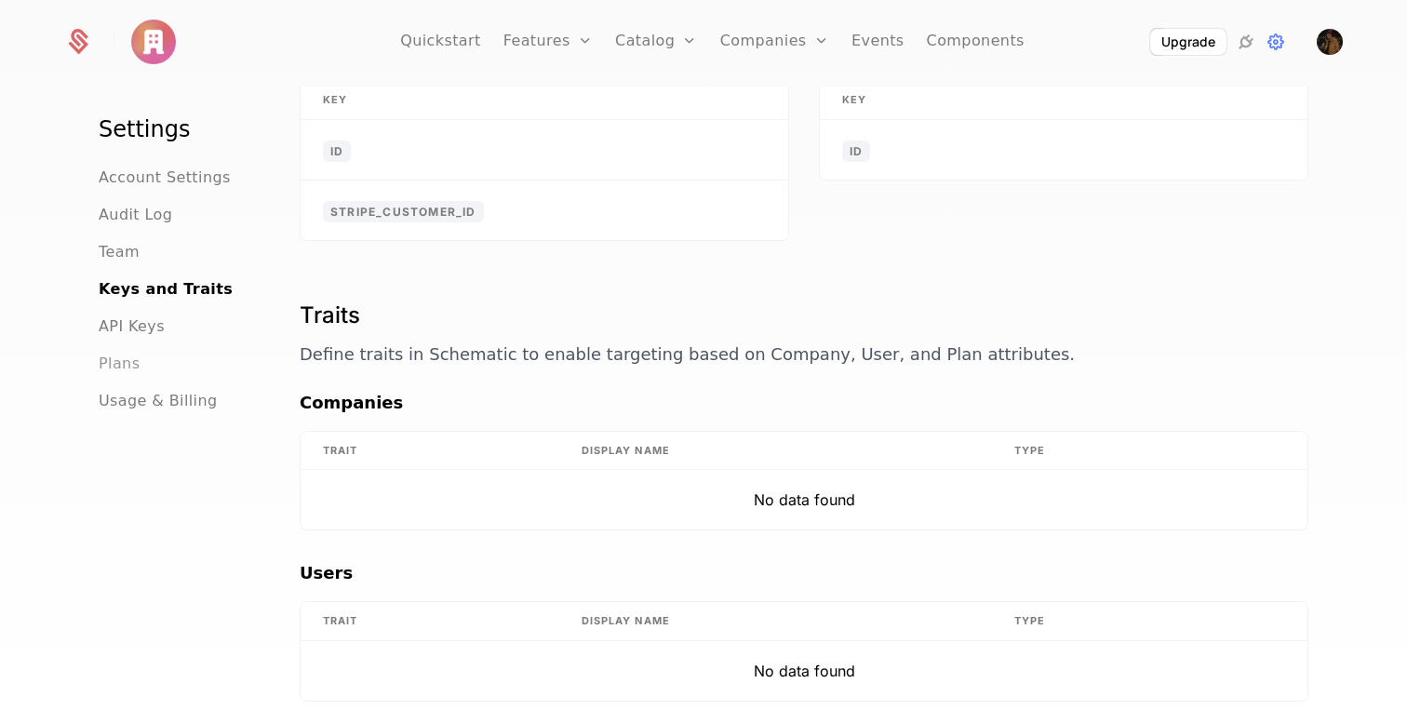
click at [127, 353] on span "Plans" at bounding box center [119, 364] width 41 height 22
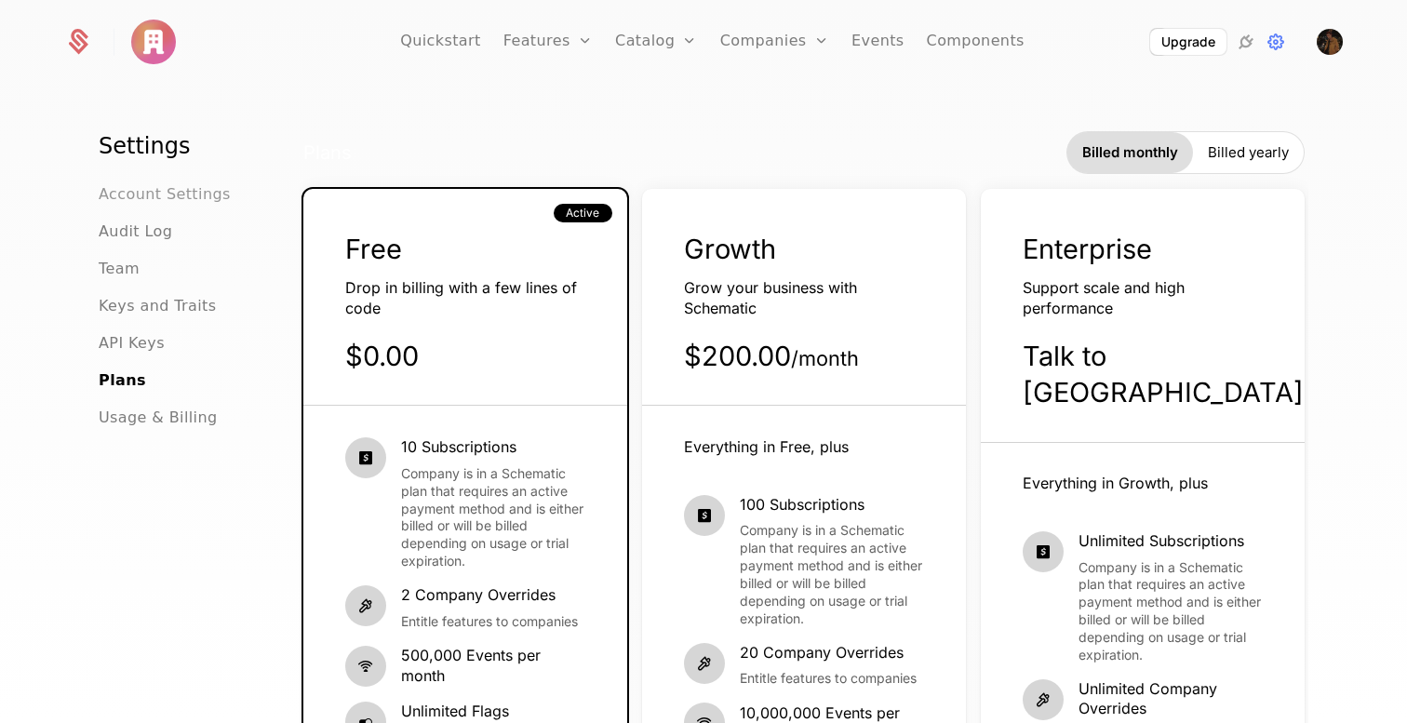
click at [145, 190] on span "Account Settings" at bounding box center [165, 194] width 132 height 22
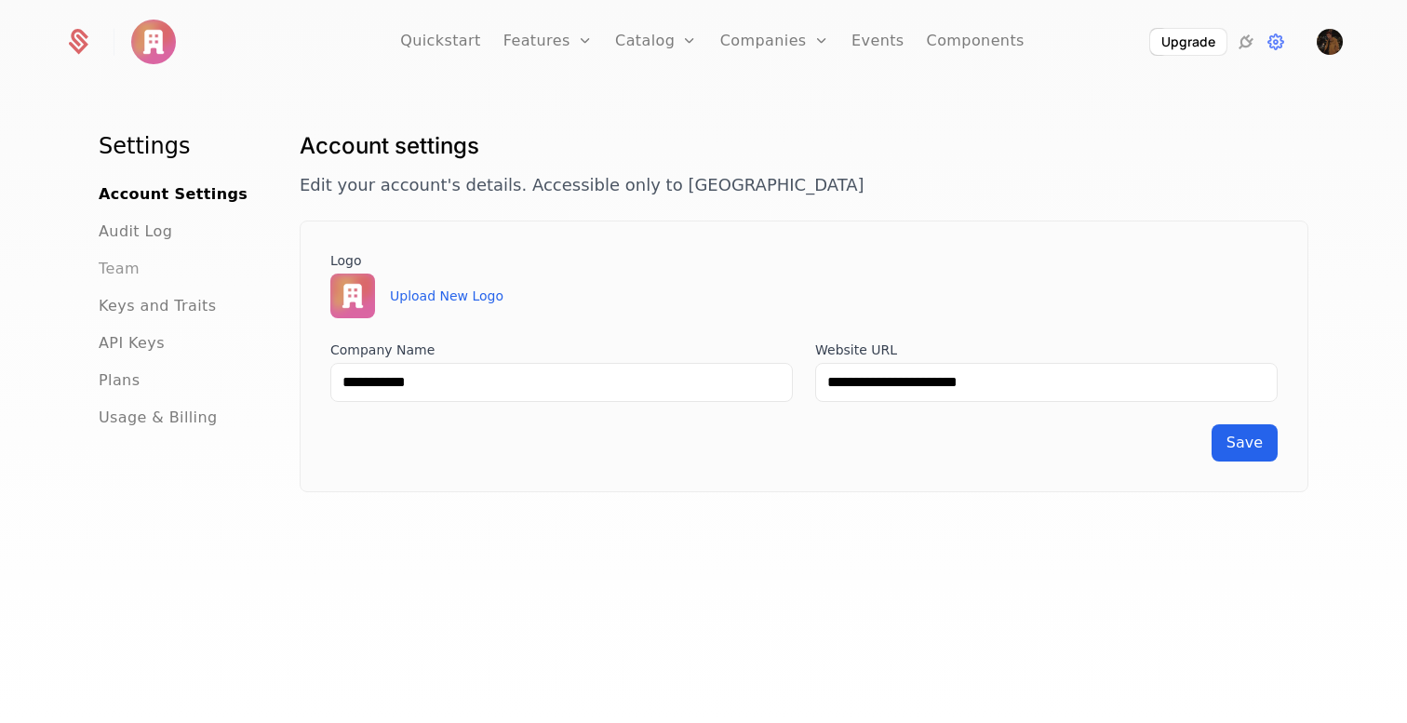
click at [114, 267] on span "Team" at bounding box center [119, 269] width 41 height 22
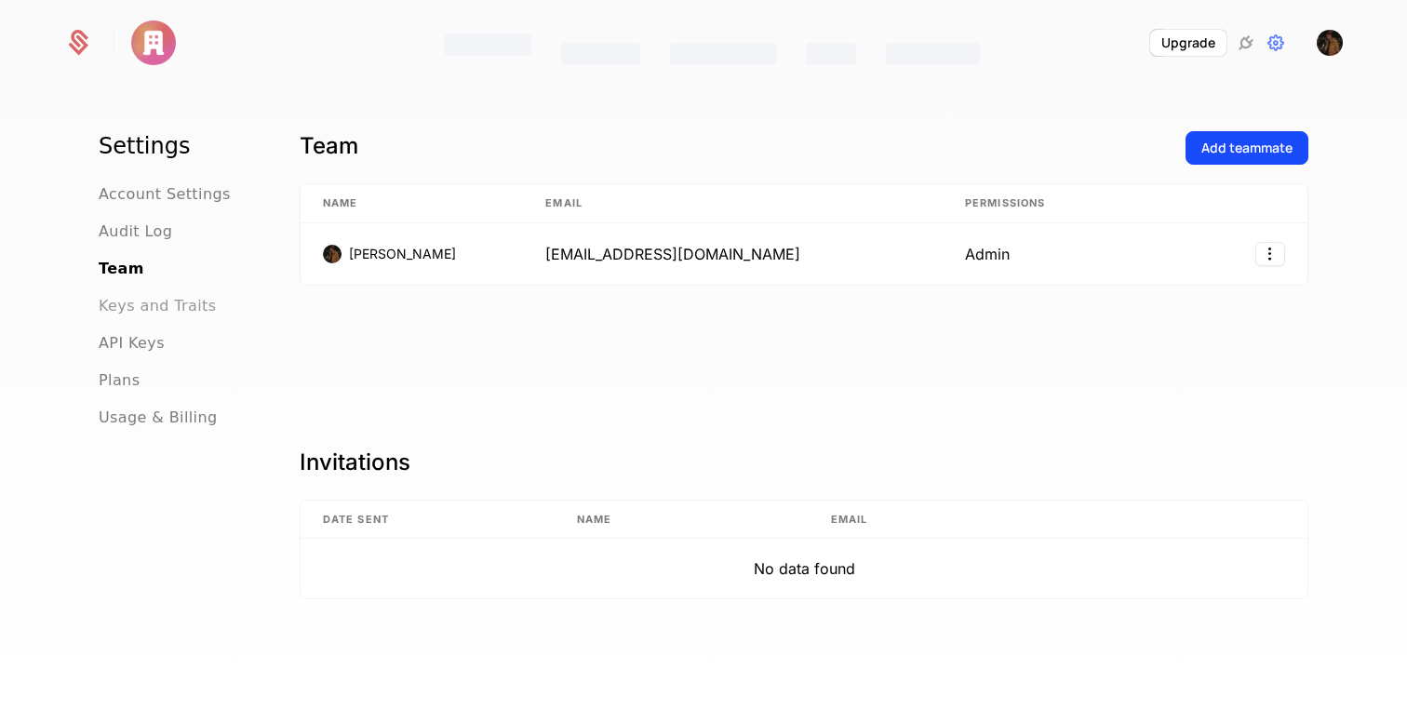
click at [135, 309] on span "Keys and Traits" at bounding box center [157, 306] width 117 height 22
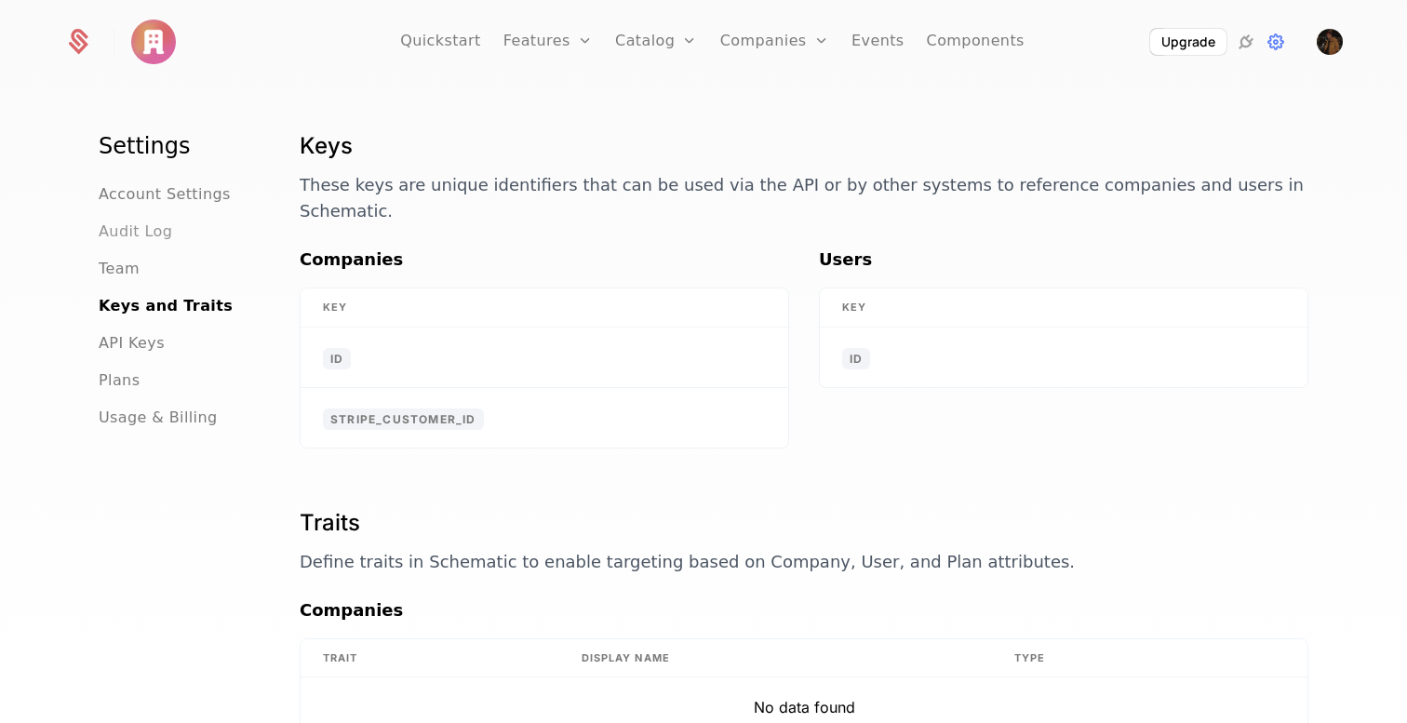
click at [128, 228] on span "Audit Log" at bounding box center [136, 232] width 74 height 22
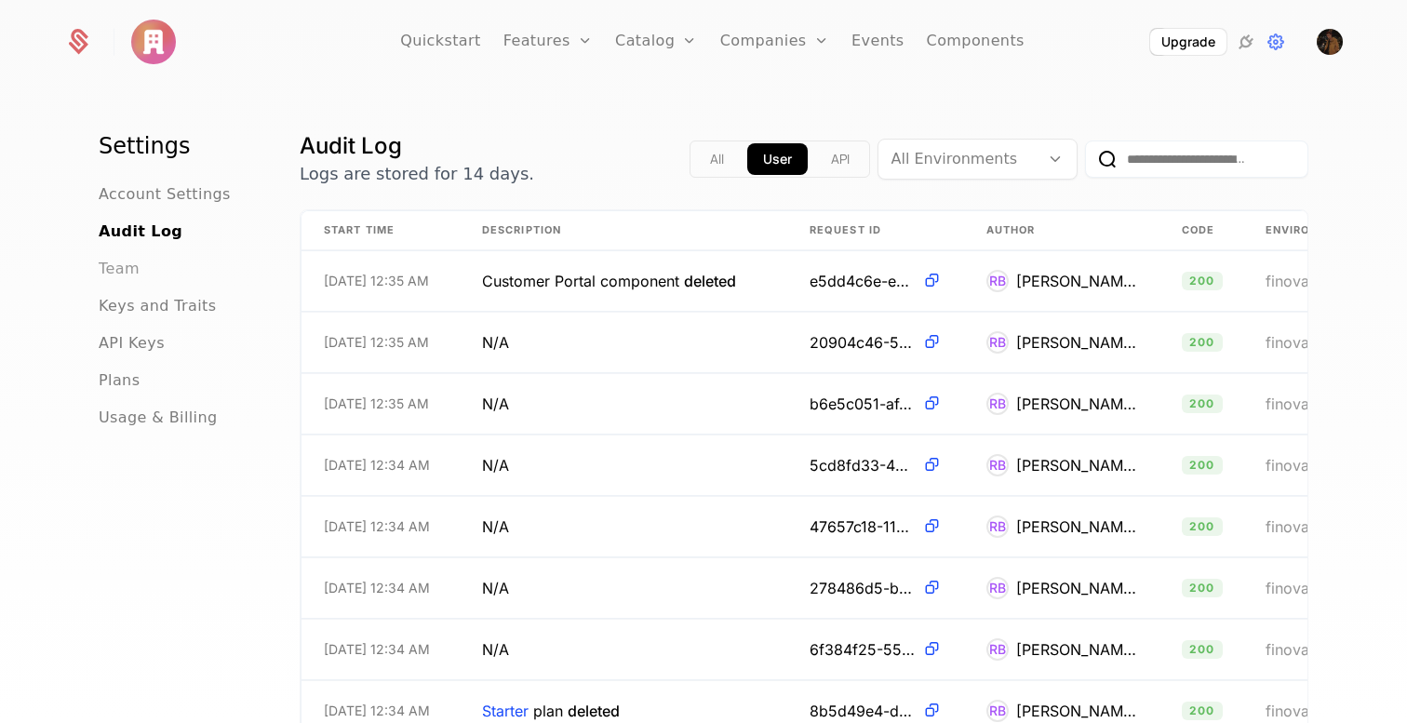
click at [129, 266] on span "Team" at bounding box center [119, 269] width 41 height 22
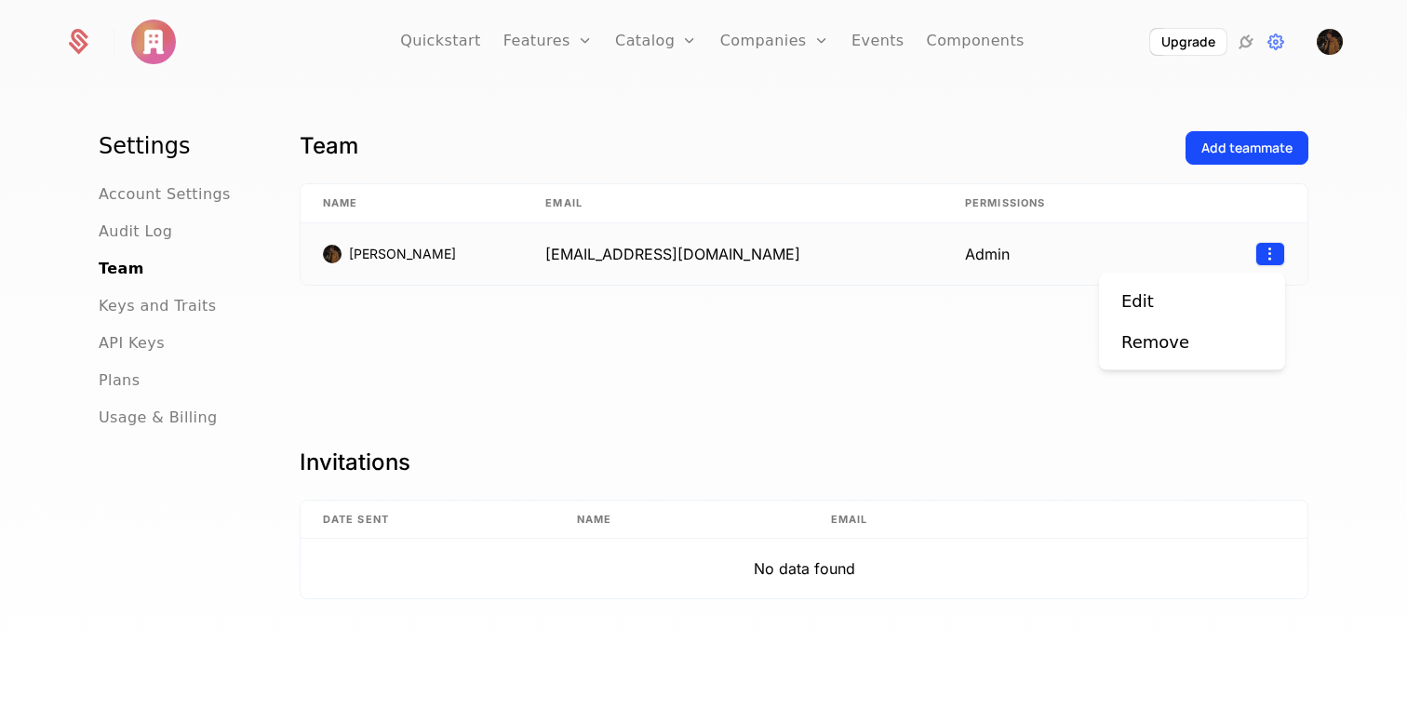
click at [1275, 252] on html "Quickstart Features Features Flags Catalog Plans Add Ons Credits Configuration …" at bounding box center [703, 361] width 1407 height 723
click at [1262, 254] on html "Quickstart Features Features Flags Catalog Plans Add Ons Credits Configuration …" at bounding box center [703, 361] width 1407 height 723
click at [169, 196] on span "Account Settings" at bounding box center [165, 194] width 132 height 22
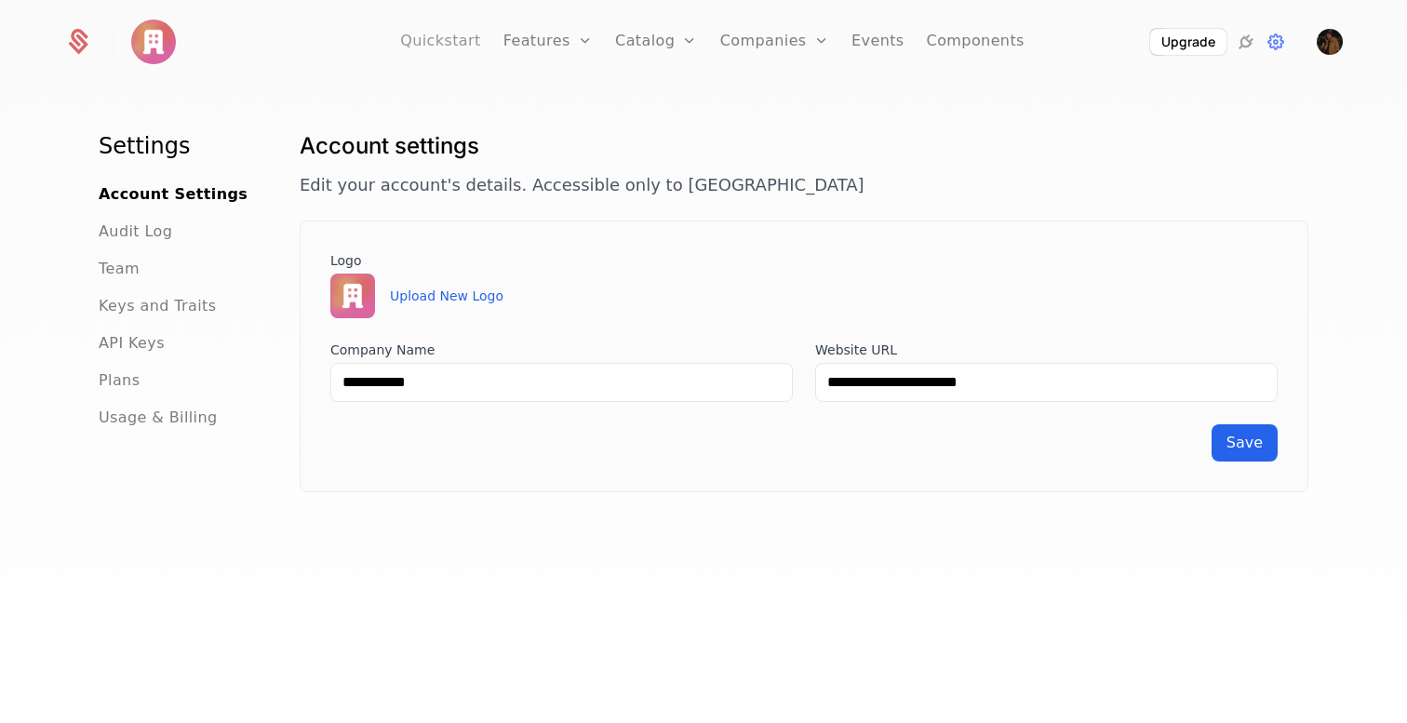
click at [462, 44] on link "Quickstart" at bounding box center [440, 42] width 81 height 84
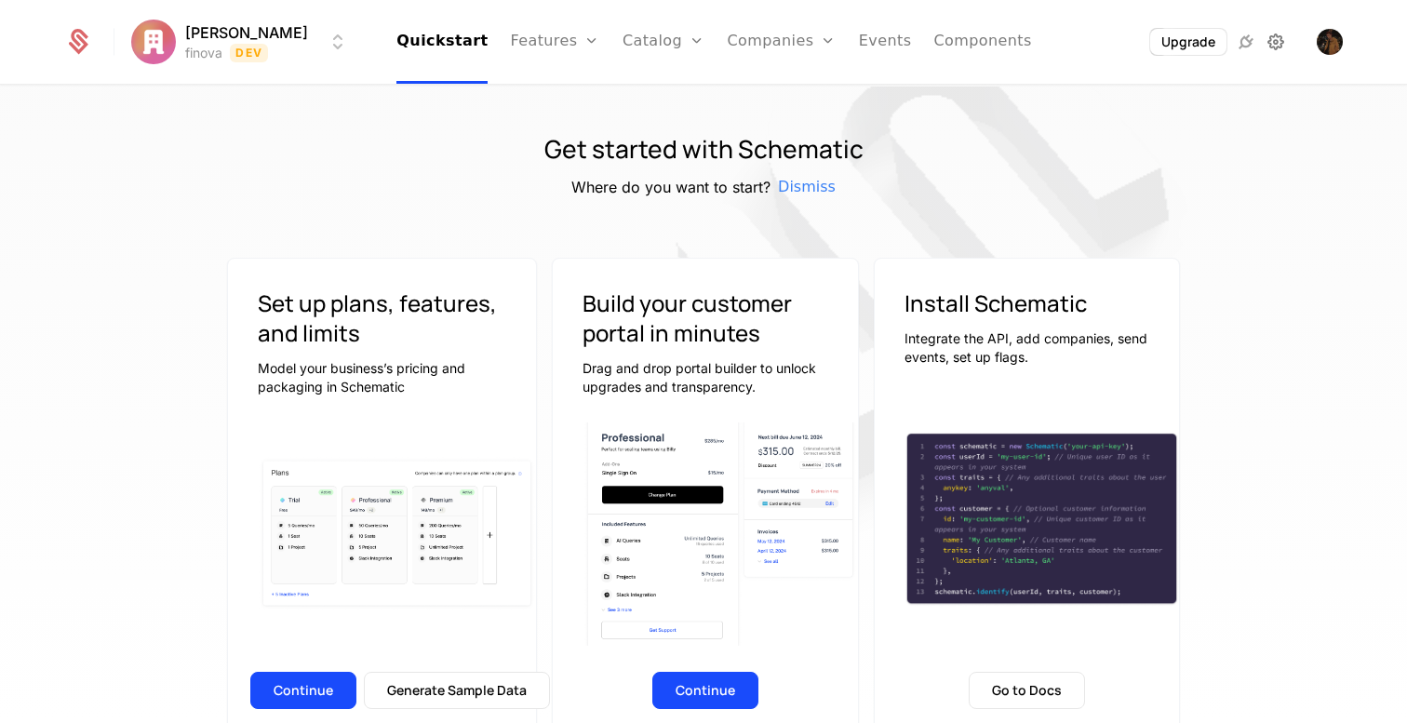
click at [1271, 38] on icon at bounding box center [1276, 42] width 22 height 22
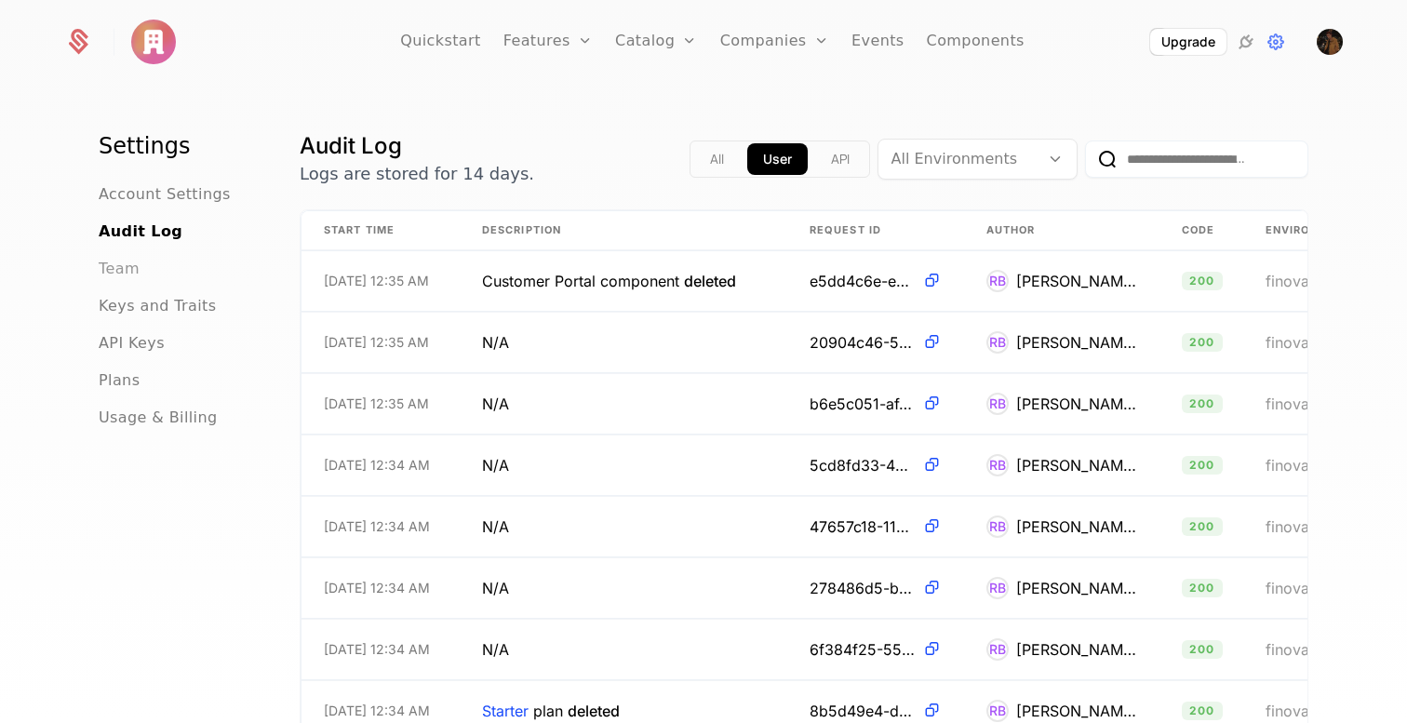
click at [120, 265] on span "Team" at bounding box center [119, 269] width 41 height 22
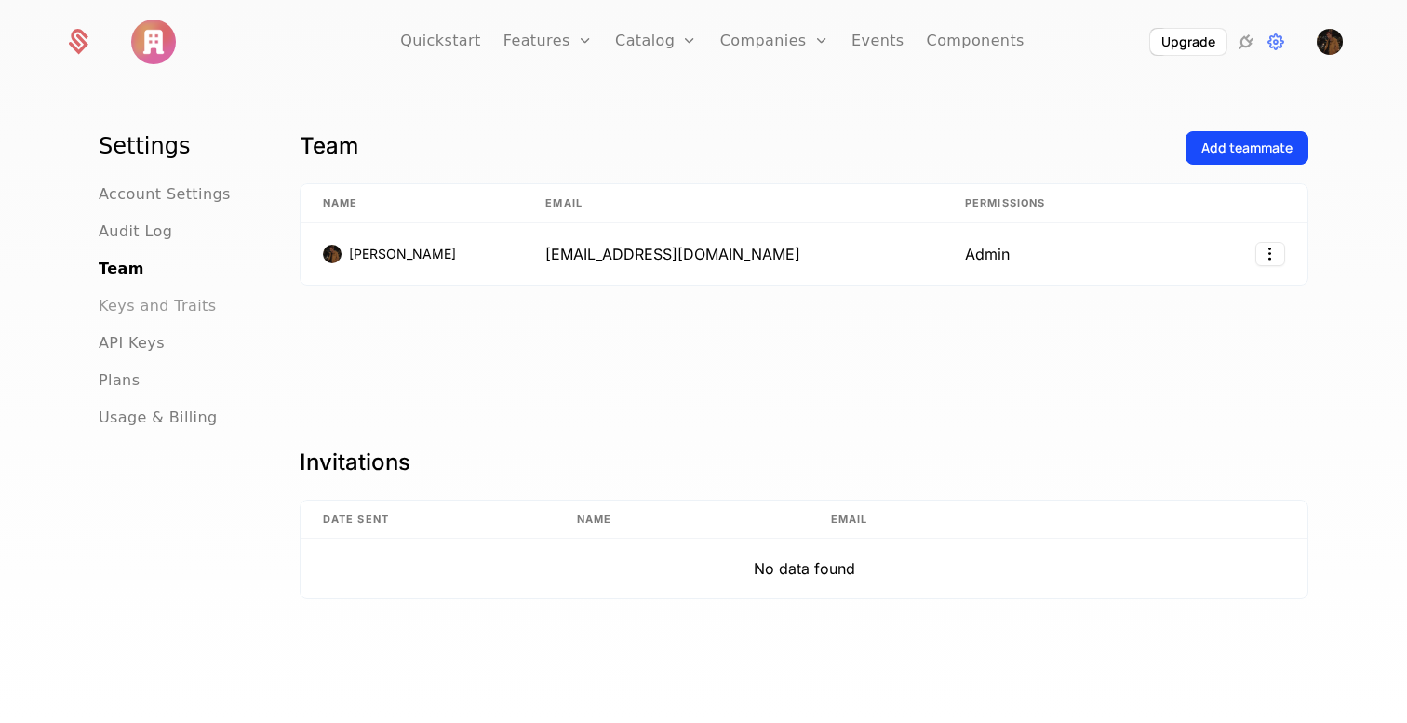
click at [133, 307] on span "Keys and Traits" at bounding box center [157, 306] width 117 height 22
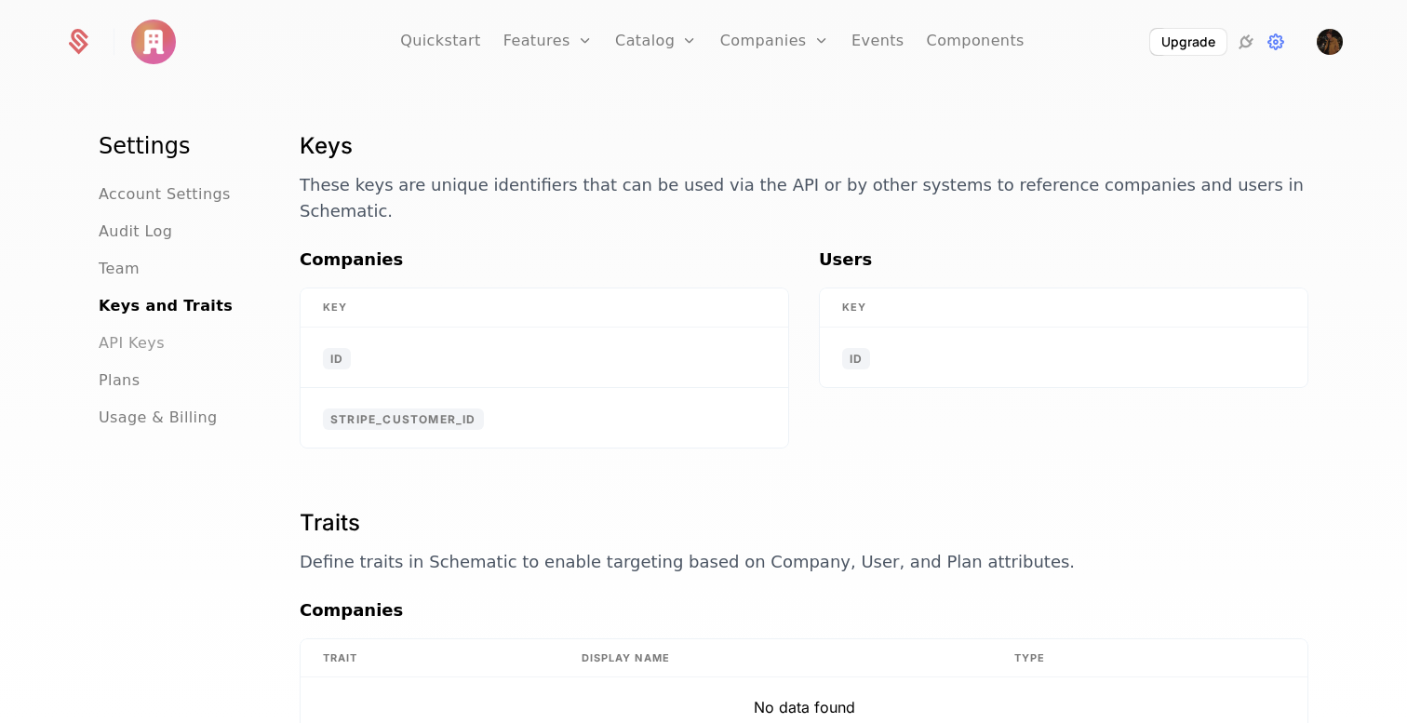
click at [137, 341] on span "API Keys" at bounding box center [132, 343] width 66 height 22
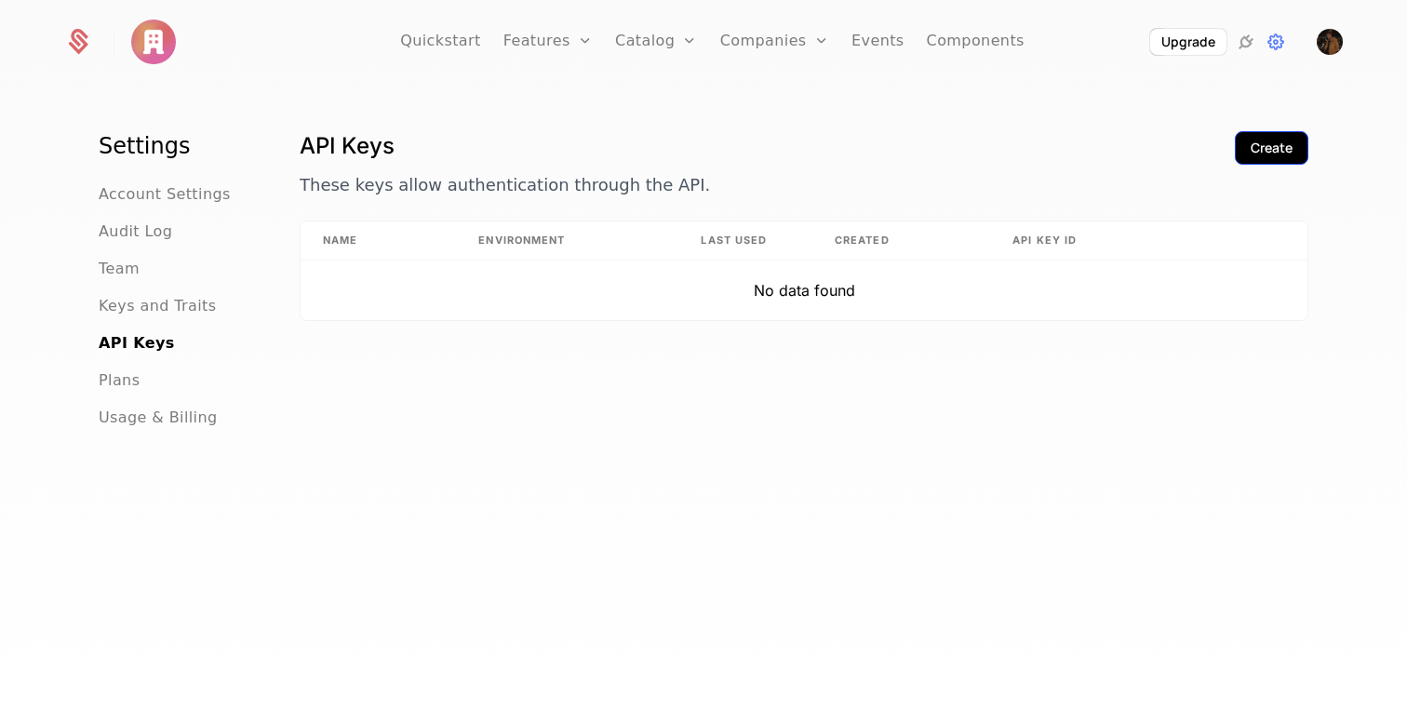
click at [1287, 151] on div "Create" at bounding box center [1272, 148] width 42 height 19
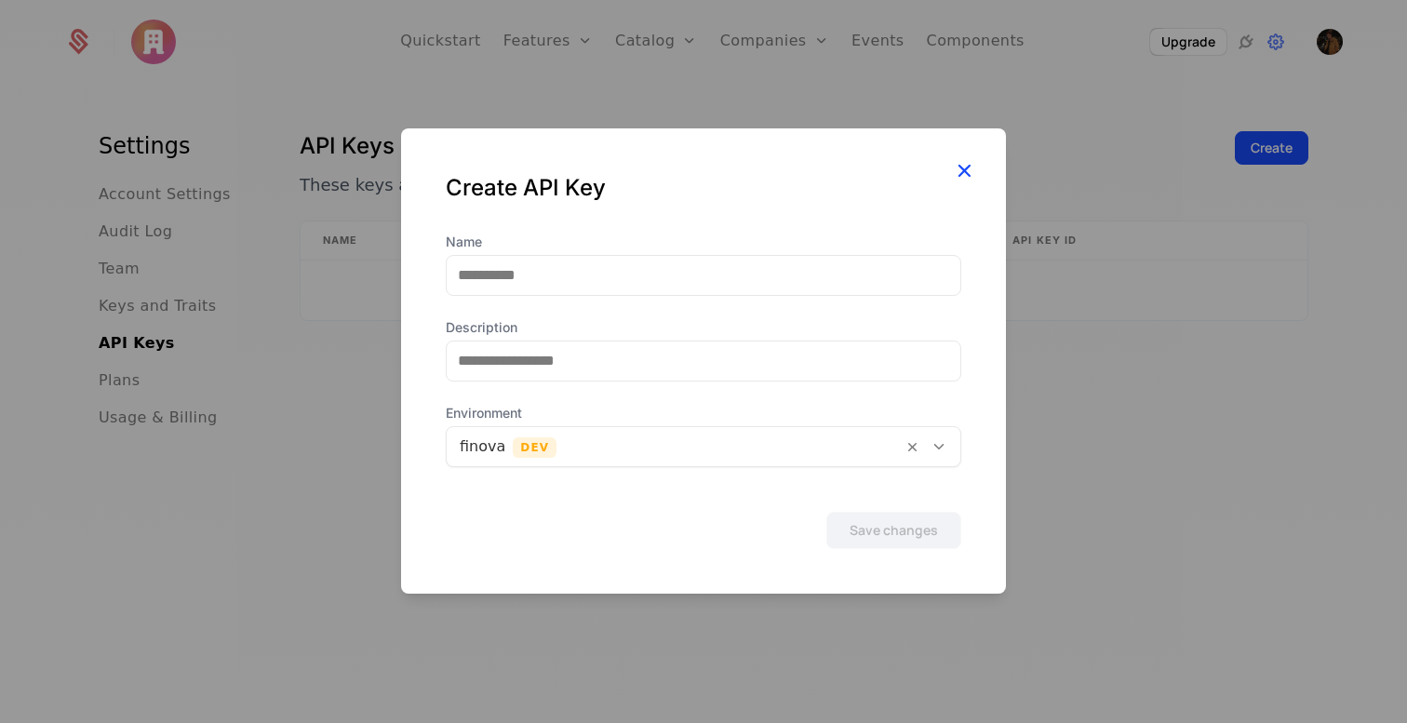
click at [970, 171] on icon "button" at bounding box center [964, 170] width 24 height 24
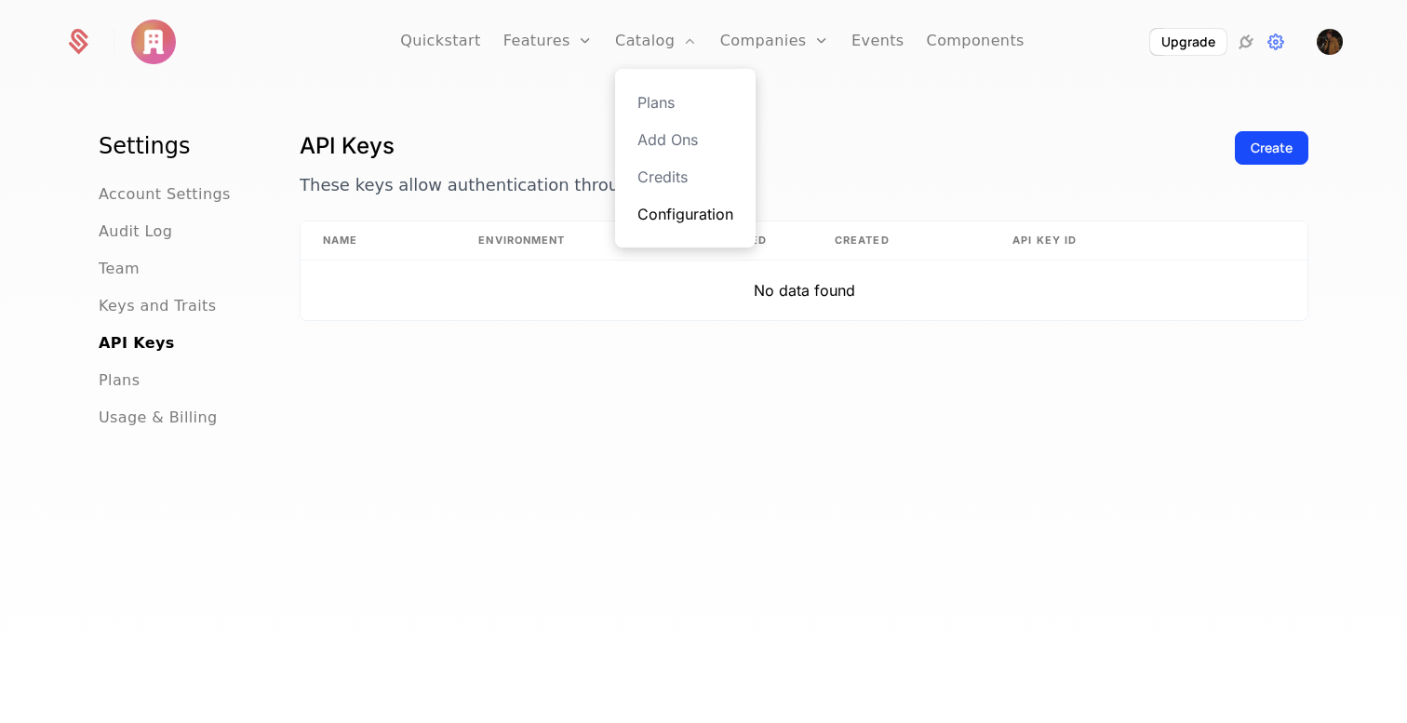
click at [676, 203] on link "Configuration" at bounding box center [685, 214] width 96 height 22
